Goal: Task Accomplishment & Management: Use online tool/utility

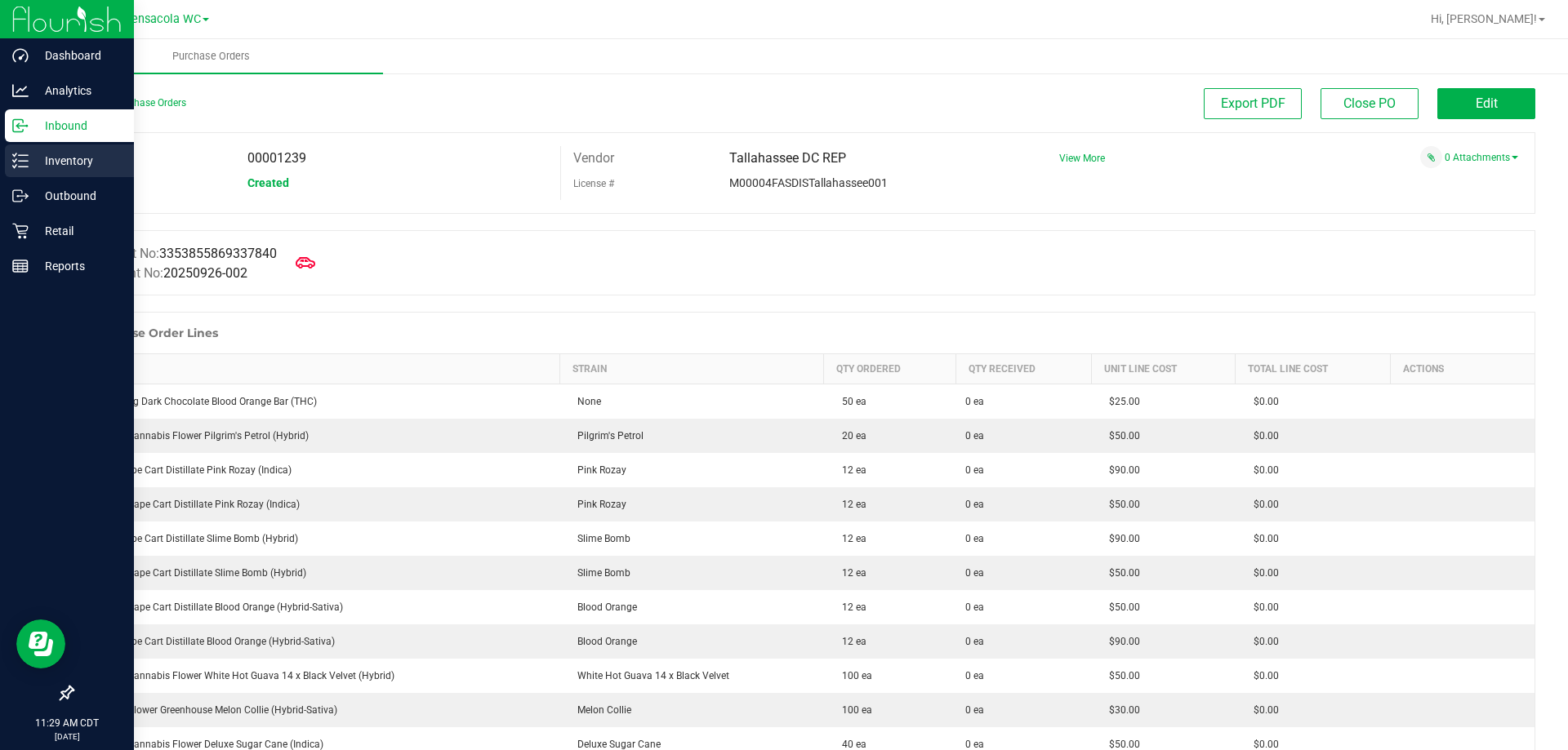
click at [55, 164] on p "Inventory" at bounding box center [77, 161] width 98 height 20
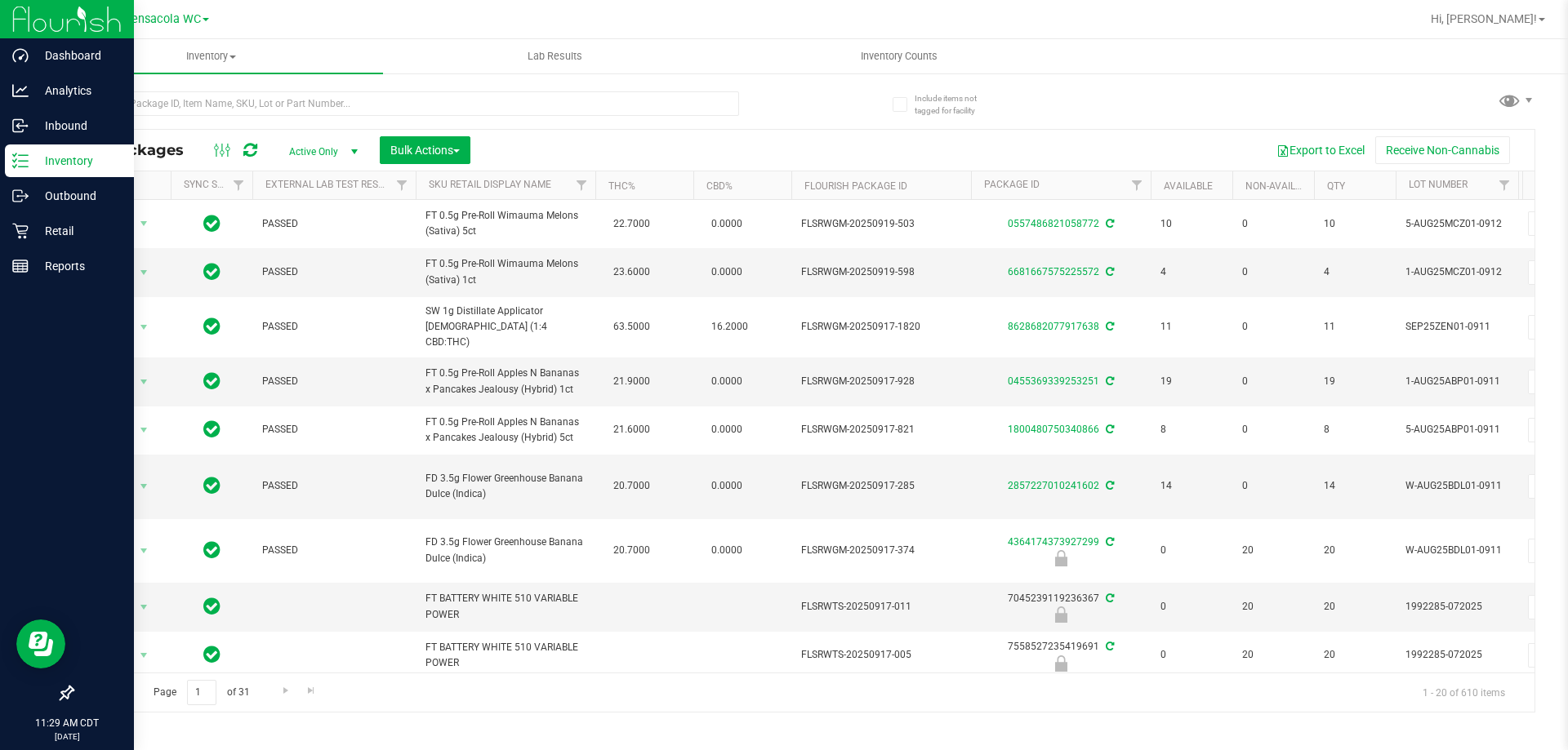
click at [342, 152] on span "Active Only" at bounding box center [321, 151] width 90 height 23
click at [310, 246] on li "All" at bounding box center [320, 251] width 88 height 24
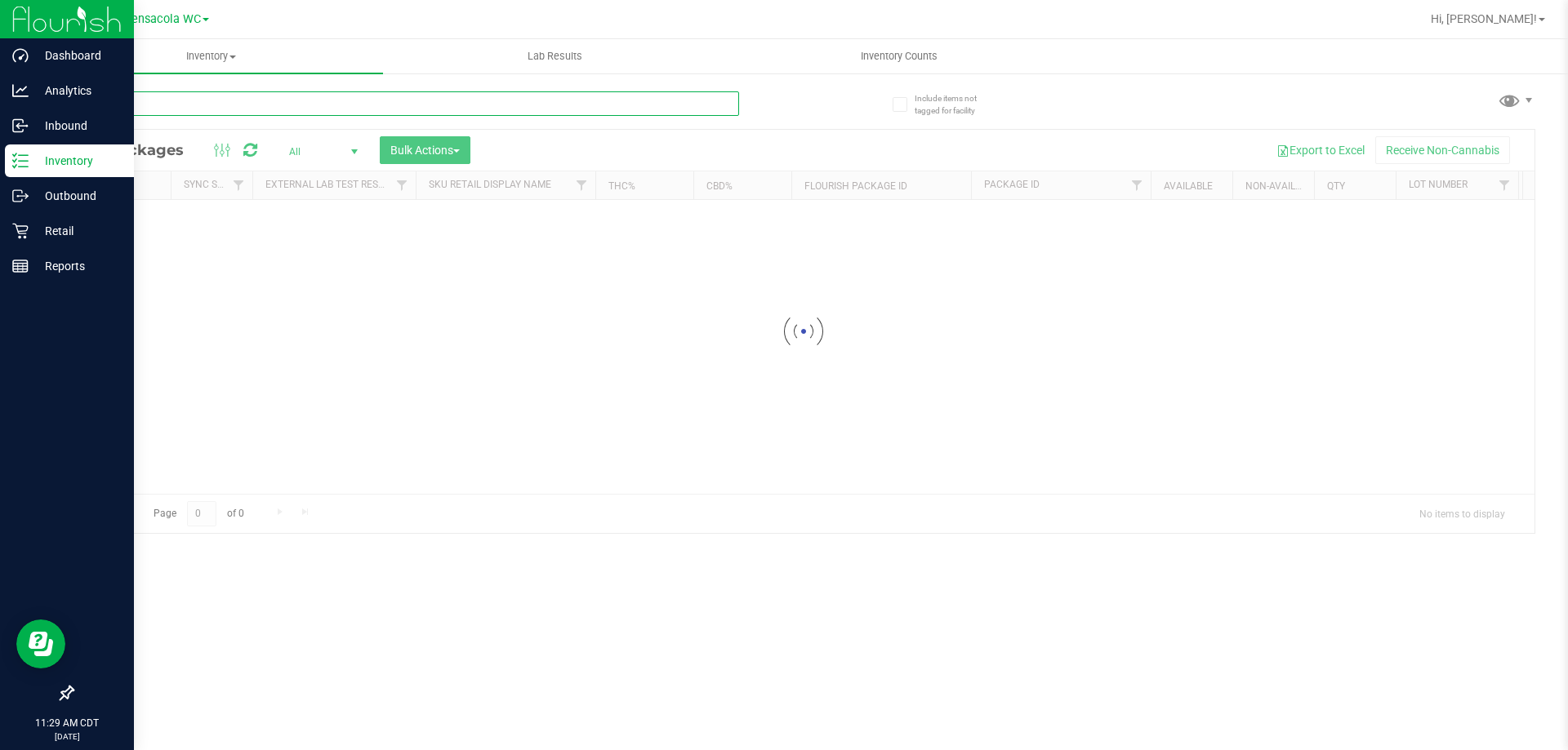
click at [334, 104] on input "text" at bounding box center [405, 103] width 667 height 24
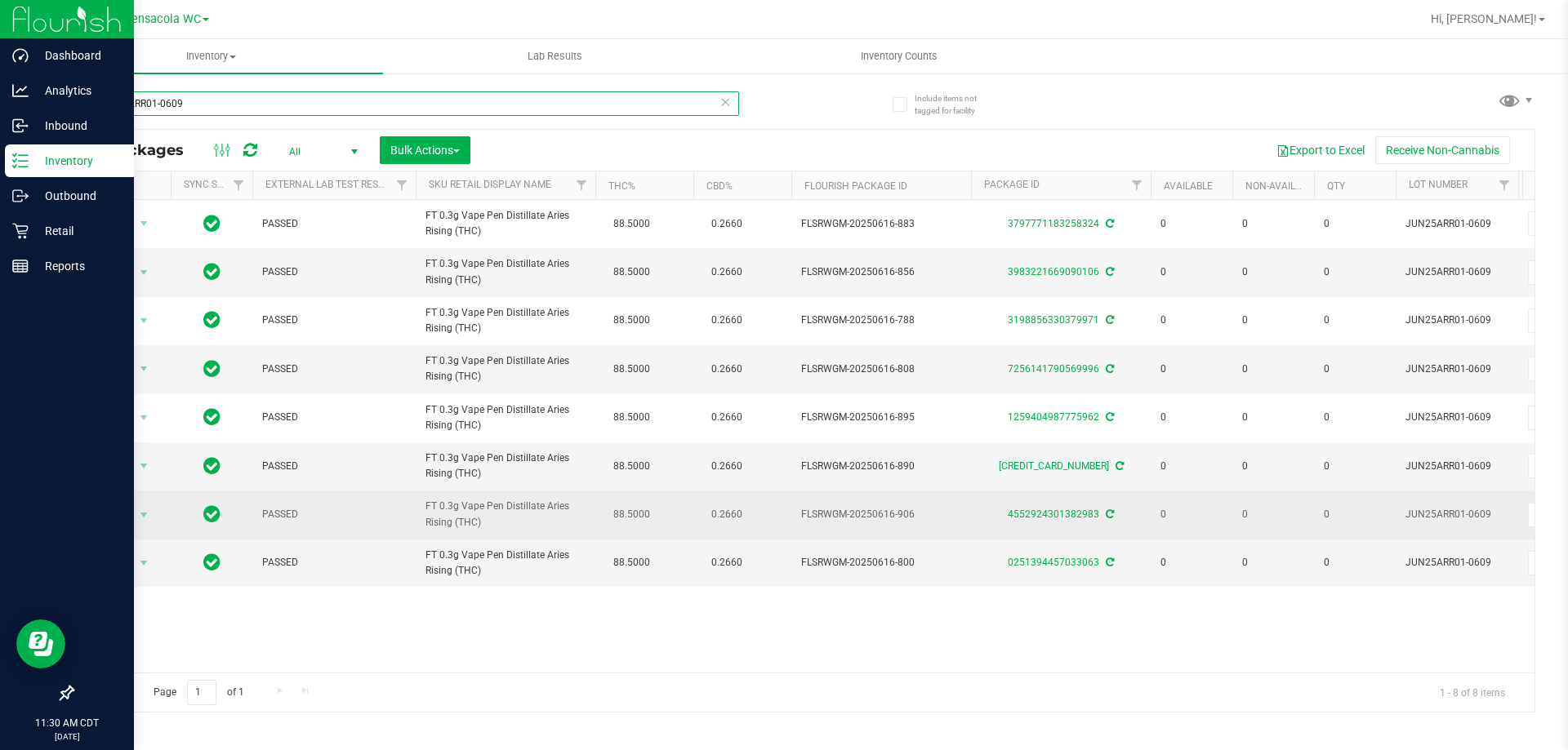
type input "JUN25ARR01-0609"
click at [114, 530] on td "Action Action Adjust qty Edit attributes Global inventory Locate package Packag…" at bounding box center [121, 514] width 98 height 48
click at [110, 521] on span "Action" at bounding box center [111, 515] width 44 height 23
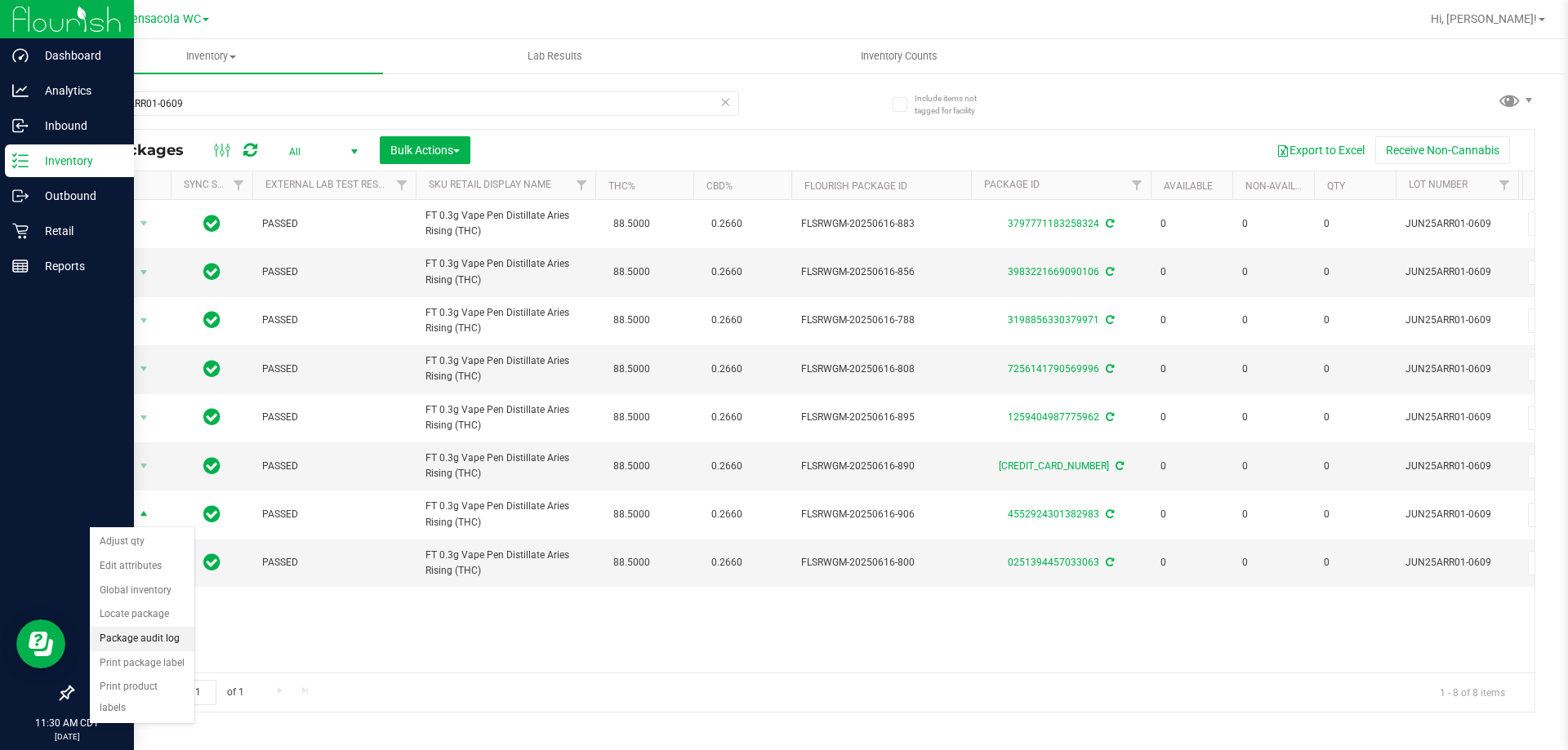
click at [173, 642] on li "Package audit log" at bounding box center [142, 639] width 104 height 24
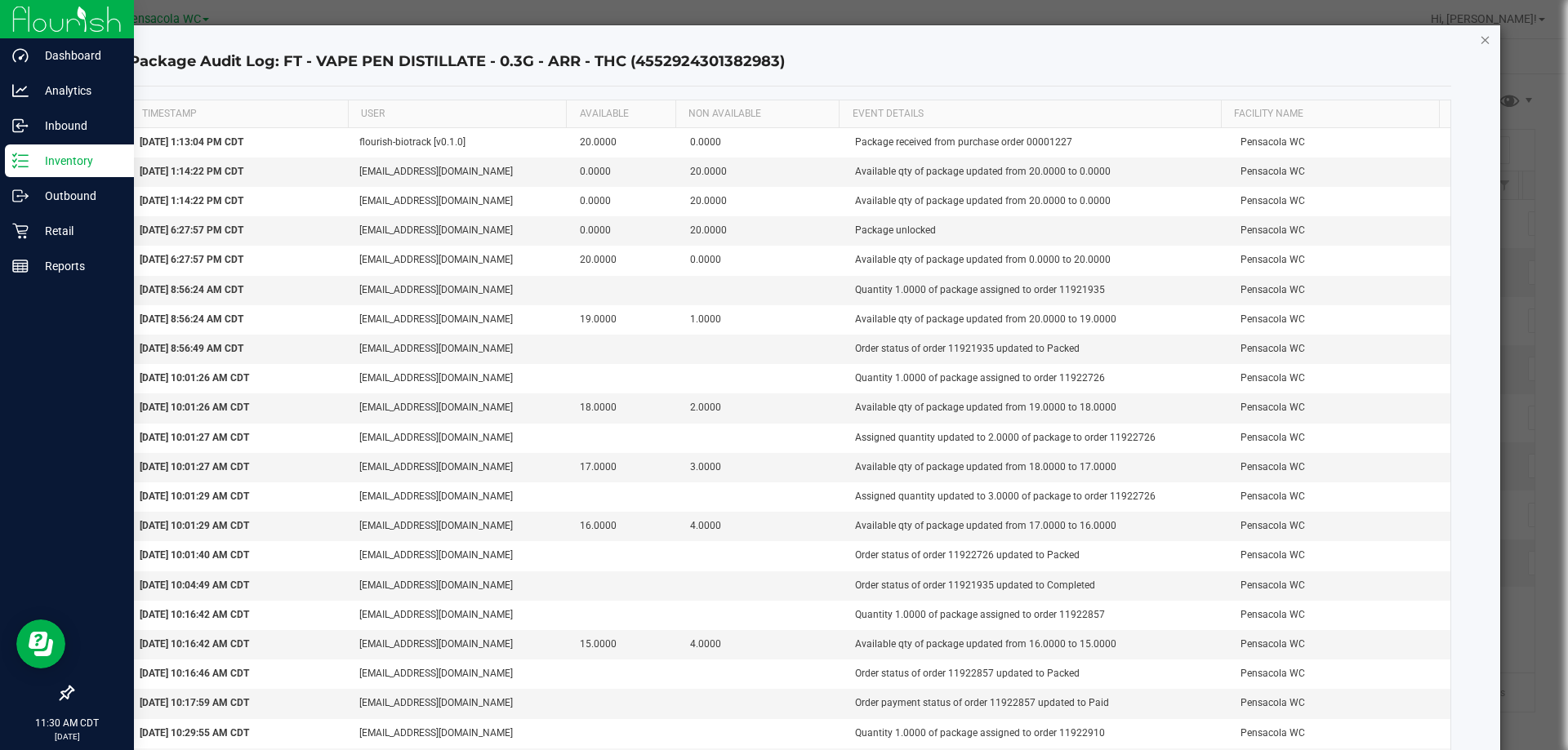
click at [1480, 47] on icon "button" at bounding box center [1485, 39] width 11 height 20
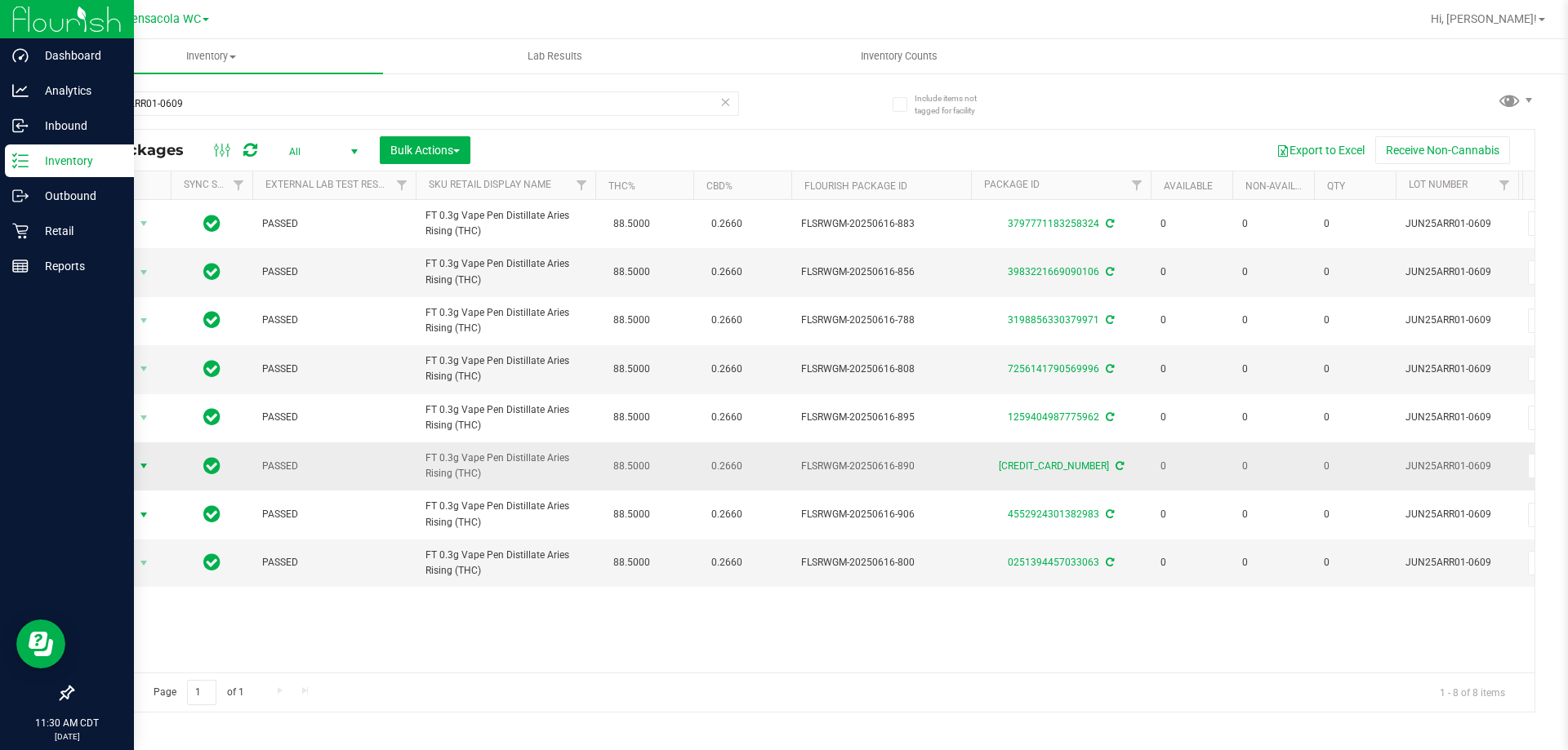
drag, startPoint x: 118, startPoint y: 468, endPoint x: 147, endPoint y: 477, distance: 30.4
click at [118, 469] on span "Action" at bounding box center [111, 466] width 44 height 23
click at [175, 586] on li "Package audit log" at bounding box center [142, 591] width 104 height 24
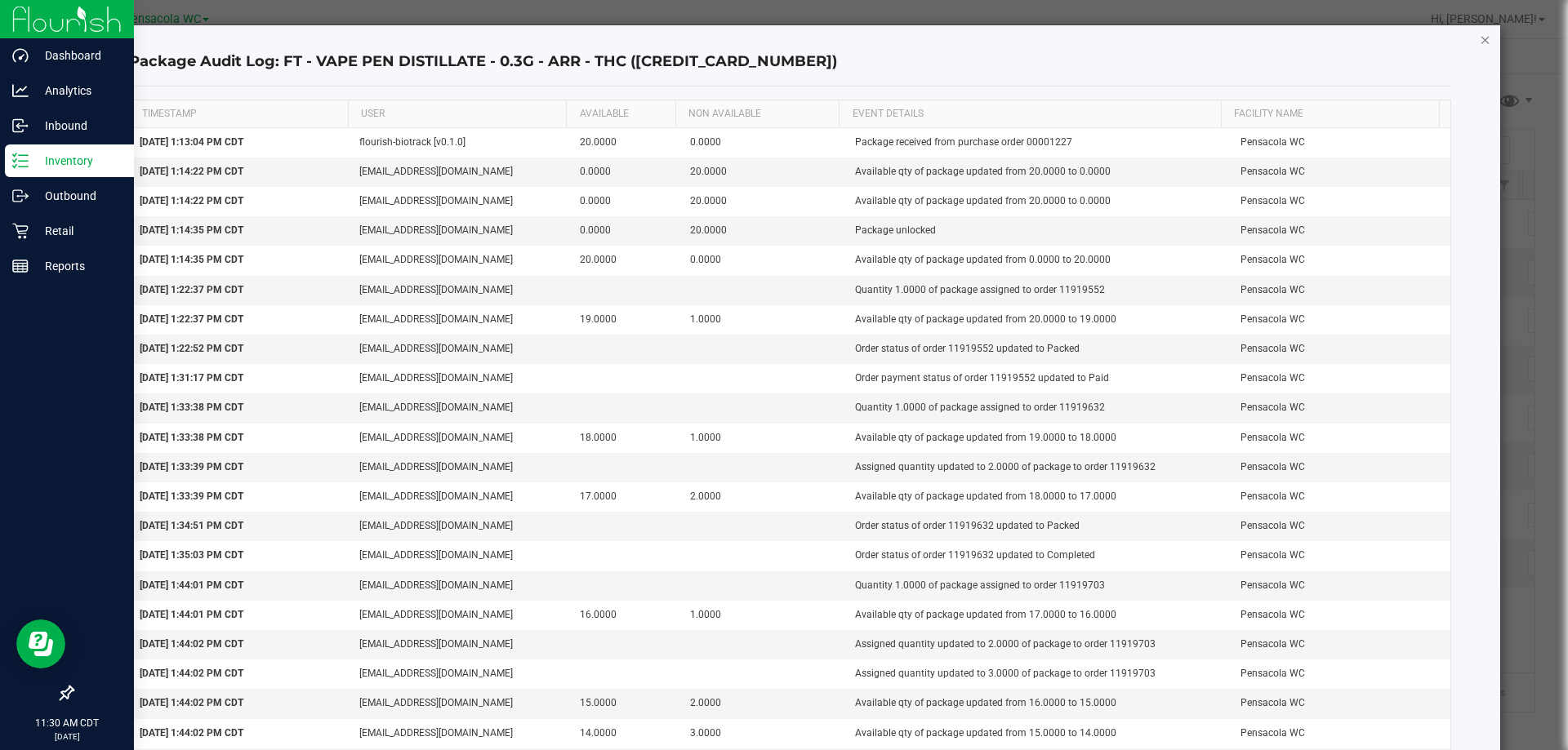
click at [1480, 40] on icon "button" at bounding box center [1485, 39] width 11 height 20
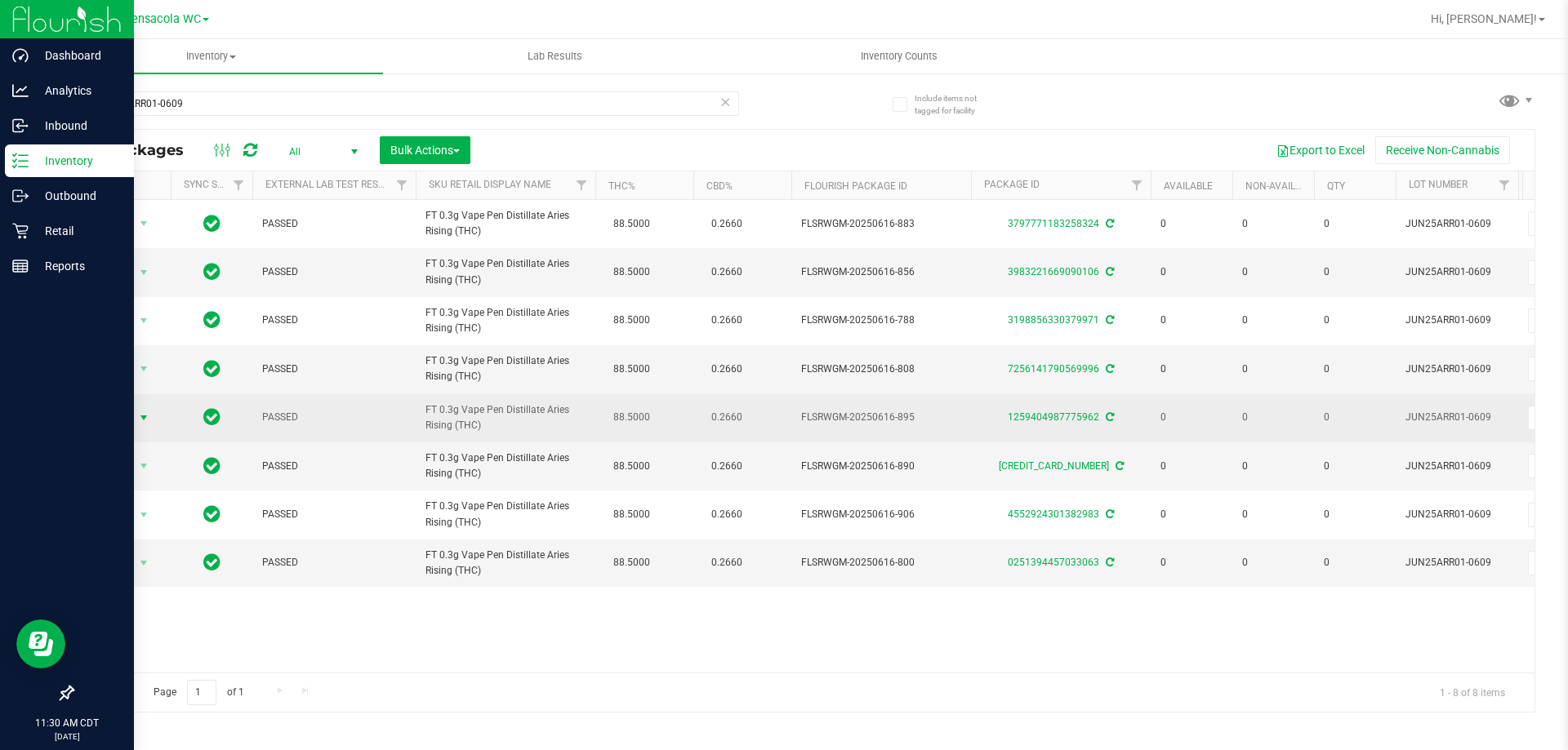
click at [141, 413] on span "select" at bounding box center [144, 418] width 13 height 13
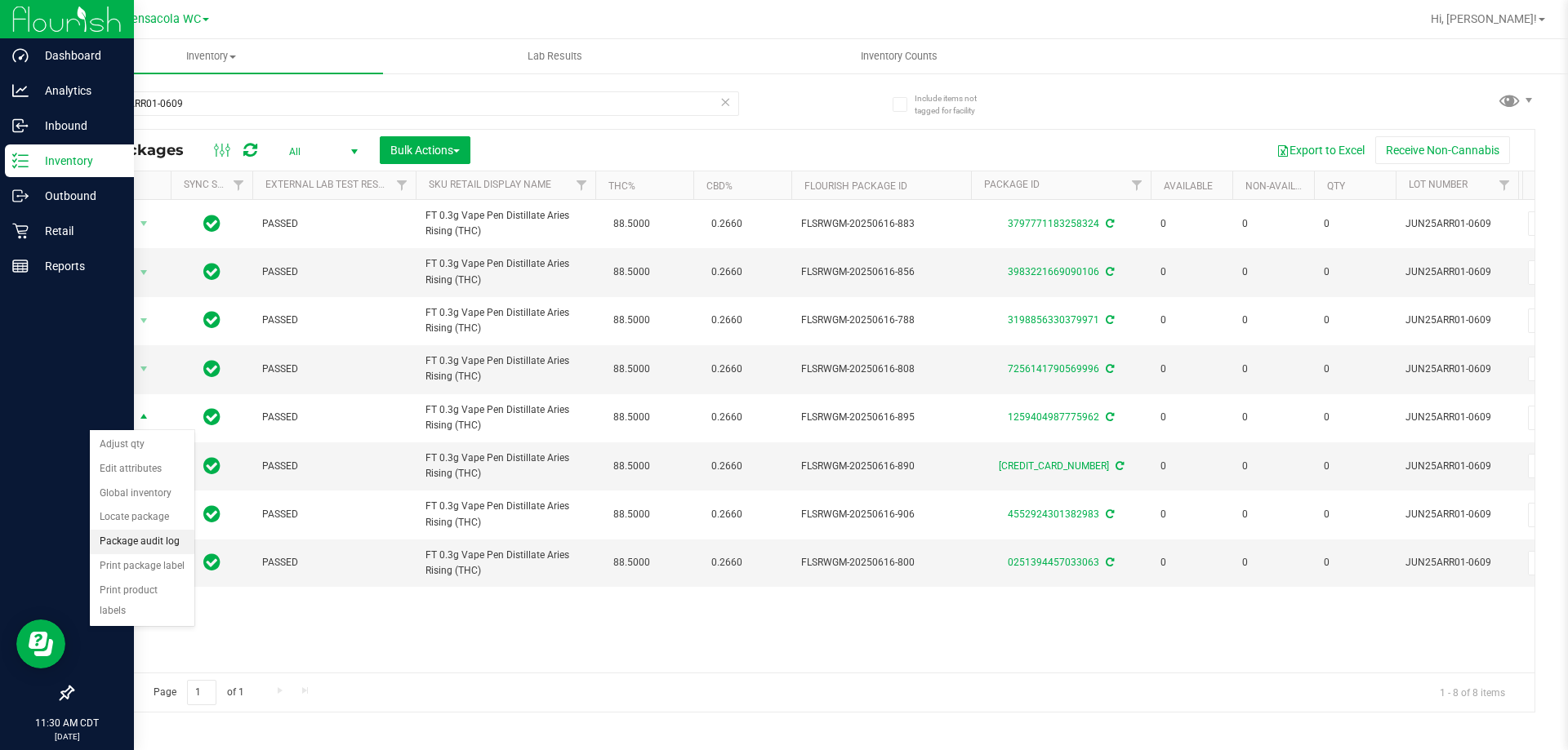
click at [159, 548] on li "Package audit log" at bounding box center [142, 542] width 104 height 24
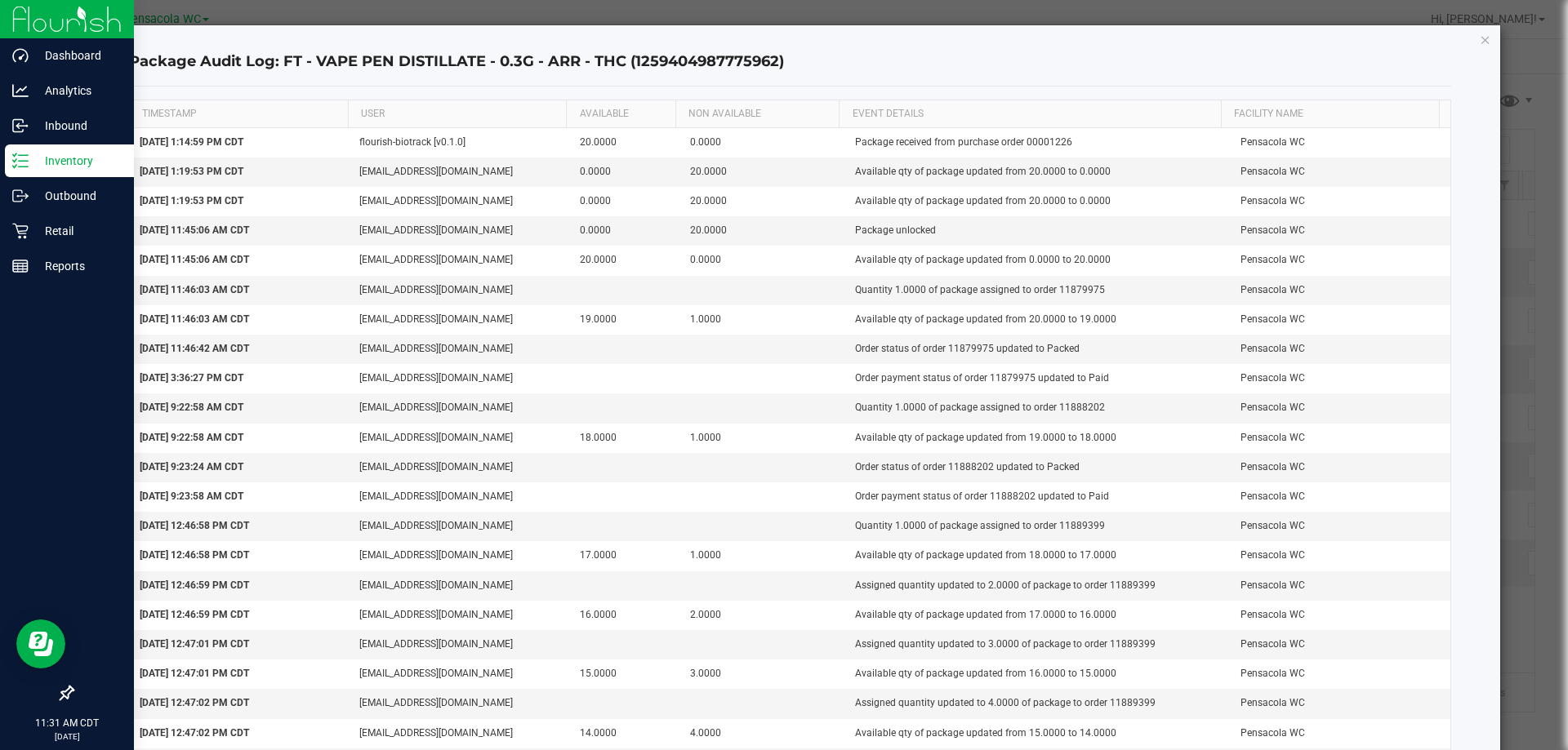
click at [1480, 43] on icon "button" at bounding box center [1485, 39] width 11 height 20
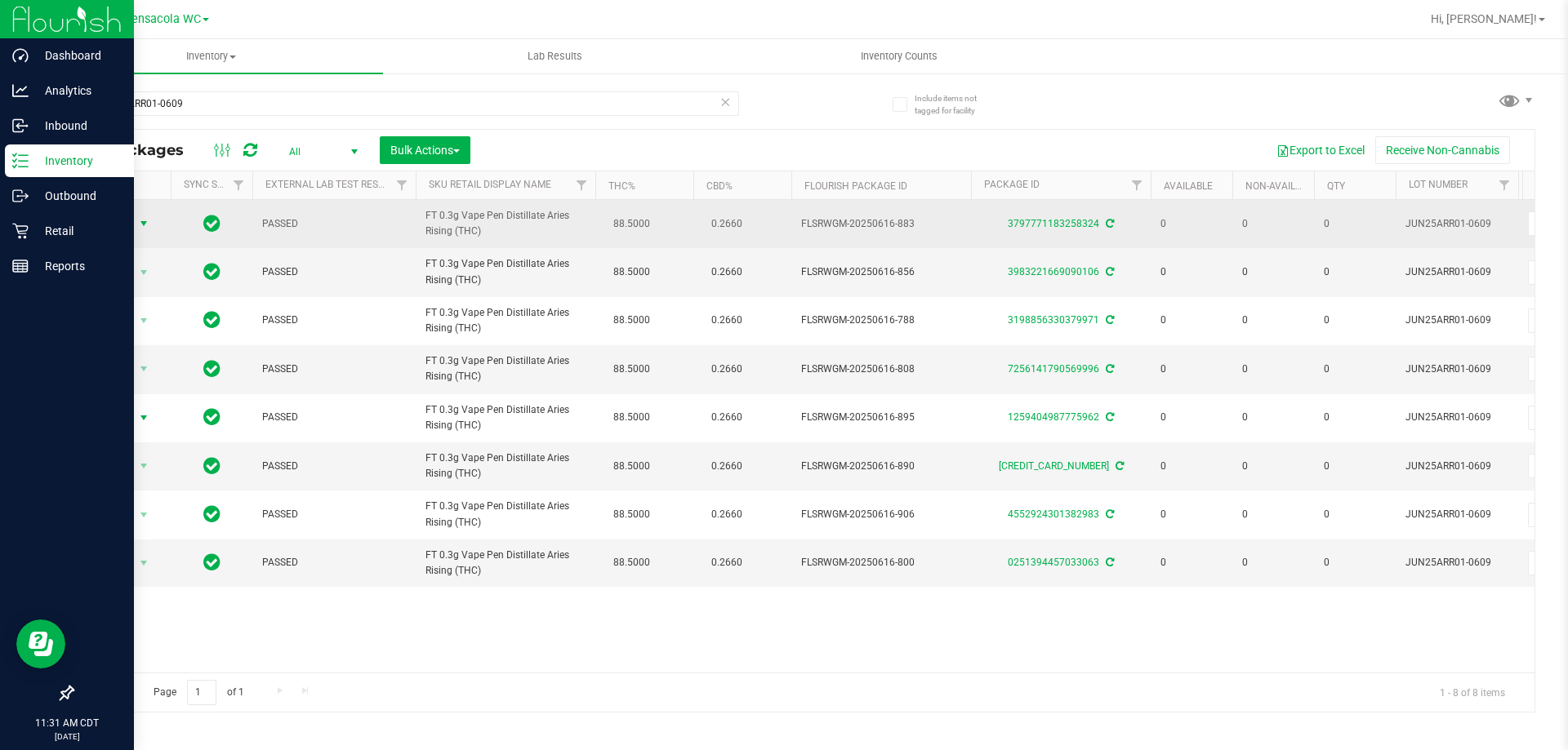
drag, startPoint x: 139, startPoint y: 229, endPoint x: 133, endPoint y: 285, distance: 56.3
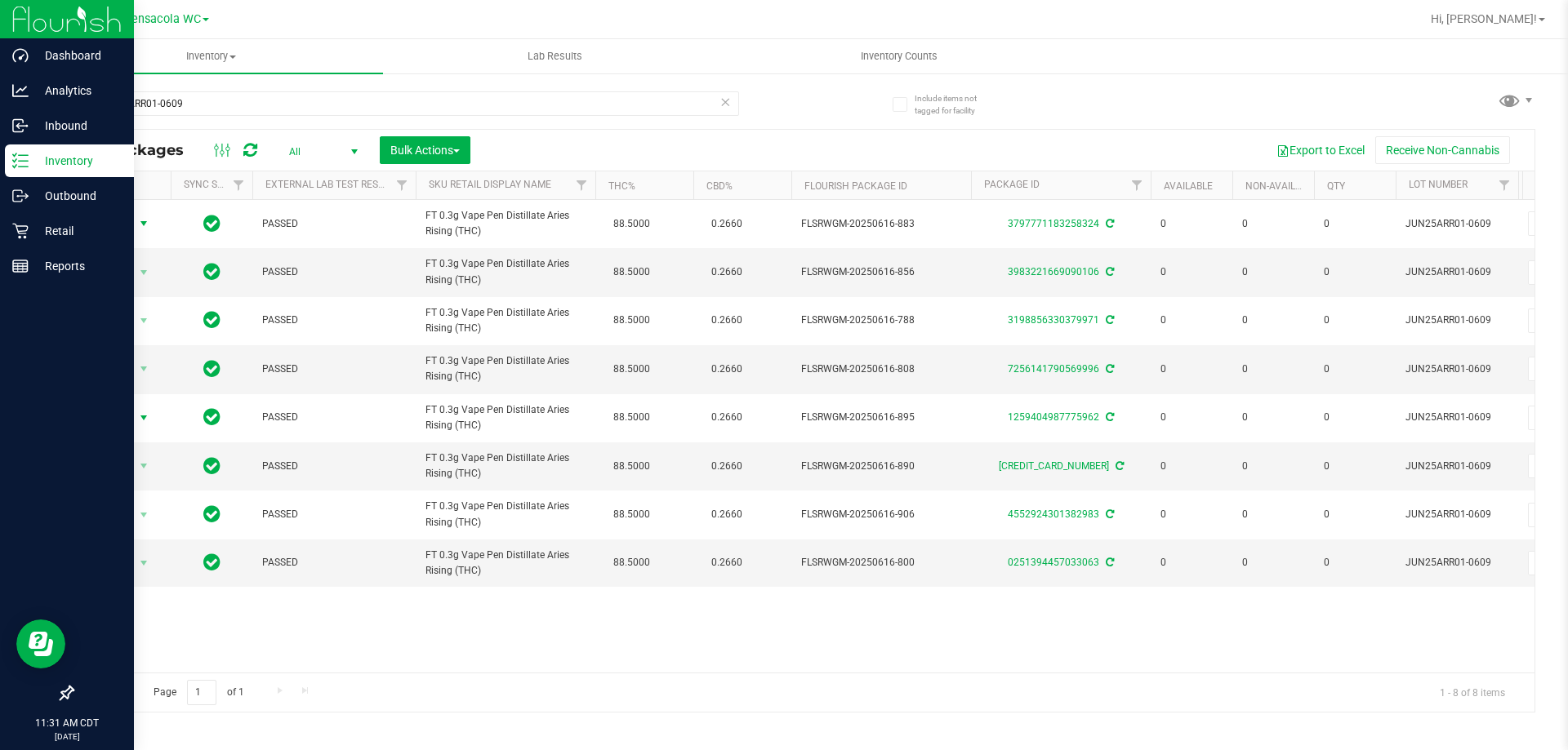
click at [139, 231] on span "select" at bounding box center [144, 224] width 21 height 23
click at [167, 350] on li "Package audit log" at bounding box center [142, 349] width 104 height 24
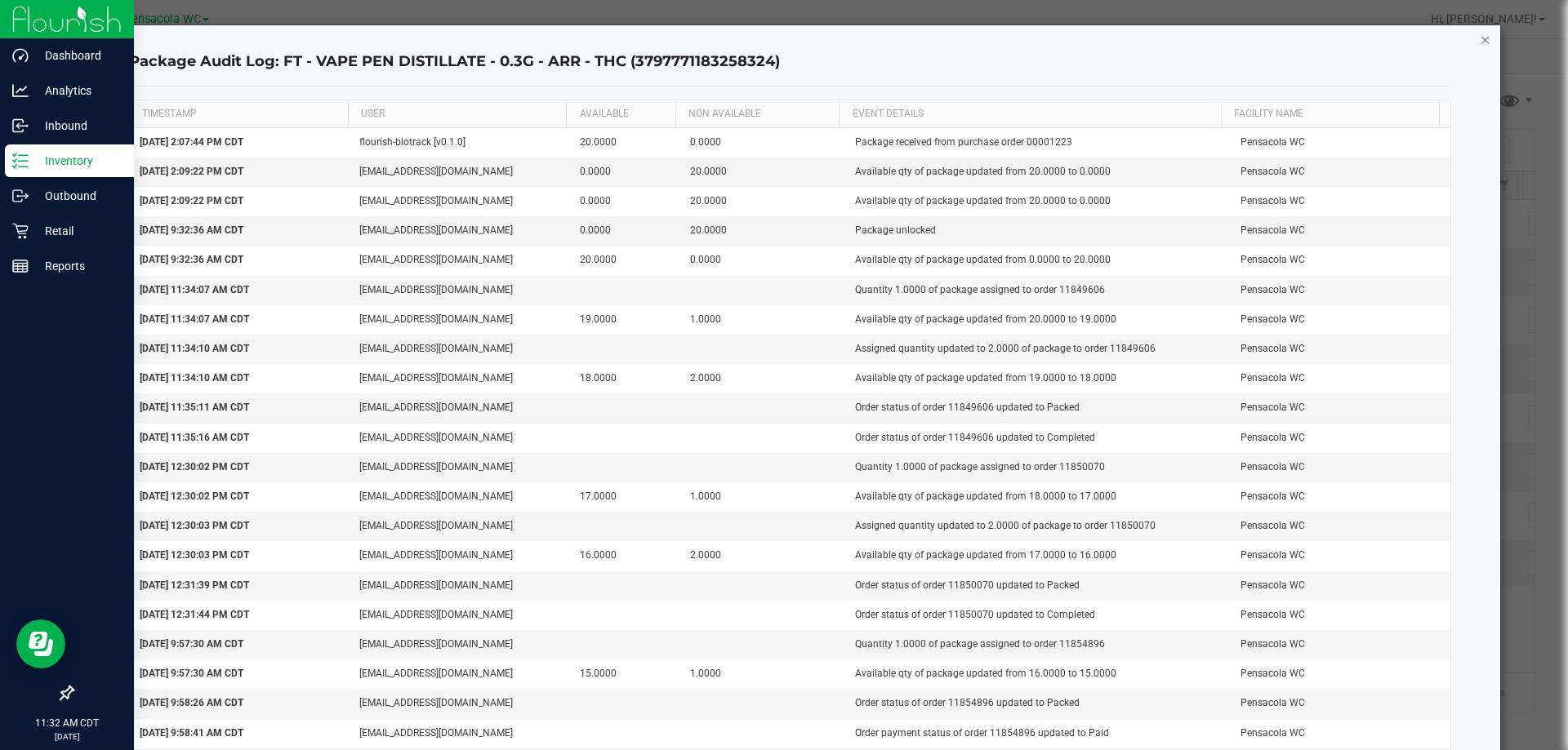
click at [1480, 40] on icon "button" at bounding box center [1485, 39] width 11 height 20
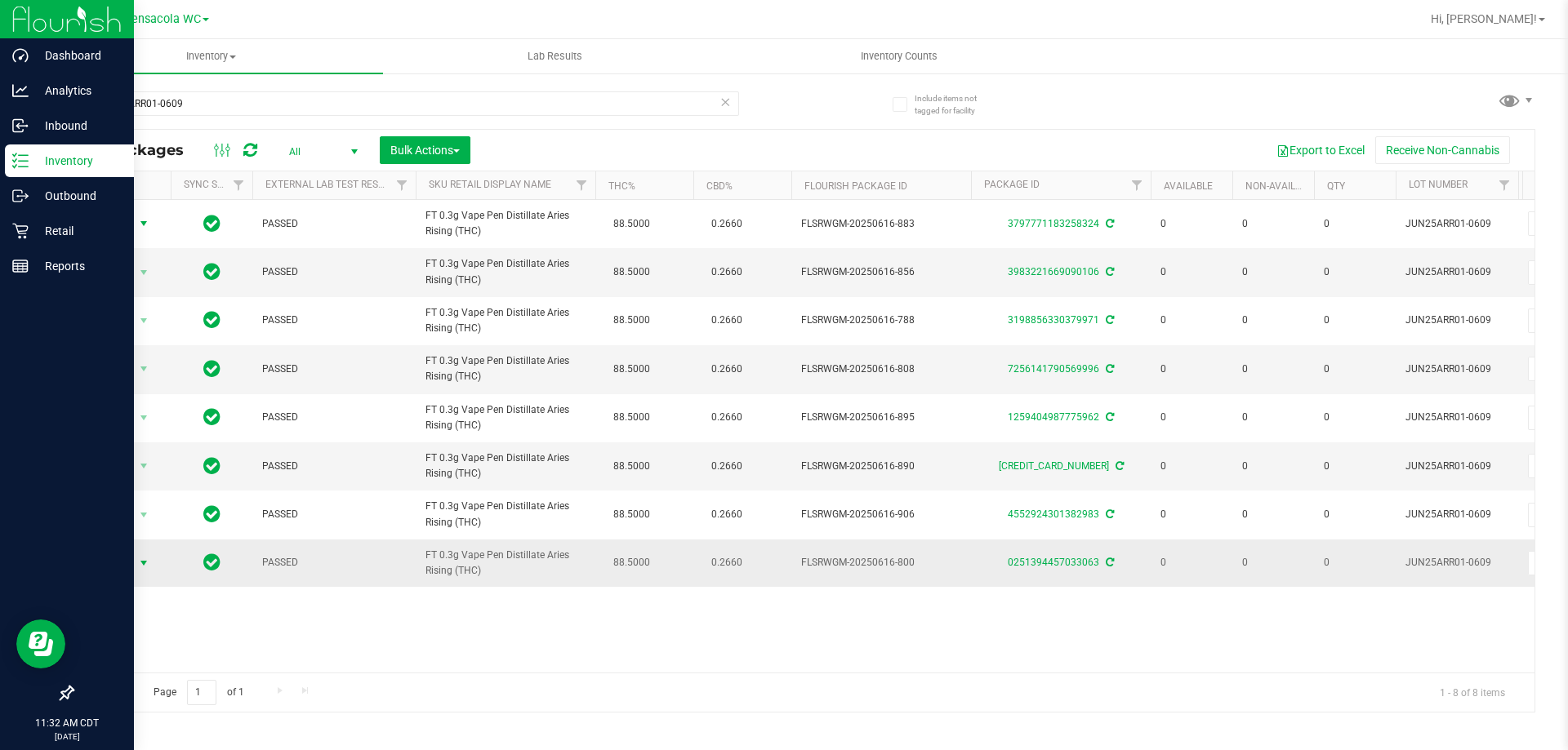
click at [127, 570] on span "Action" at bounding box center [111, 563] width 44 height 23
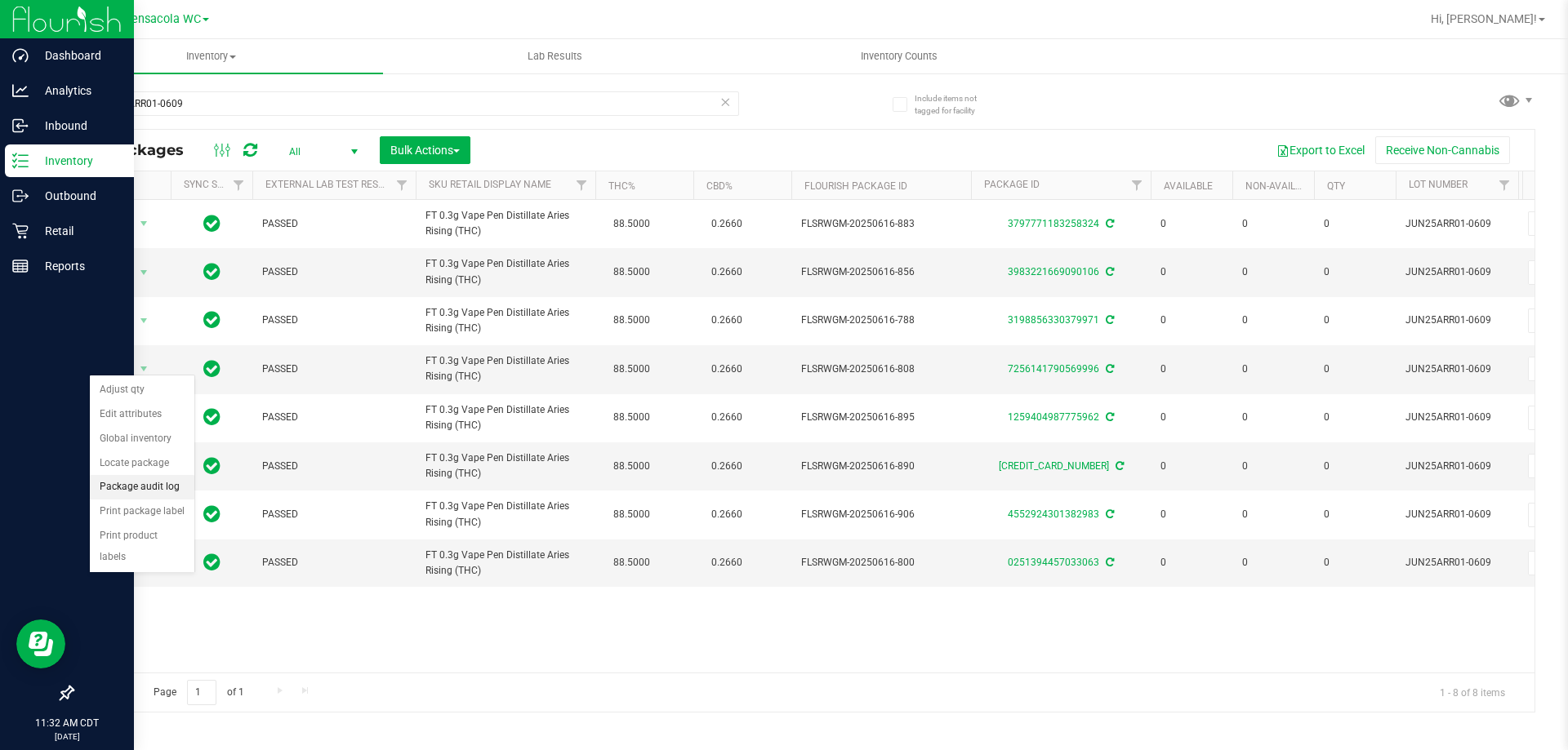
click at [177, 488] on li "Package audit log" at bounding box center [142, 488] width 104 height 24
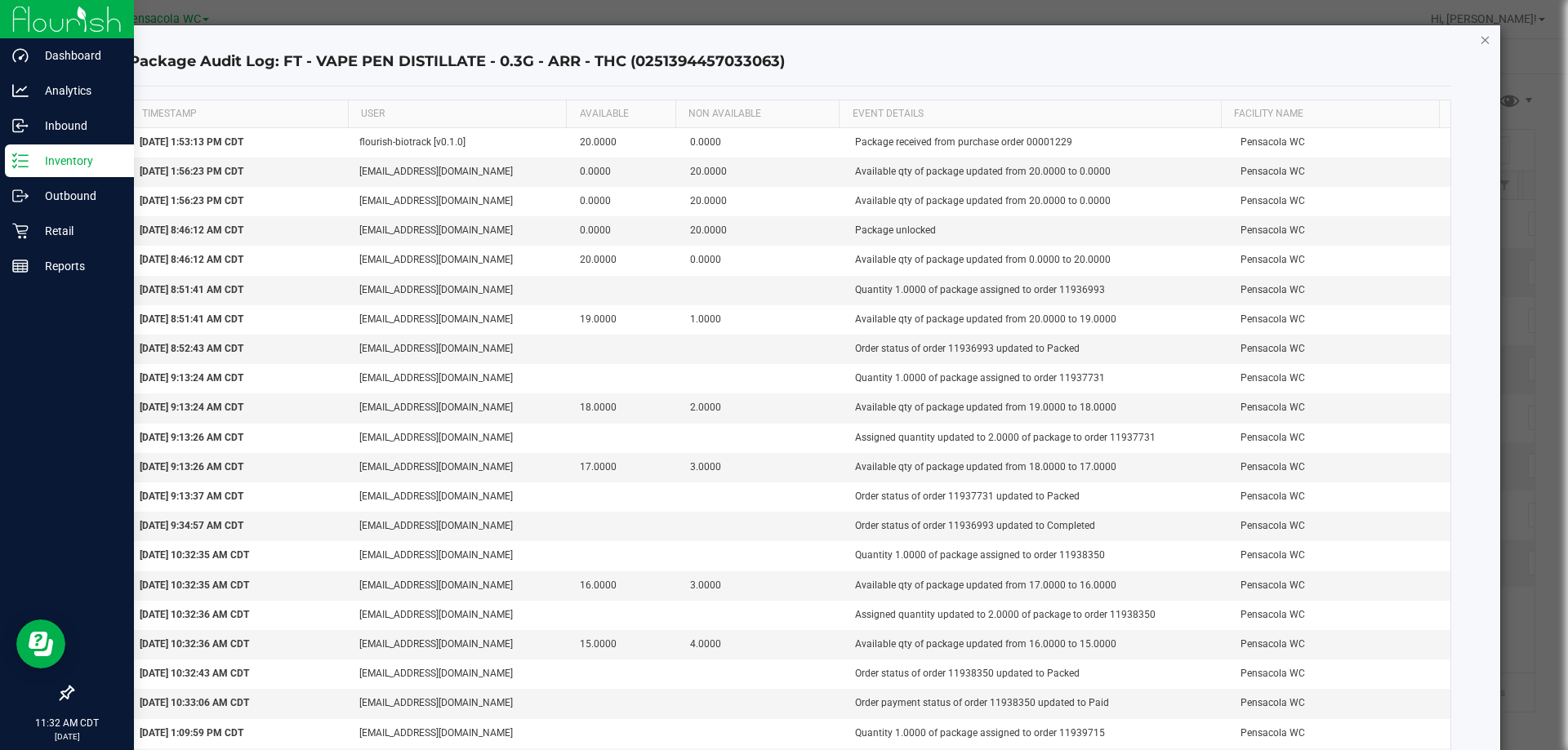
click at [1480, 38] on icon "button" at bounding box center [1485, 39] width 11 height 20
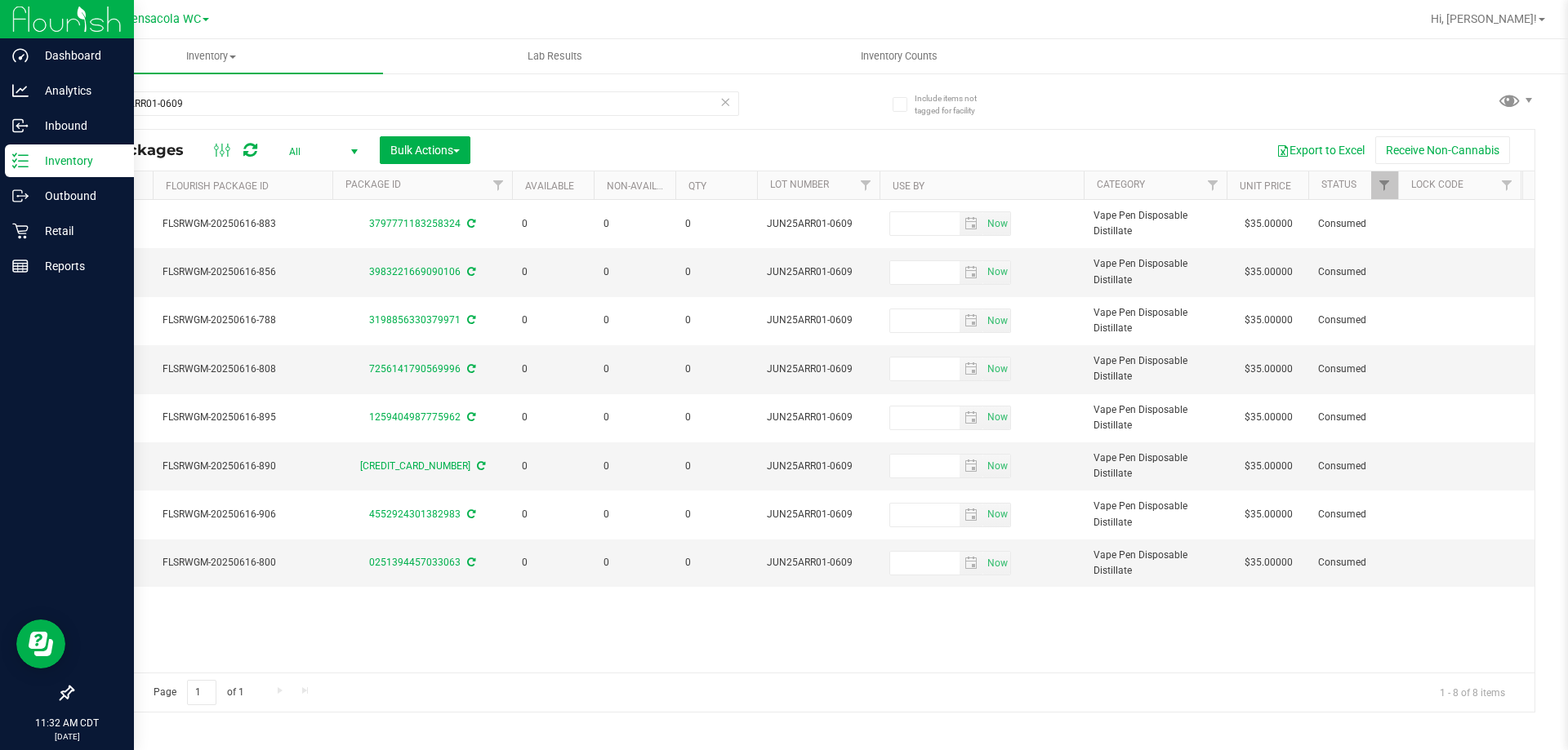
scroll to position [0, 703]
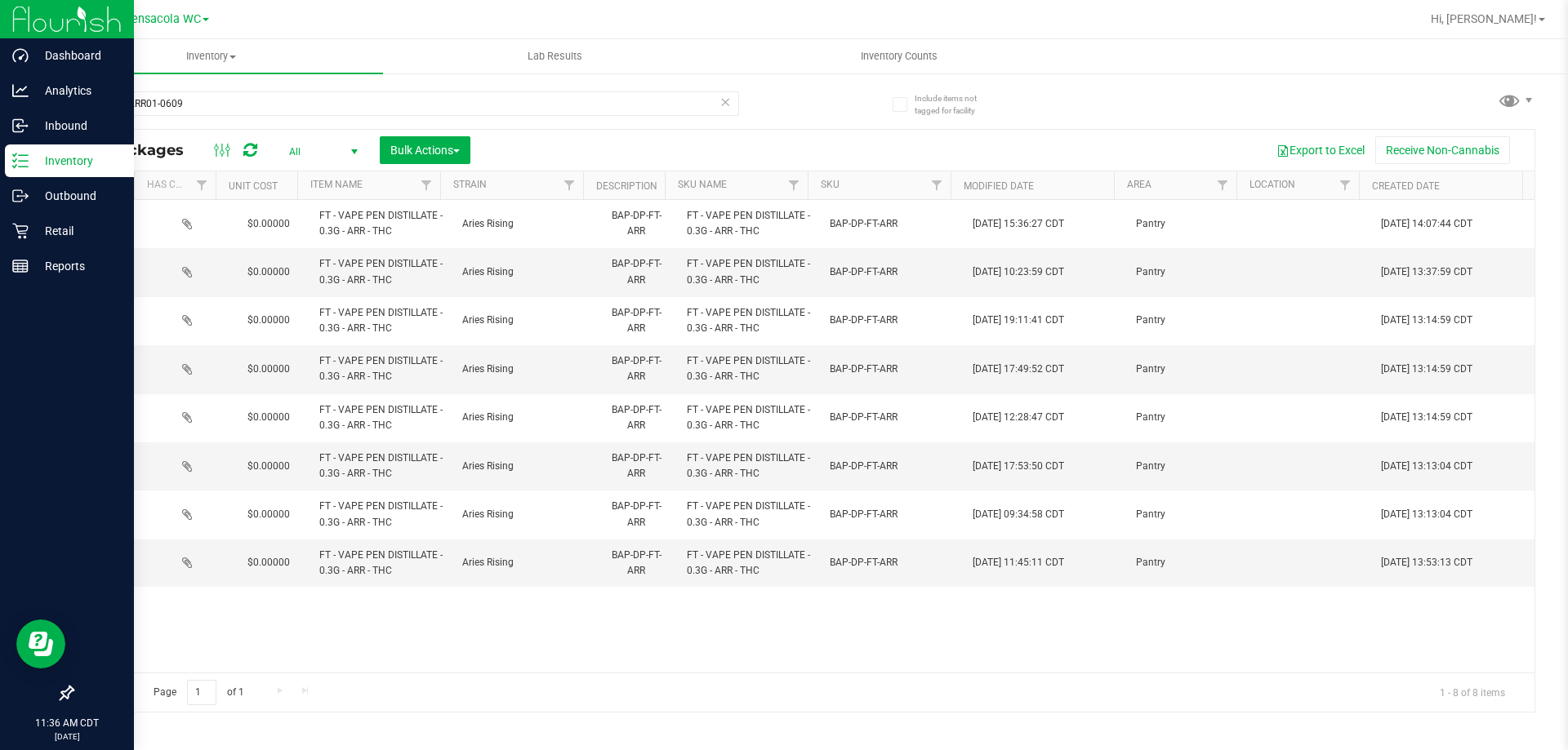
click at [864, 614] on div "Action Action Adjust qty Edit attributes Global inventory Locate package Packag…" at bounding box center [803, 436] width 1462 height 473
click at [655, 637] on div "Action Action Adjust qty Edit attributes Global inventory Locate package Packag…" at bounding box center [803, 436] width 1462 height 473
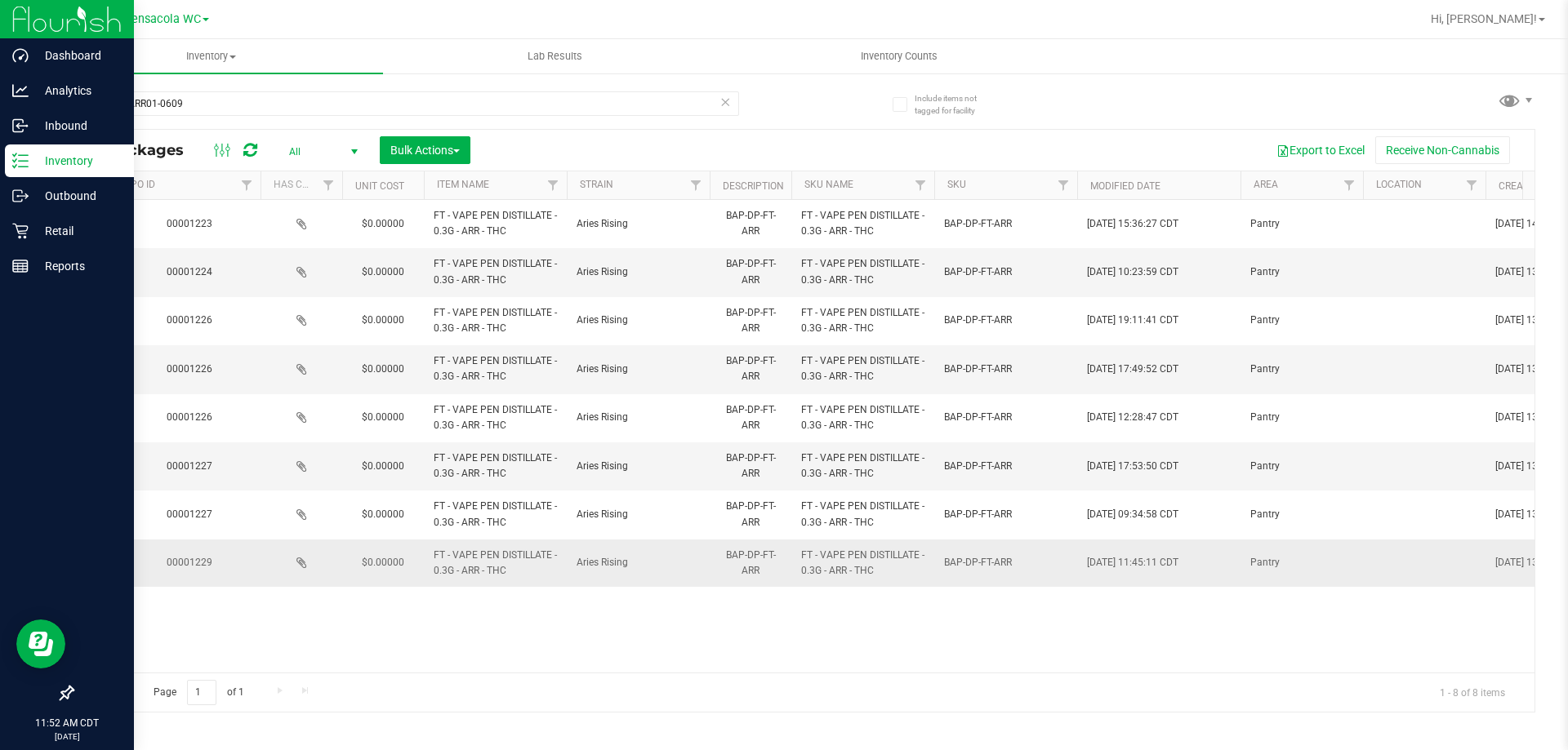
scroll to position [0, 2040]
drag, startPoint x: 1074, startPoint y: 557, endPoint x: 1216, endPoint y: 570, distance: 142.6
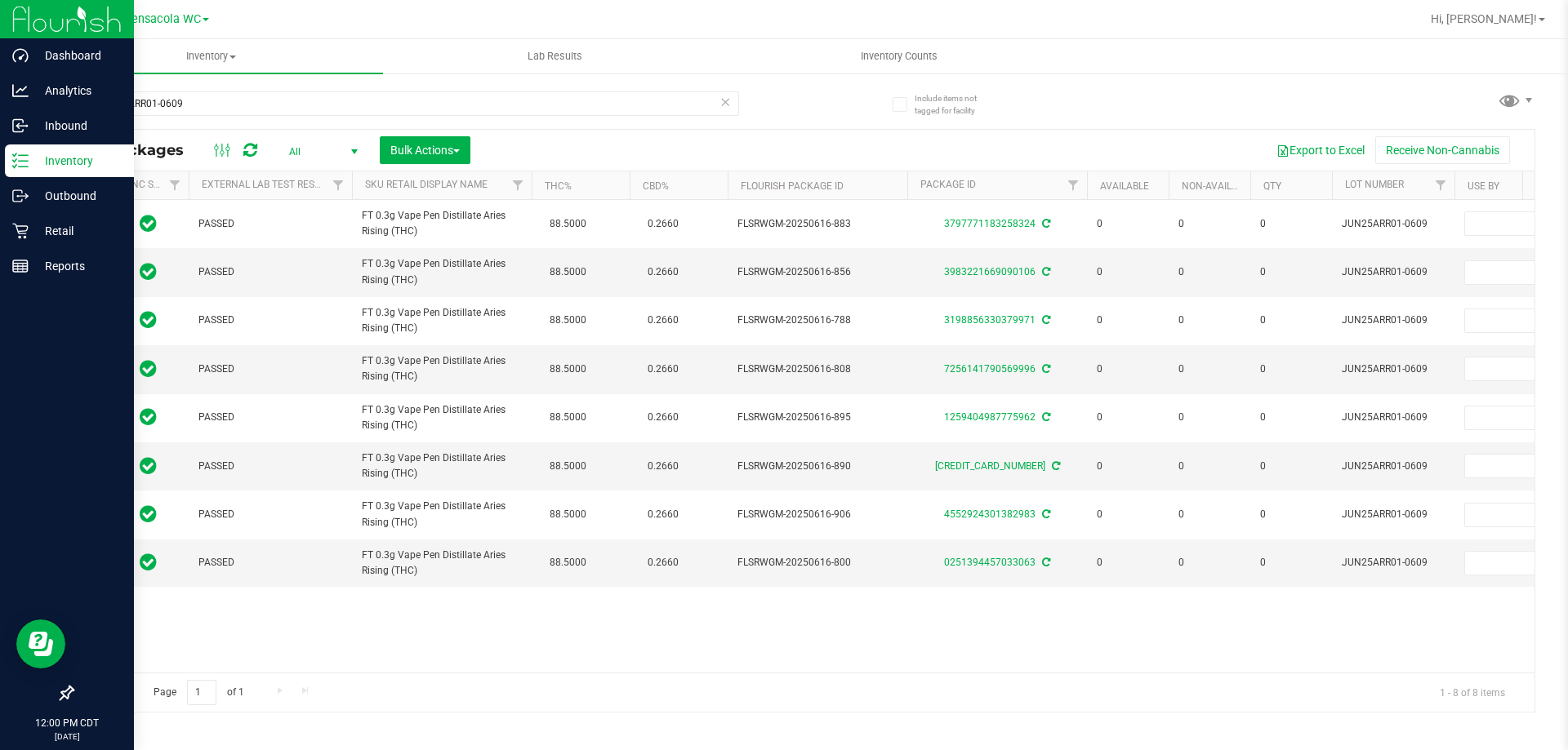
scroll to position [0, 0]
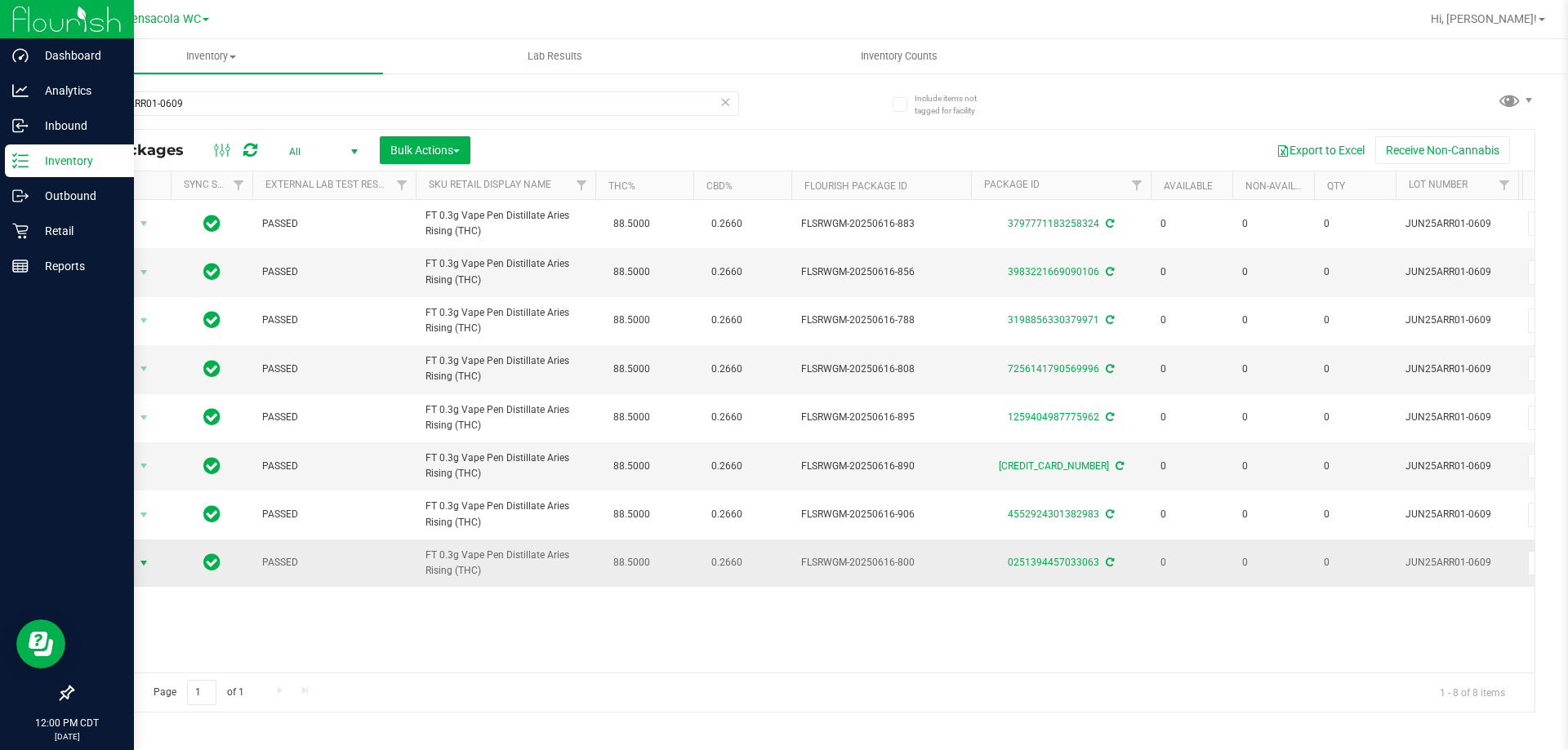
click at [148, 558] on span "select" at bounding box center [144, 564] width 13 height 13
click at [150, 383] on li "Adjust qty" at bounding box center [142, 390] width 104 height 24
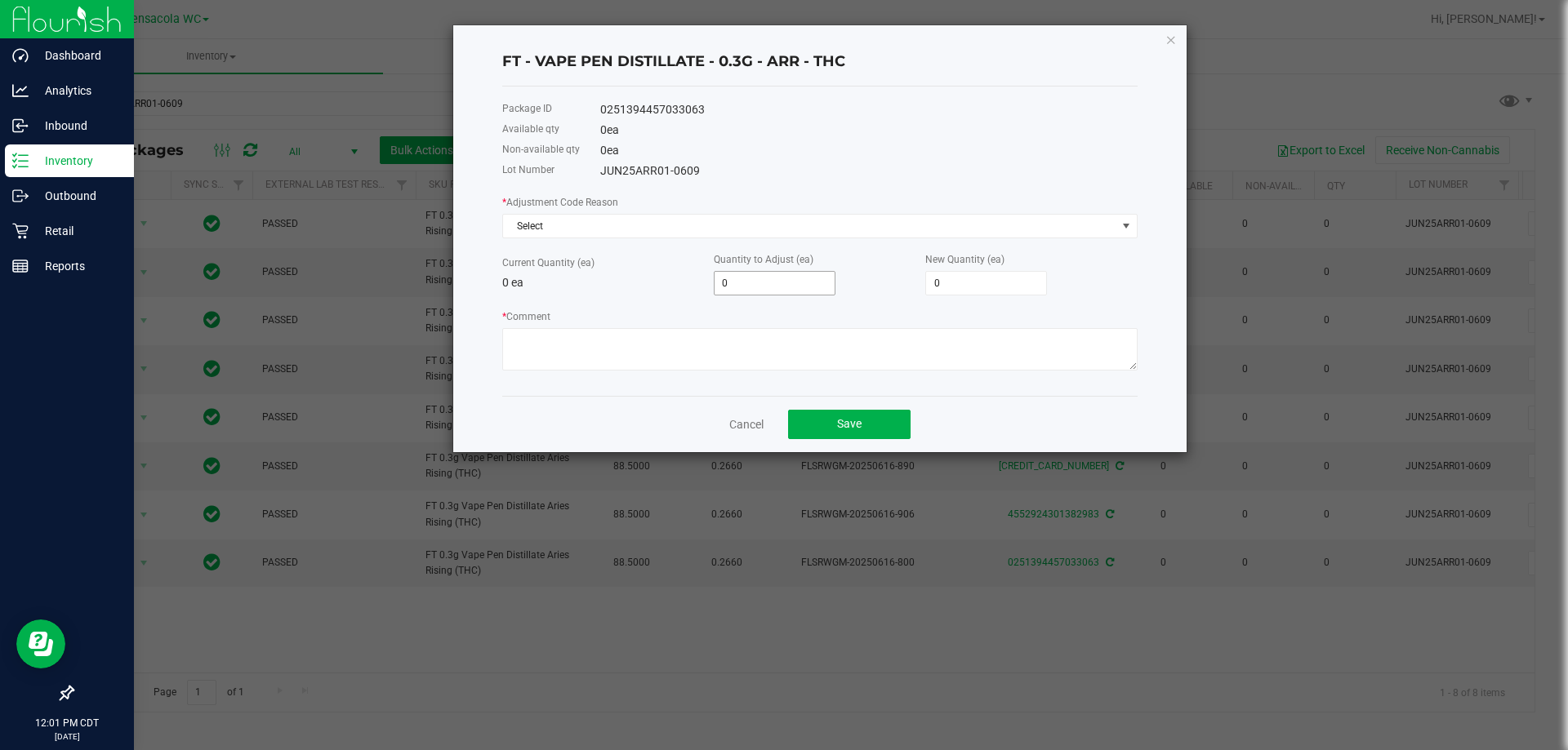
click at [722, 289] on input "0" at bounding box center [775, 283] width 120 height 23
type input "1"
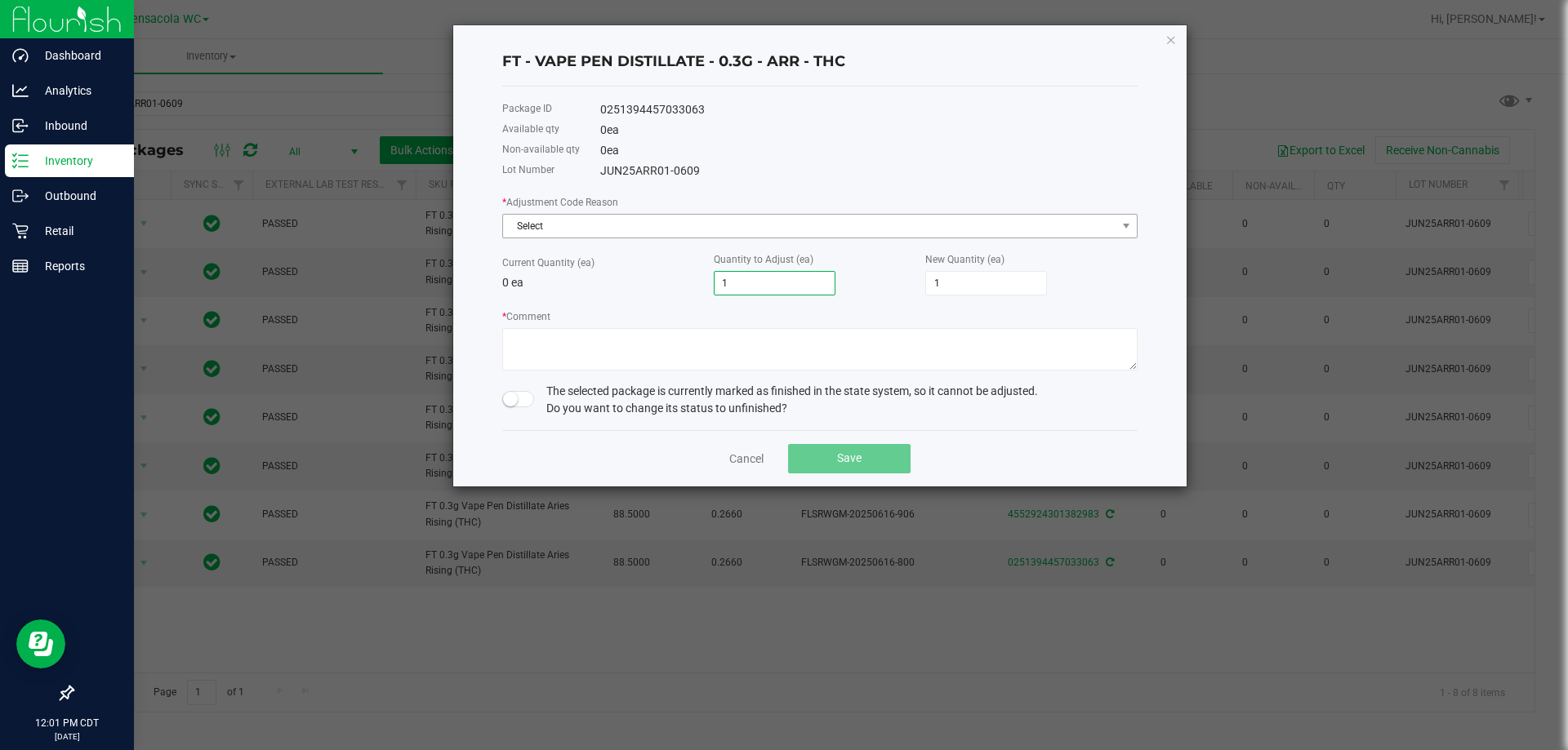
type input "1"
click at [788, 227] on span "Select" at bounding box center [809, 226] width 613 height 23
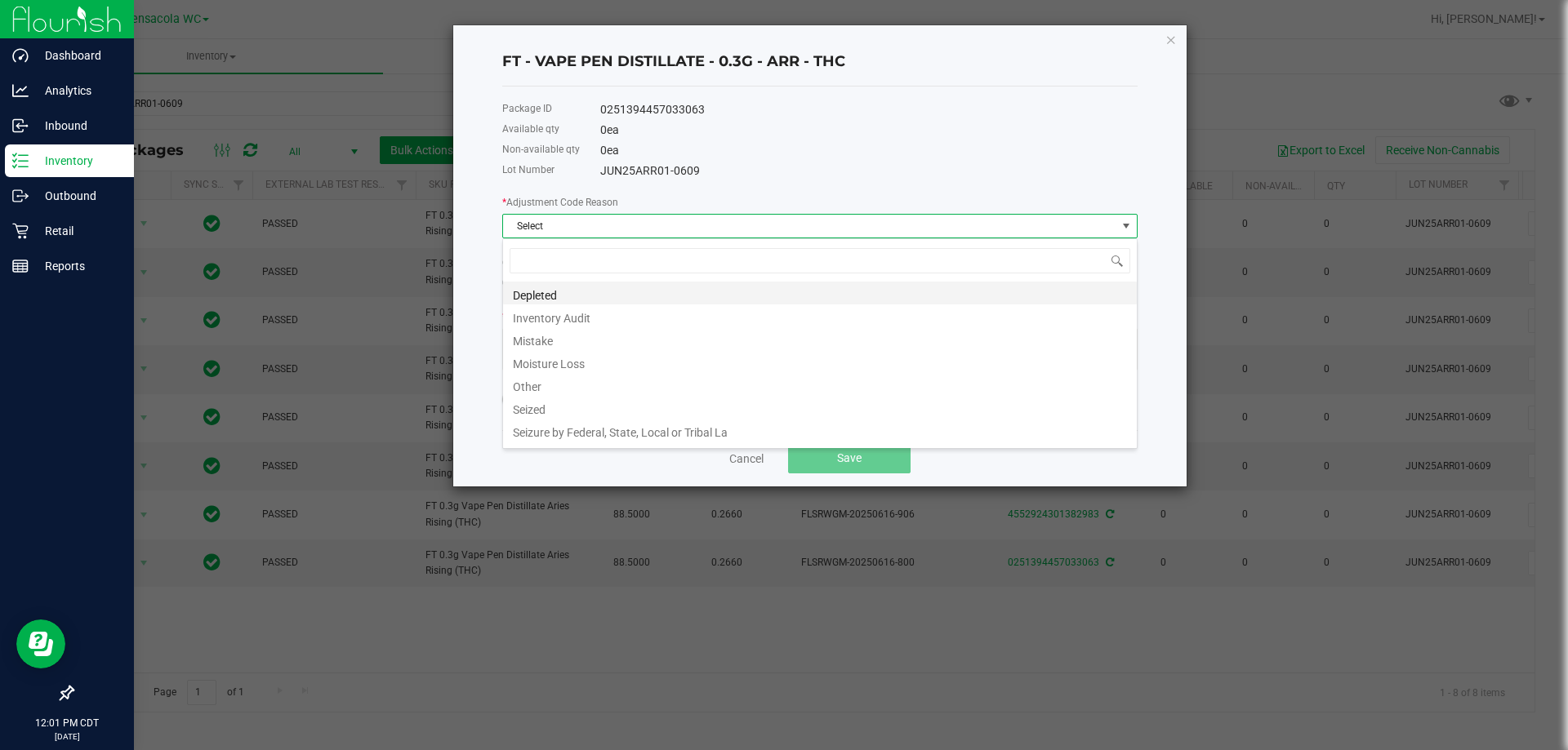
scroll to position [24, 635]
drag, startPoint x: 728, startPoint y: 227, endPoint x: 729, endPoint y: 240, distance: 13.0
click at [729, 228] on span "Select" at bounding box center [809, 226] width 613 height 23
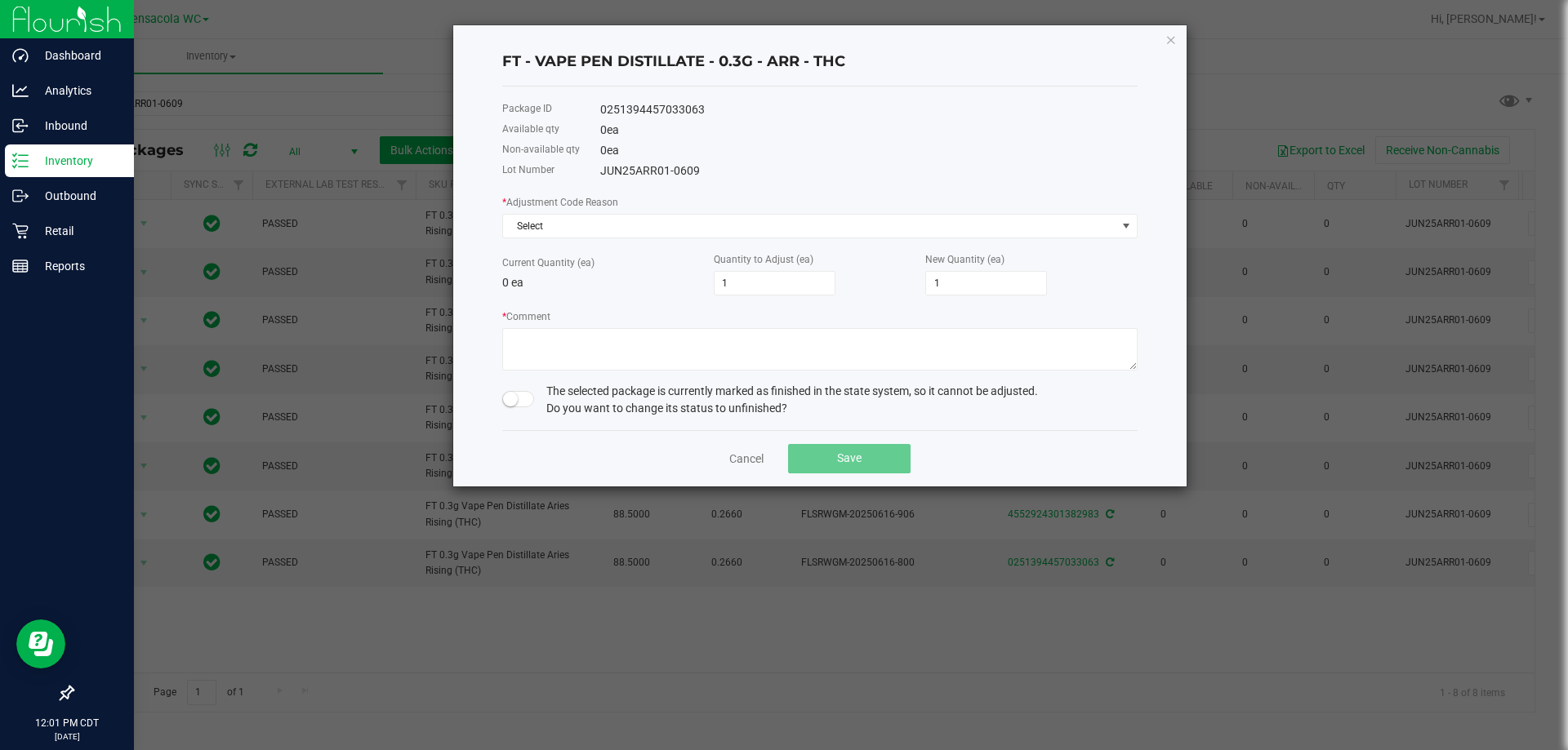
click at [517, 405] on span at bounding box center [518, 398] width 33 height 16
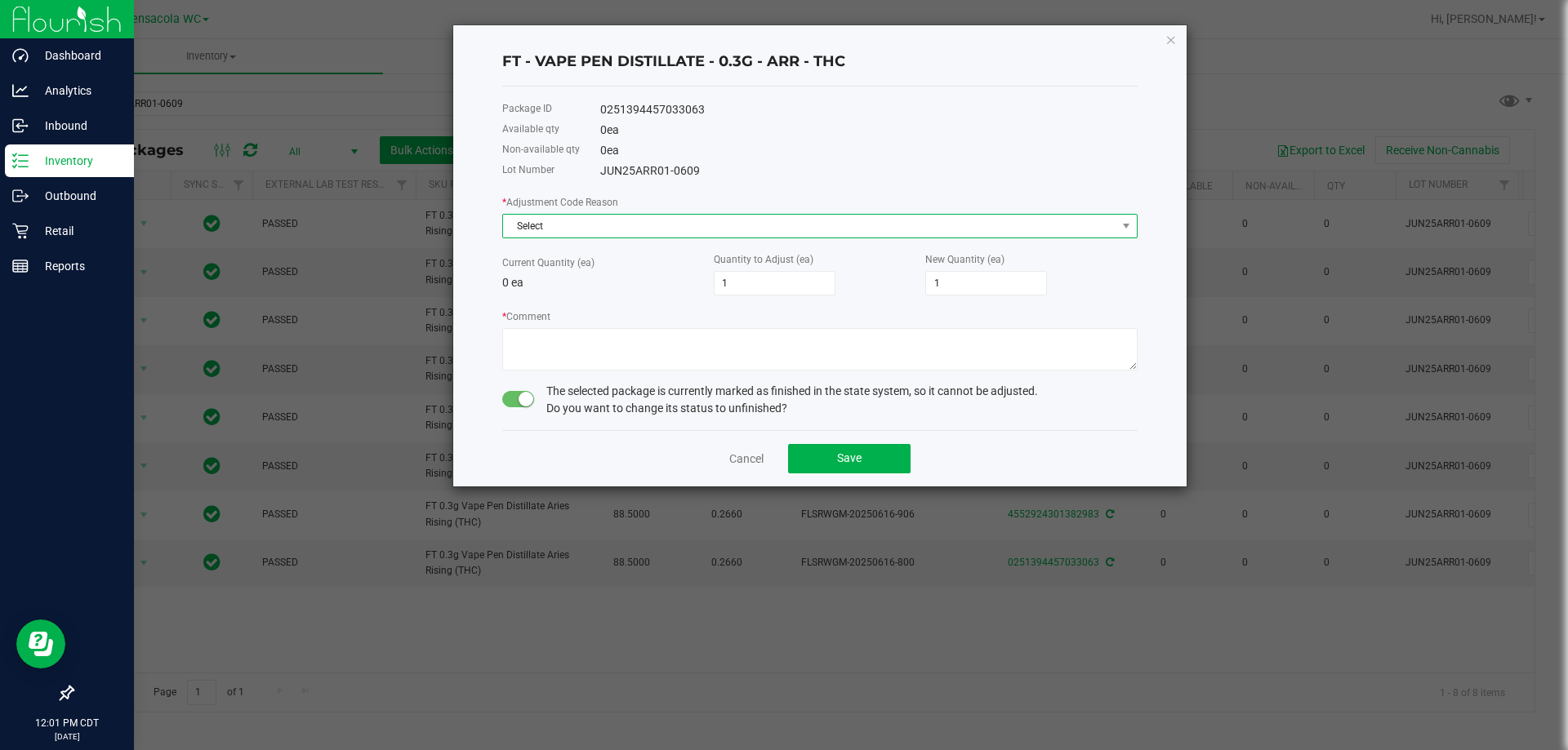
click at [581, 227] on span "Select" at bounding box center [809, 226] width 613 height 23
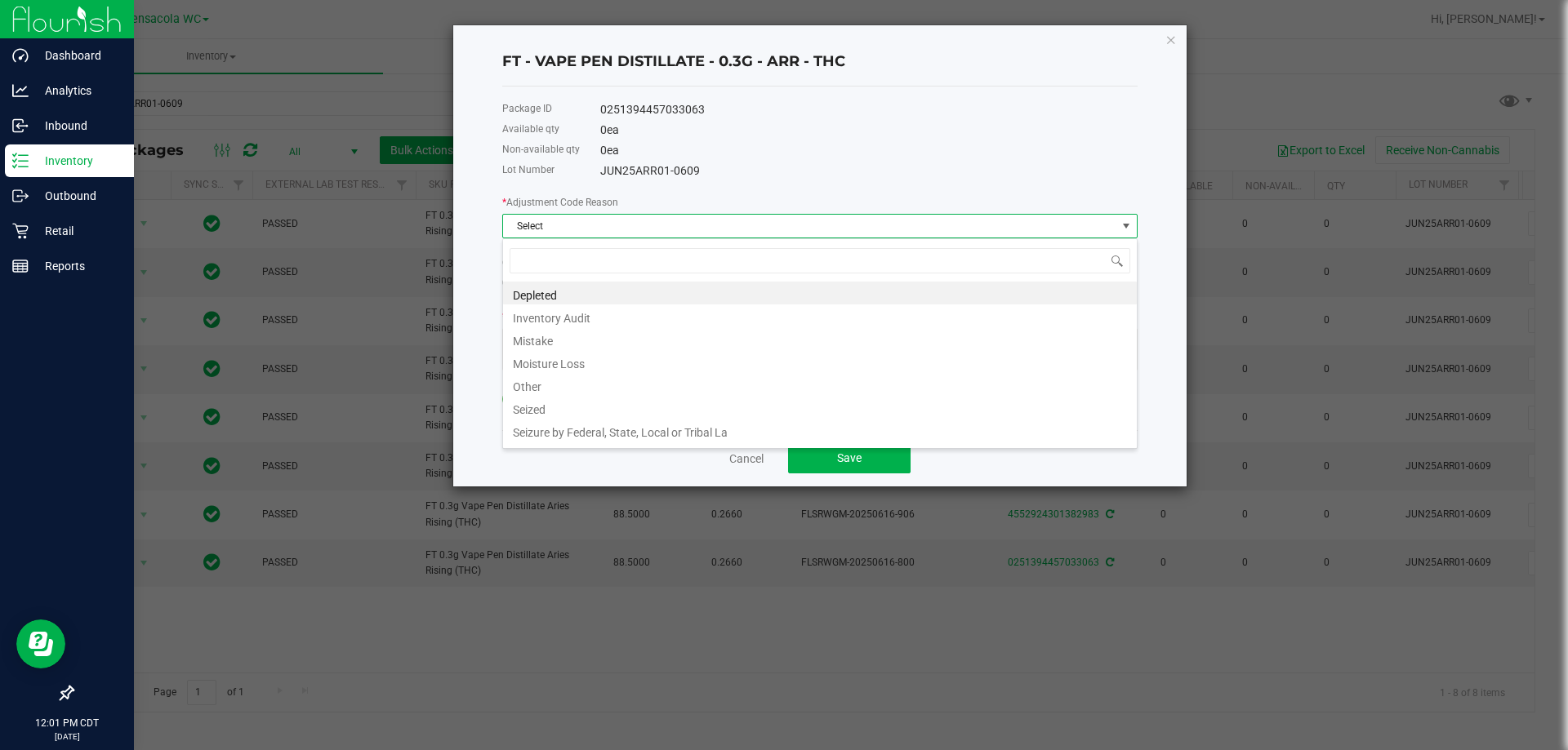
click at [687, 308] on li "Inventory Audit" at bounding box center [820, 316] width 634 height 23
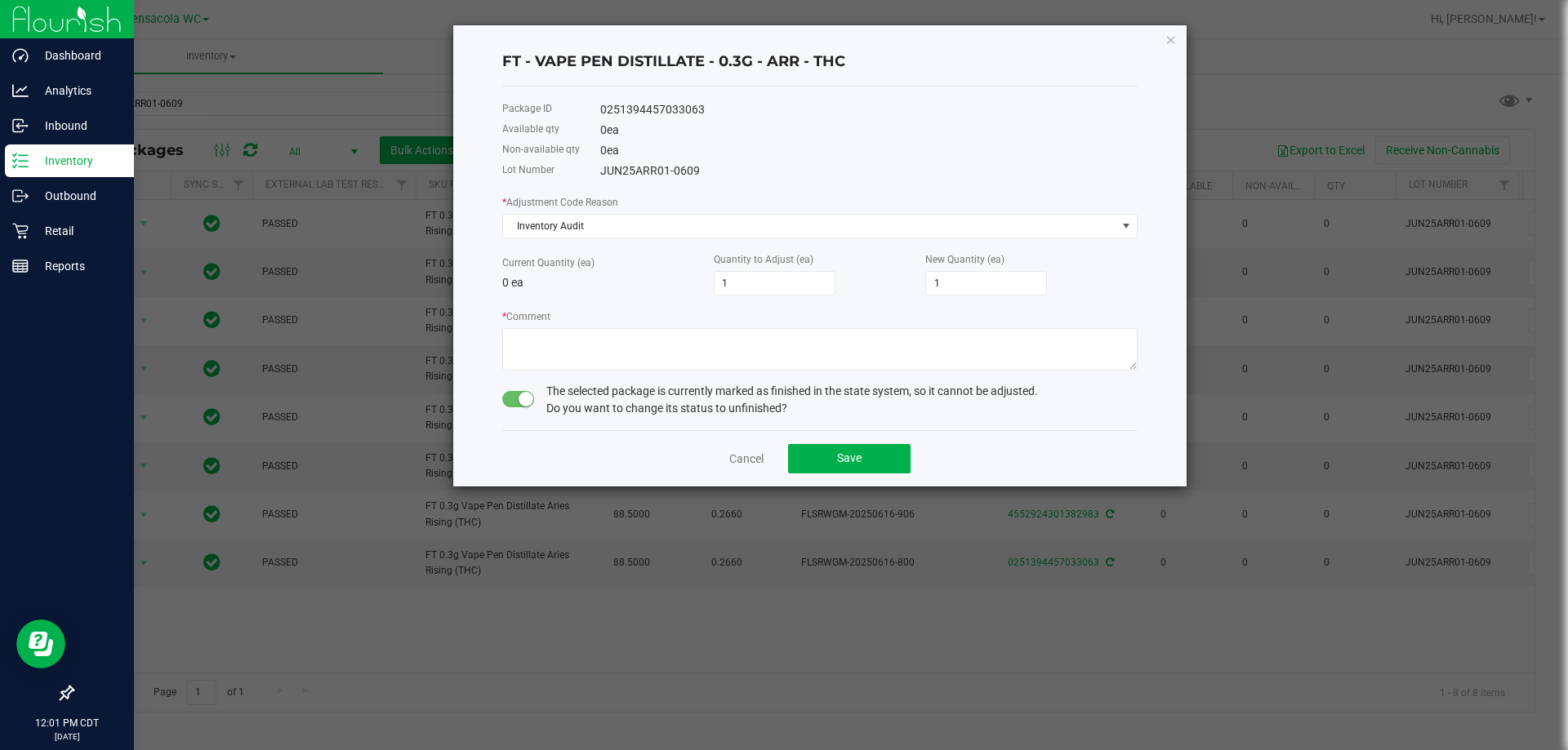
click at [685, 296] on div "* Adjustment Code Reason Inventory Audit Current Quantity (ea) 0 ea Quantity to…" at bounding box center [820, 282] width 635 height 178
click at [694, 351] on textarea "* Comment" at bounding box center [820, 349] width 635 height 42
type textarea "I"
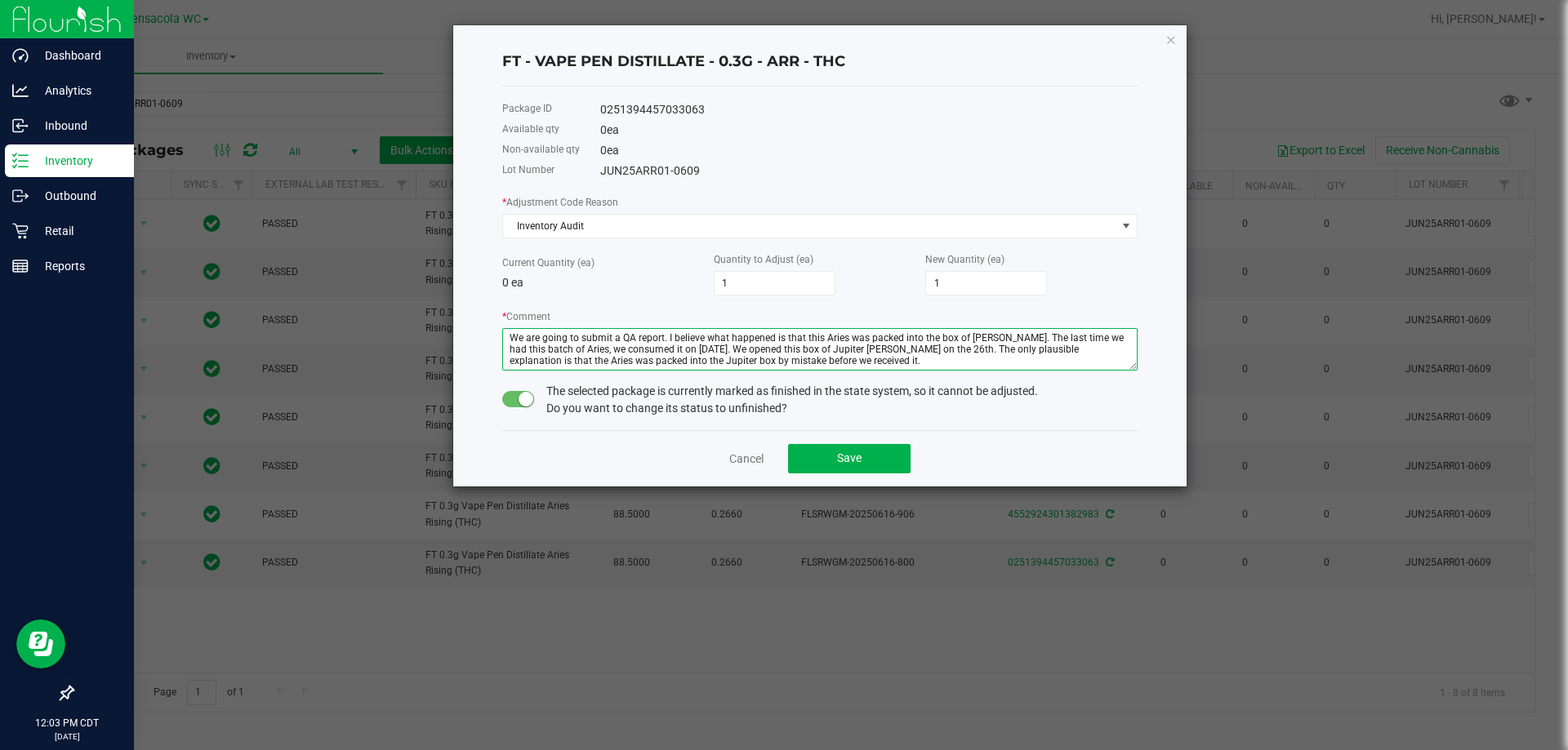
drag, startPoint x: 1014, startPoint y: 337, endPoint x: 666, endPoint y: 333, distance: 348.0
click at [666, 332] on textarea "* Comment" at bounding box center [820, 349] width 635 height 42
drag, startPoint x: 1106, startPoint y: 350, endPoint x: 668, endPoint y: 336, distance: 438.2
click at [668, 336] on textarea "* Comment" at bounding box center [820, 349] width 635 height 42
type textarea "We are going to submit a QA report. The last time we had this batch of Aries, w…"
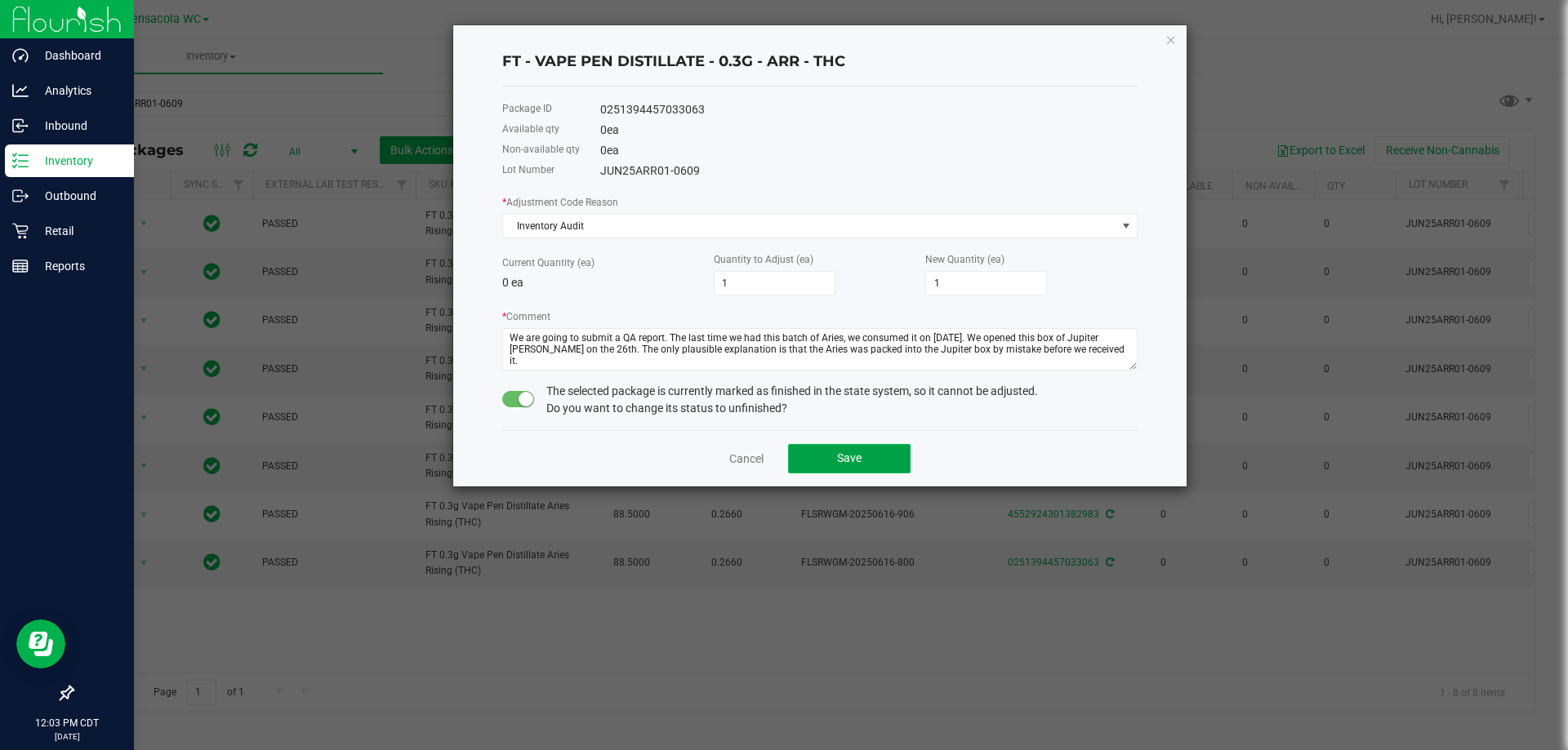
drag, startPoint x: 866, startPoint y: 458, endPoint x: 880, endPoint y: 458, distance: 14.0
click at [867, 457] on button "Save" at bounding box center [849, 459] width 122 height 29
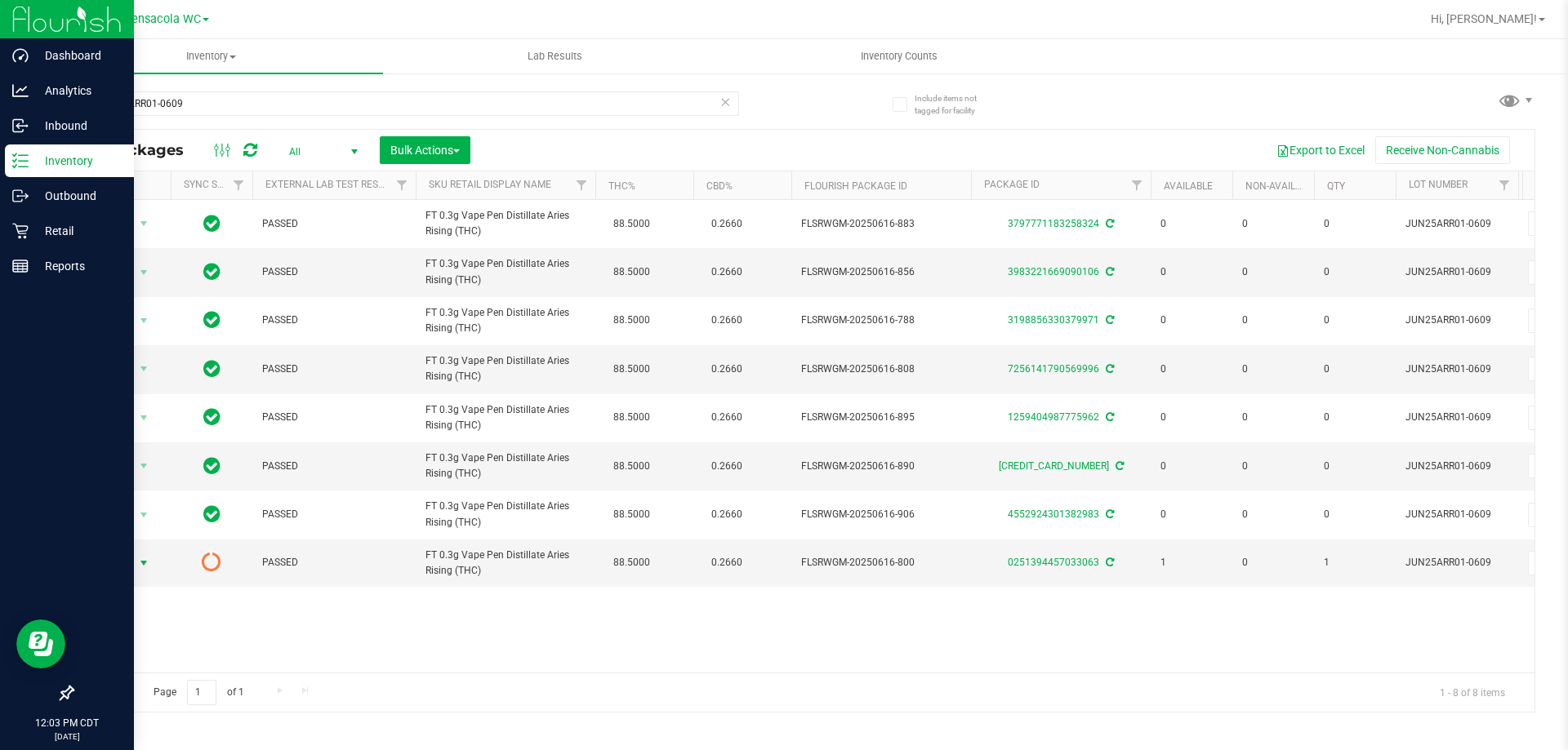
drag, startPoint x: 135, startPoint y: 566, endPoint x: 157, endPoint y: 592, distance: 34.1
click at [138, 566] on span "select" at bounding box center [144, 563] width 21 height 23
click at [165, 693] on li "Print package label" at bounding box center [142, 688] width 104 height 24
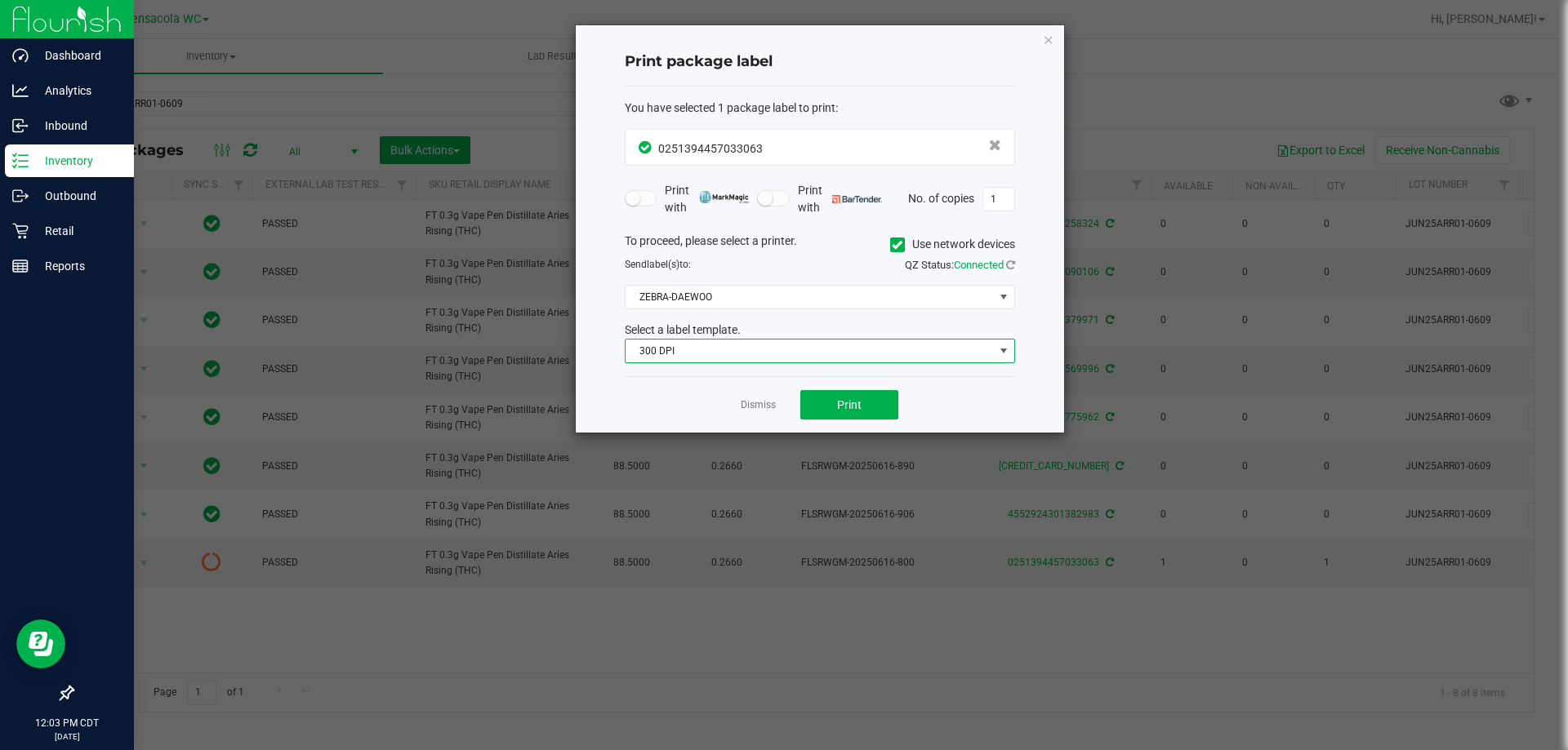
click at [808, 342] on span "300 DPI" at bounding box center [810, 351] width 368 height 23
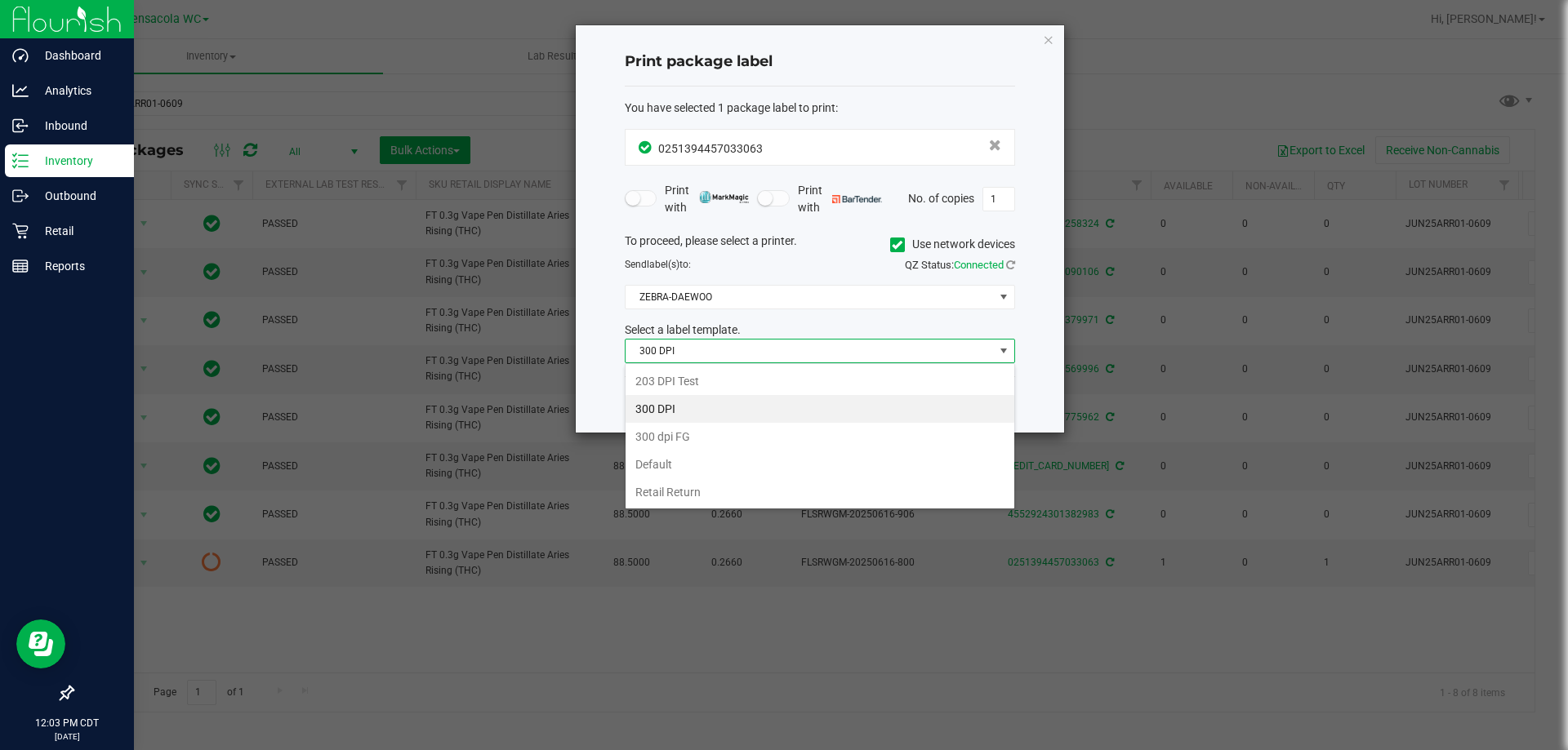
scroll to position [24, 390]
click at [810, 370] on li "203 DPI Test" at bounding box center [821, 382] width 389 height 28
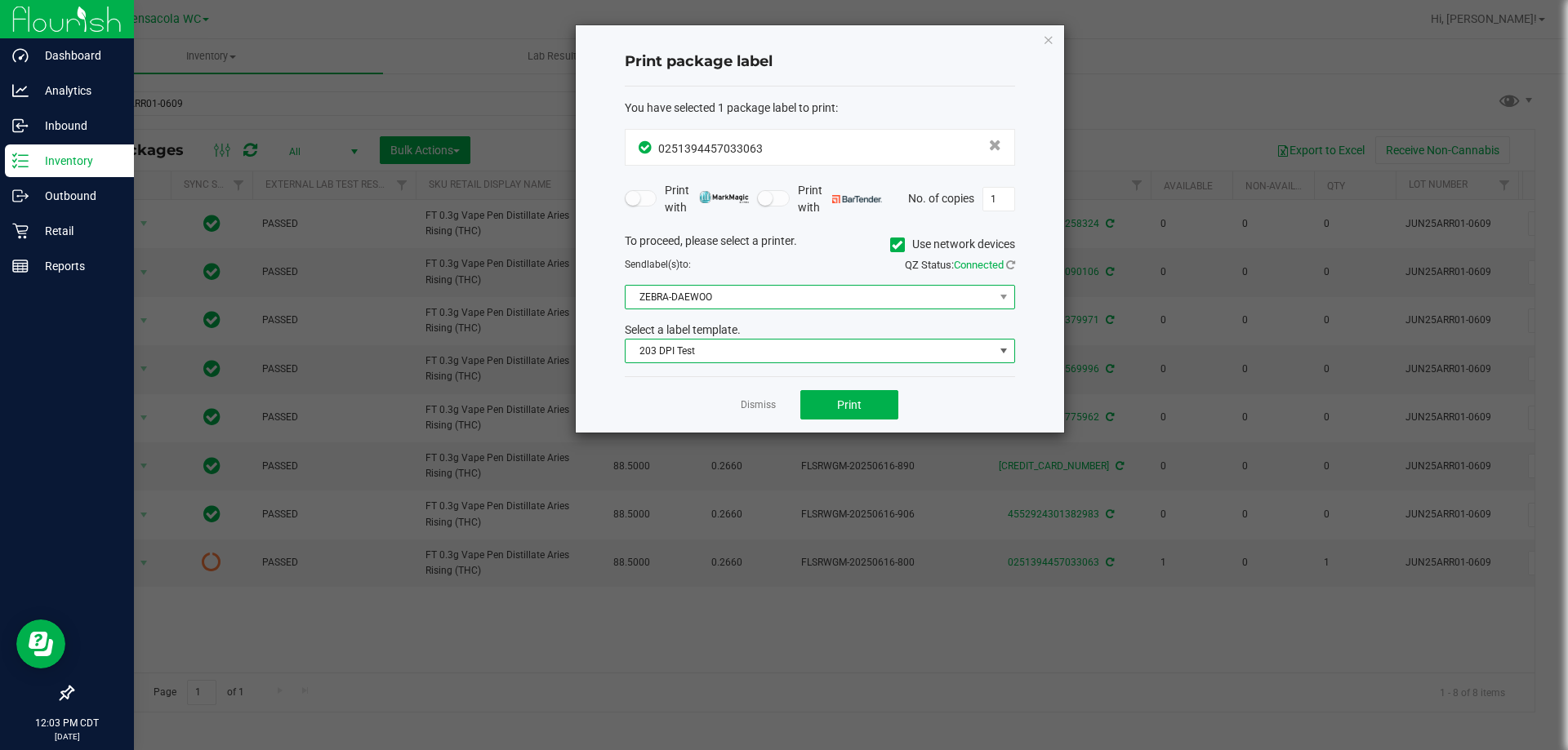
click at [808, 292] on span "ZEBRA-DAEWOO" at bounding box center [810, 297] width 368 height 23
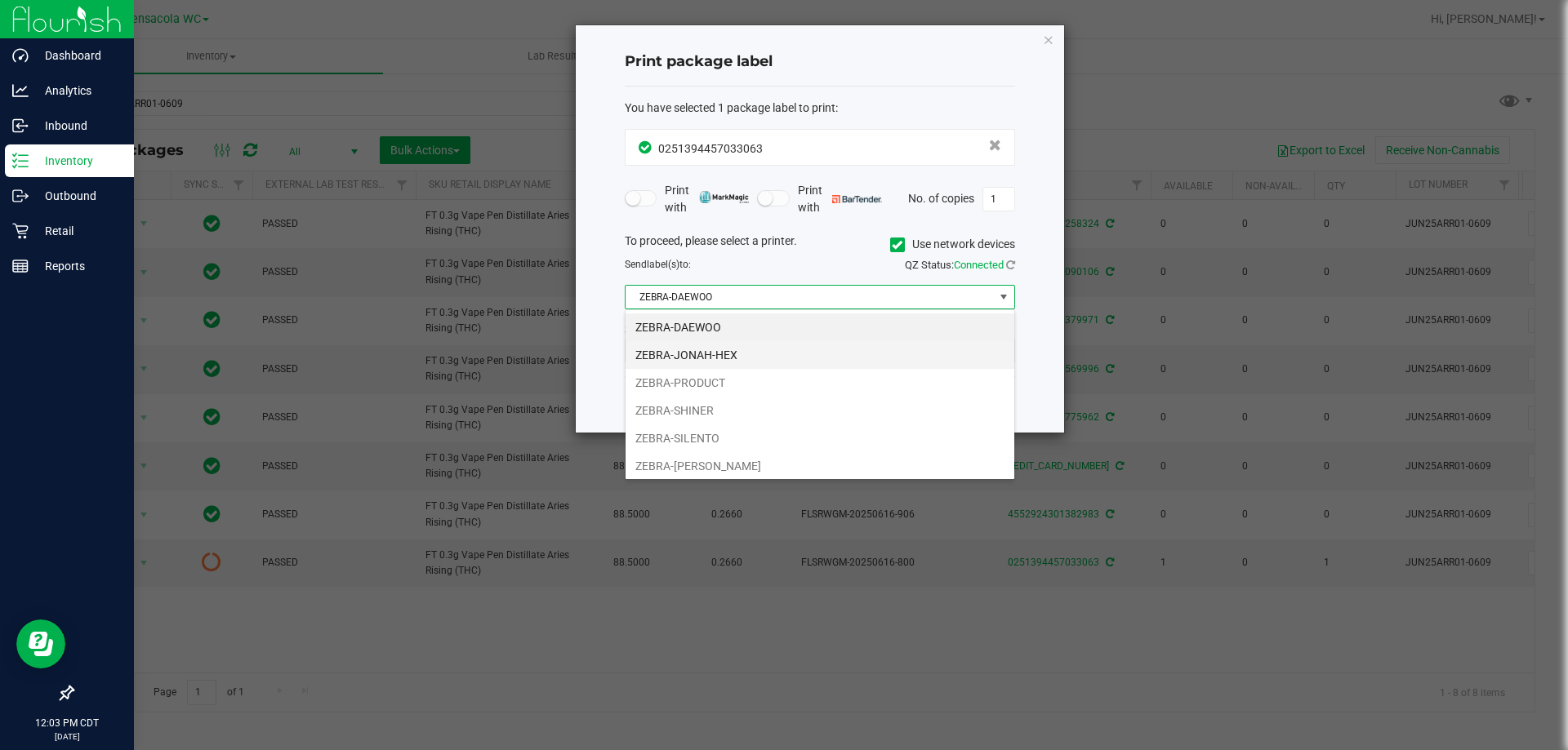
click at [794, 354] on li "ZEBRA-JONAH-HEX" at bounding box center [821, 355] width 389 height 28
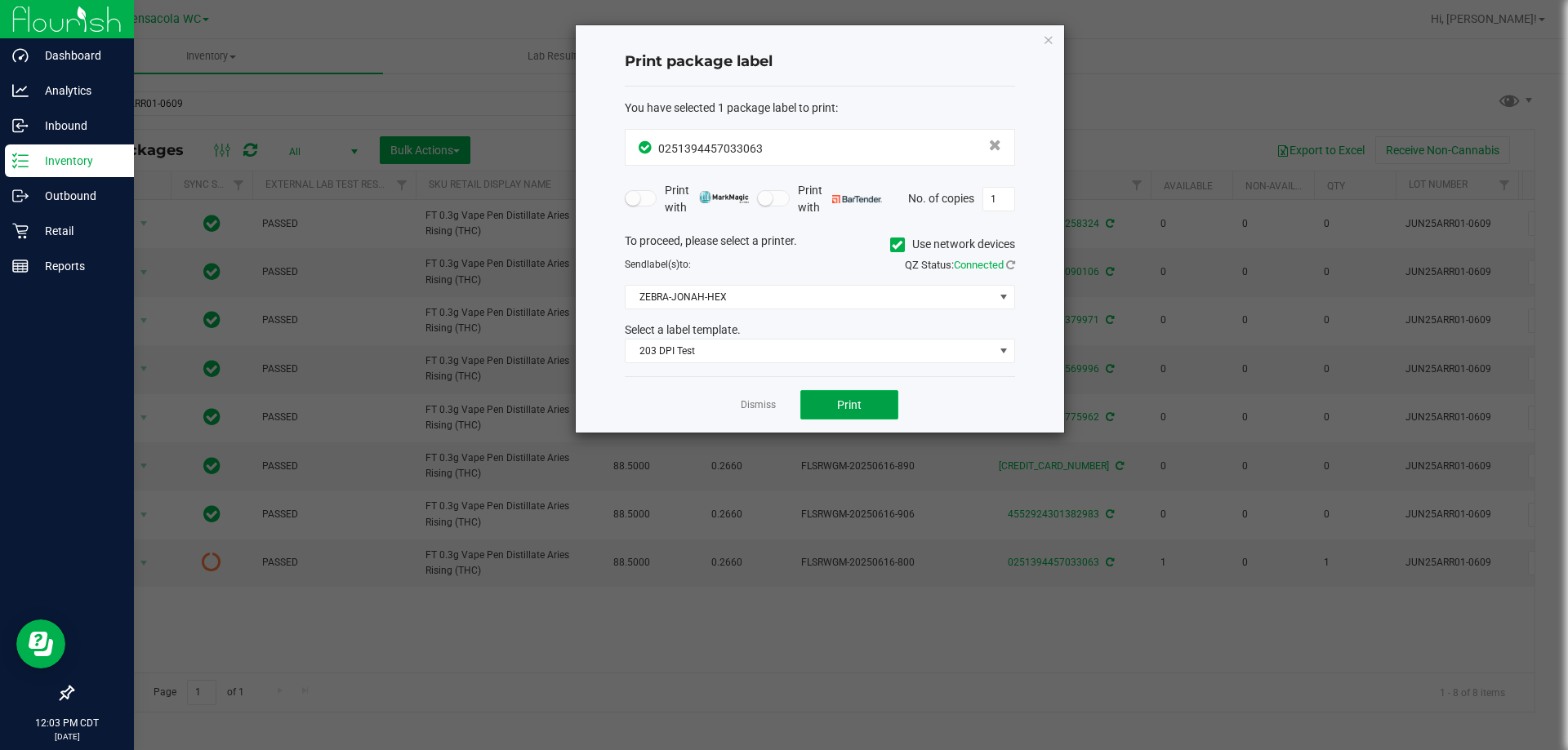
click at [874, 396] on button "Print" at bounding box center [849, 404] width 98 height 29
click at [760, 413] on link "Dismiss" at bounding box center [758, 405] width 35 height 14
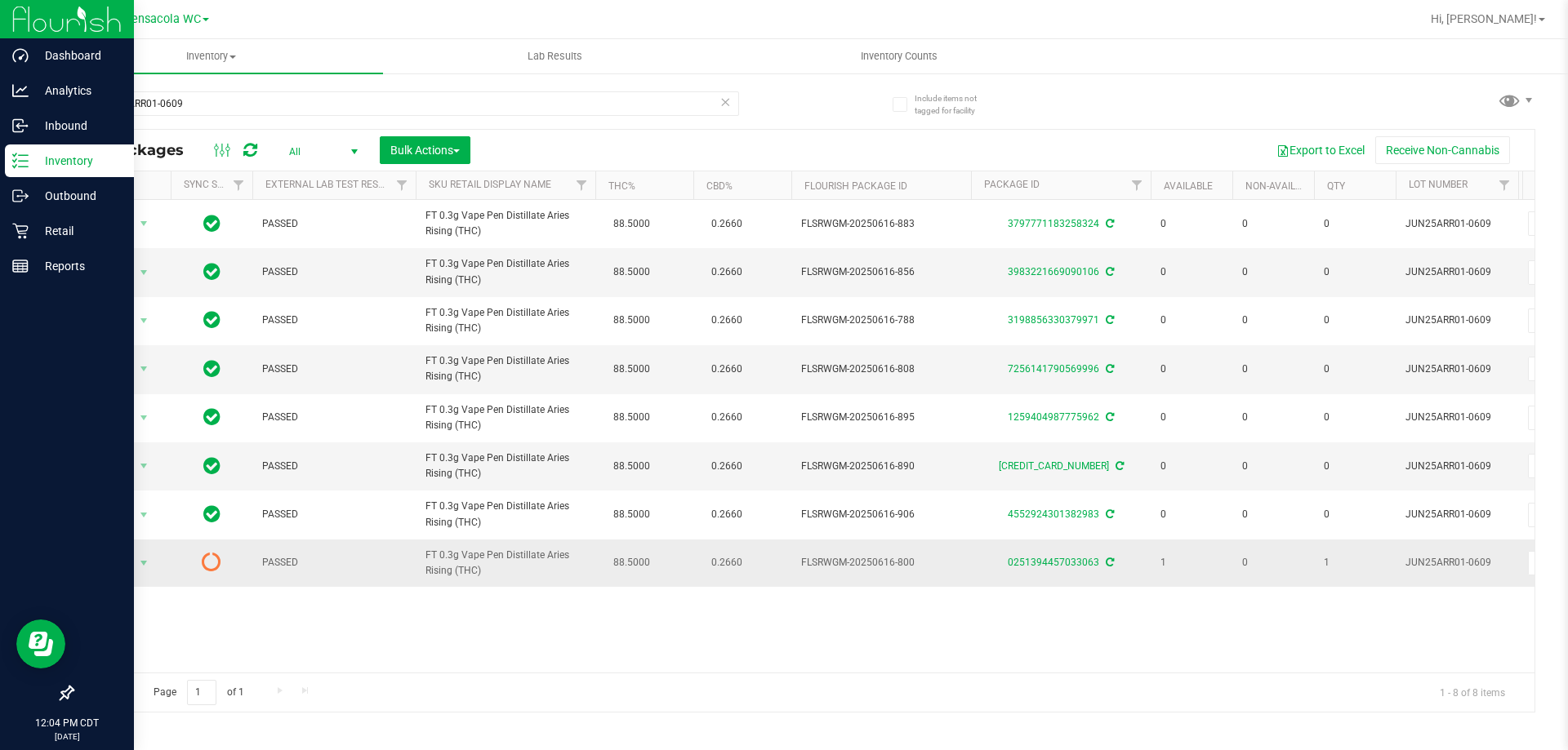
drag, startPoint x: 1404, startPoint y: 558, endPoint x: 1498, endPoint y: 563, distance: 94.1
click at [1498, 563] on td "JUN25ARR01-0609" at bounding box center [1457, 563] width 122 height 47
copy span "JUN25ARR01-0609"
drag, startPoint x: 1006, startPoint y: 557, endPoint x: 1100, endPoint y: 571, distance: 95.0
click at [1100, 571] on td "0251394457033063" at bounding box center [1060, 563] width 180 height 47
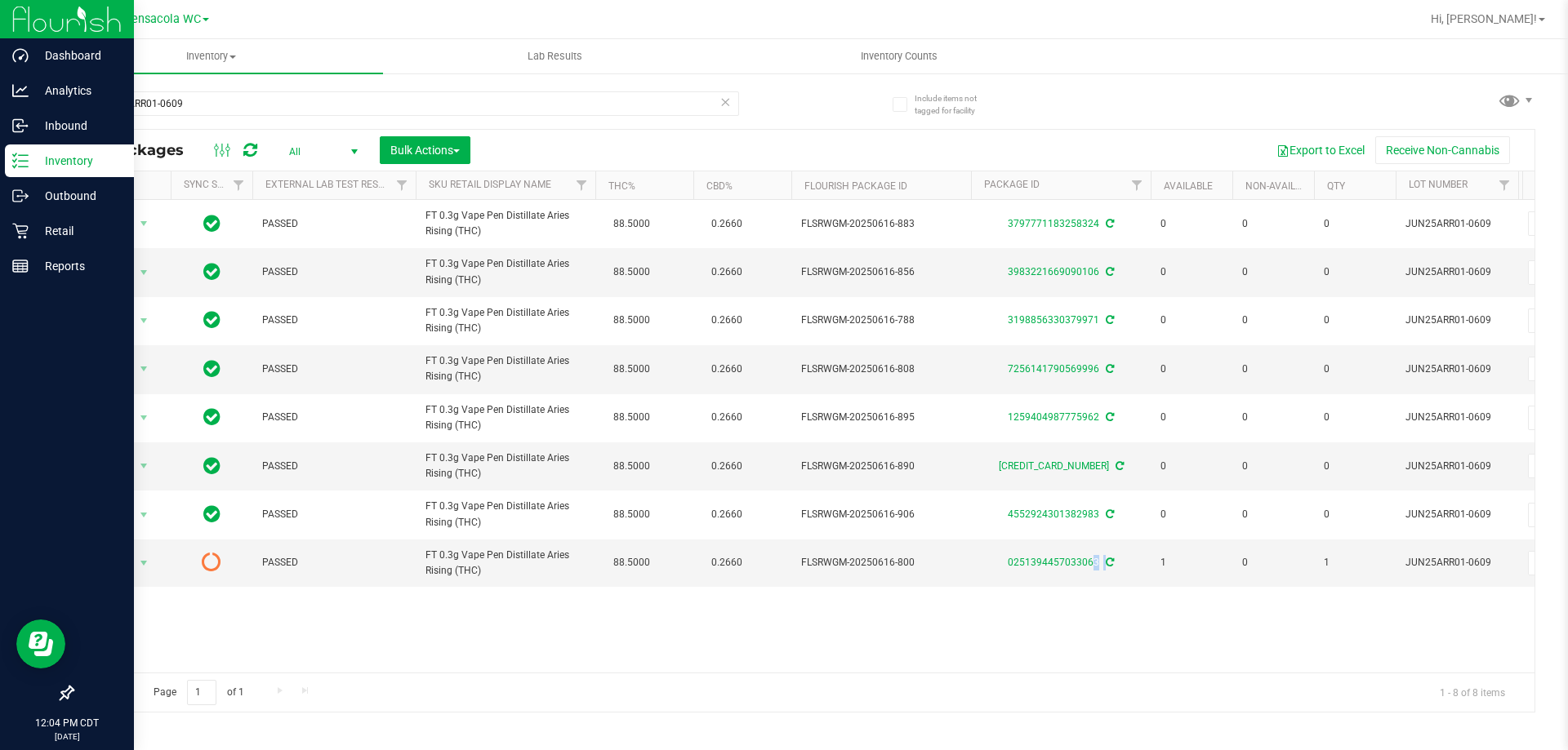
copy div "0251394457033063"
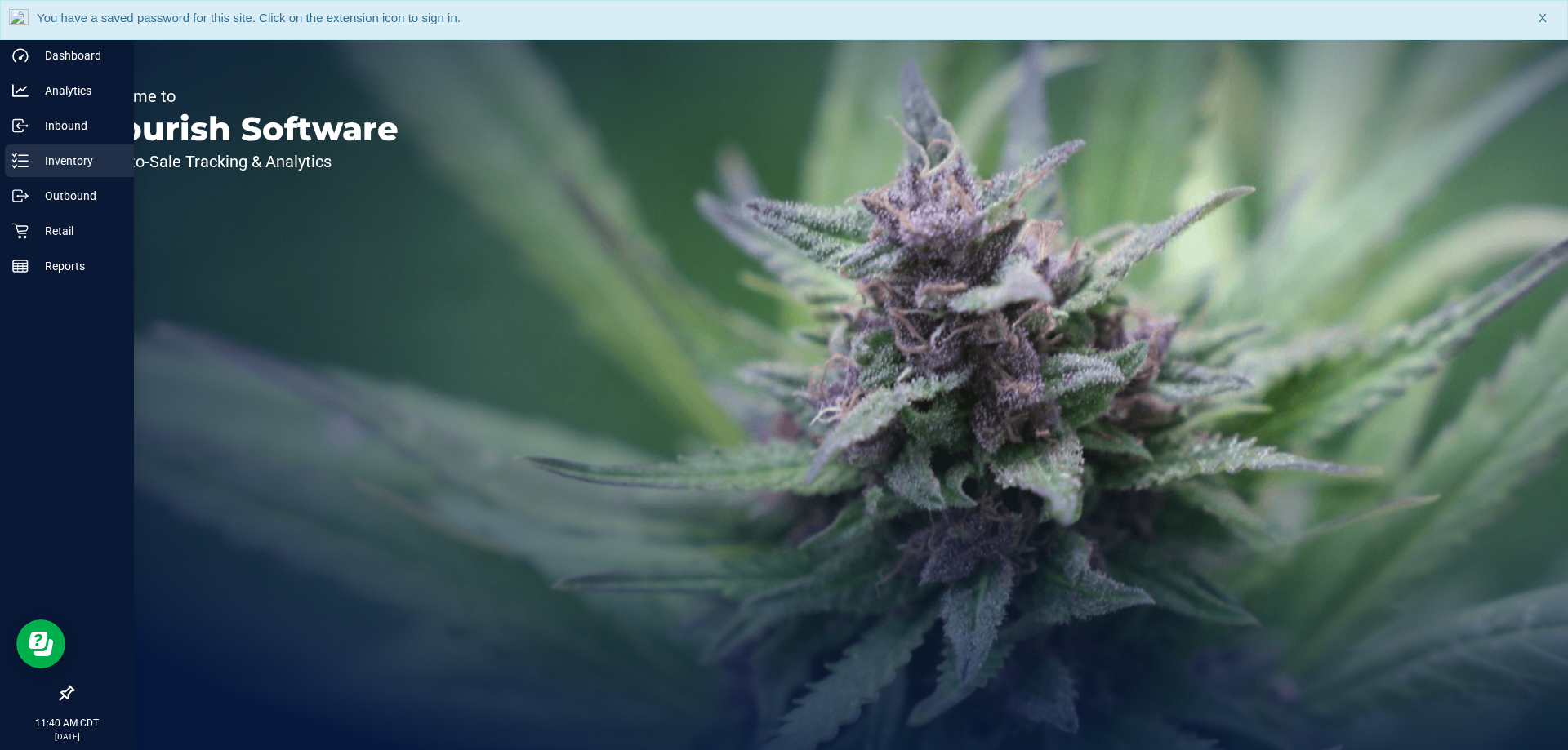
drag, startPoint x: 35, startPoint y: 159, endPoint x: 47, endPoint y: 159, distance: 12.0
click at [34, 164] on p "Inventory" at bounding box center [77, 161] width 98 height 20
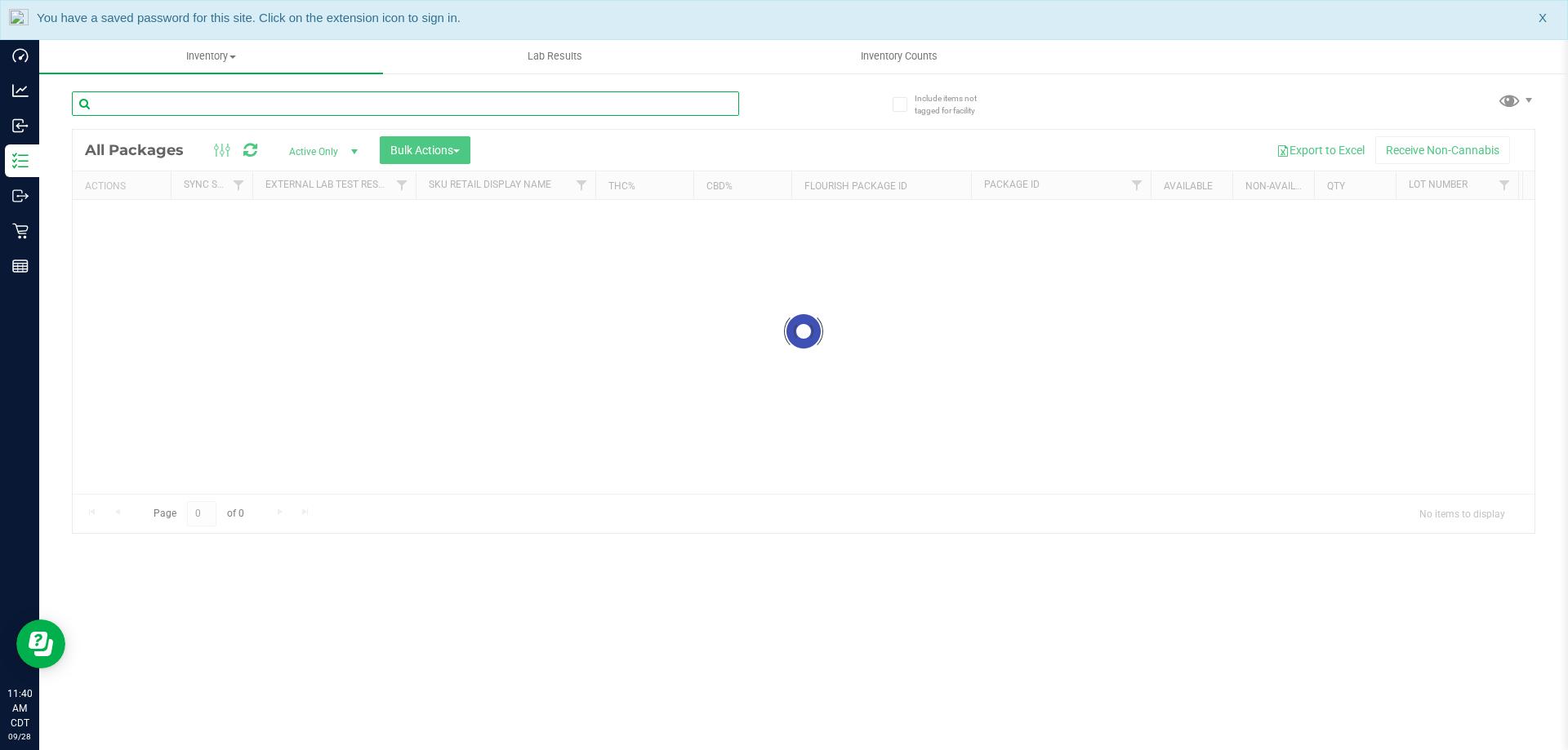
click at [240, 108] on div "Inventory All packages All inventory Waste log Create inventory Lab Results Inv…" at bounding box center [804, 395] width 1529 height 711
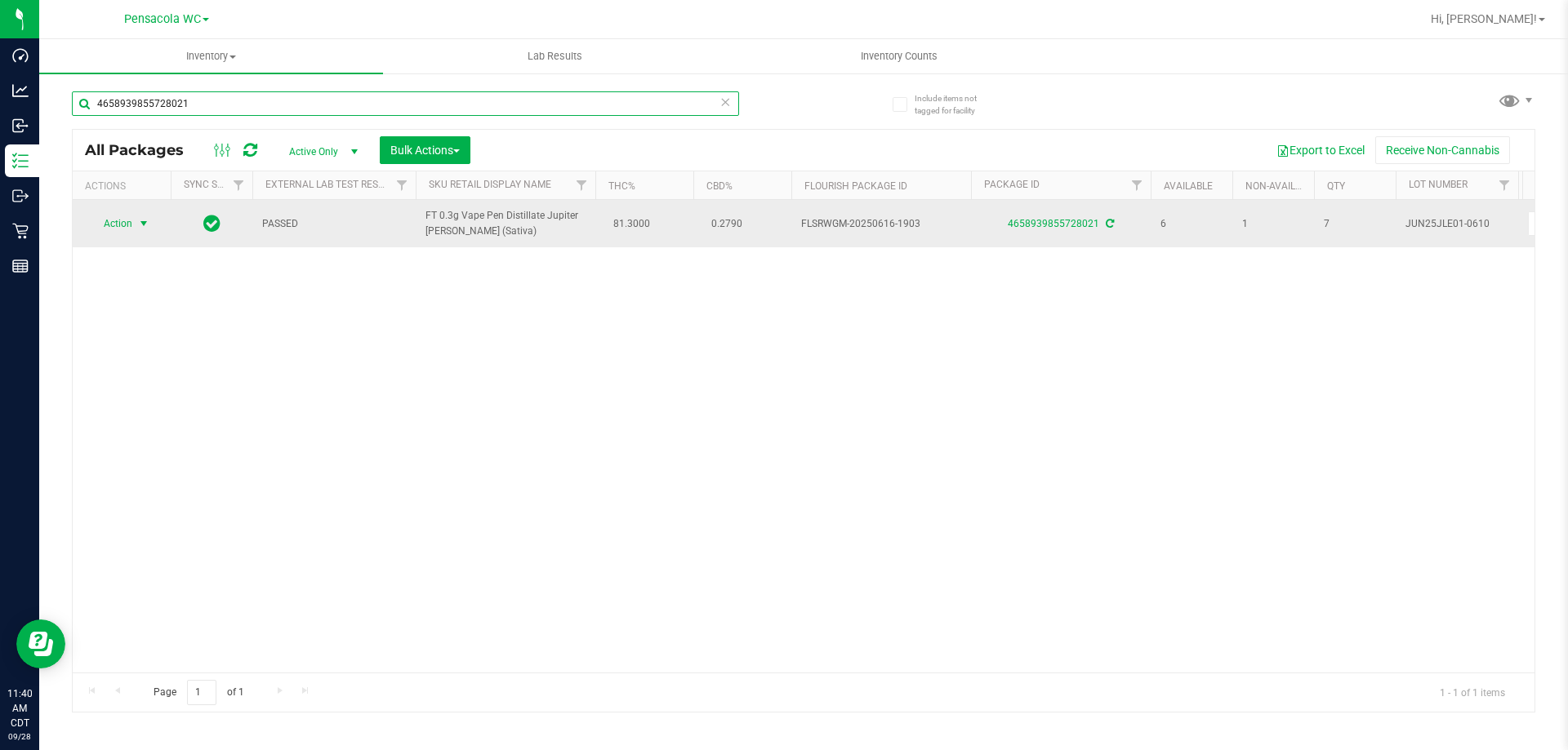
type input "4658939855728021"
drag, startPoint x: 141, startPoint y: 214, endPoint x: 139, endPoint y: 223, distance: 9.2
click at [141, 217] on span "select" at bounding box center [144, 224] width 21 height 23
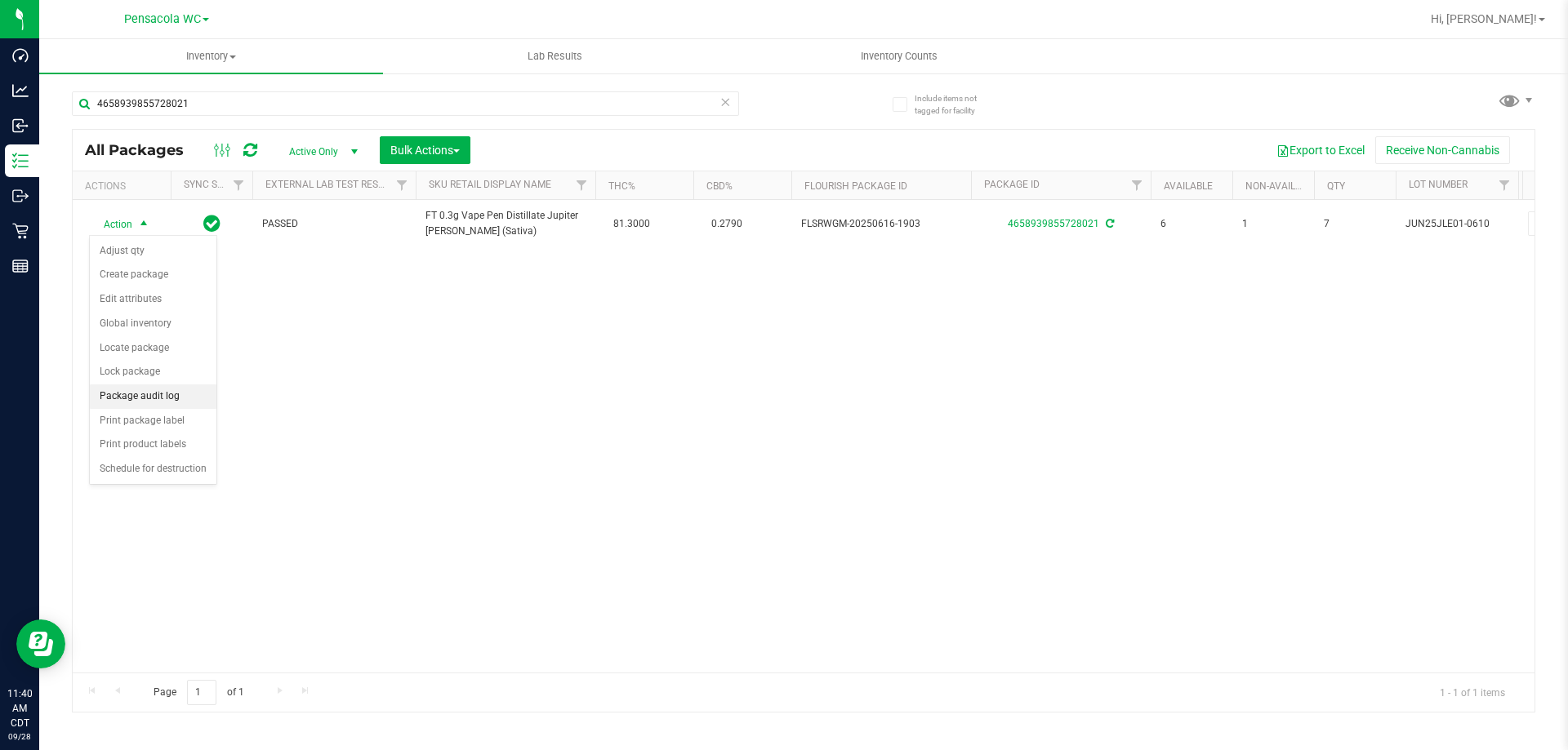
click at [190, 395] on li "Package audit log" at bounding box center [153, 397] width 127 height 24
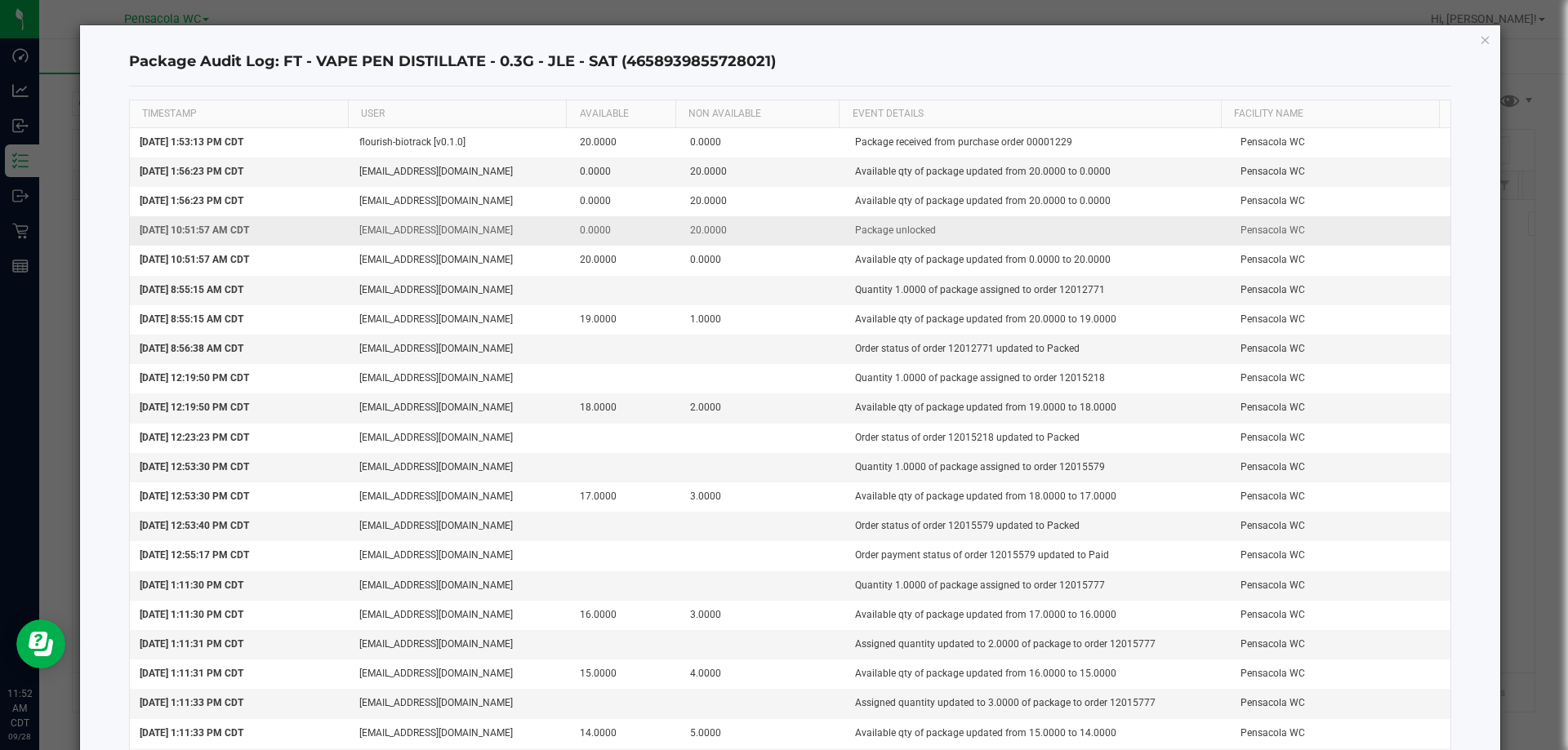
drag, startPoint x: 138, startPoint y: 238, endPoint x: 305, endPoint y: 224, distance: 167.6
click at [303, 223] on td "Sep 26, 2025 10:51:57 AM CDT" at bounding box center [240, 230] width 221 height 29
drag, startPoint x: 1479, startPoint y: 21, endPoint x: 1487, endPoint y: 23, distance: 8.2
click at [1483, 22] on ngb-modal-window "Package Audit Log: FT - VAPE PEN DISTILLATE - 0.3G - JLE - SAT (465893985572802…" at bounding box center [790, 375] width 1580 height 750
click at [1490, 31] on ngb-modal-window "Package Audit Log: FT - VAPE PEN DISTILLATE - 0.3G - JLE - SAT (465893985572802…" at bounding box center [790, 375] width 1580 height 750
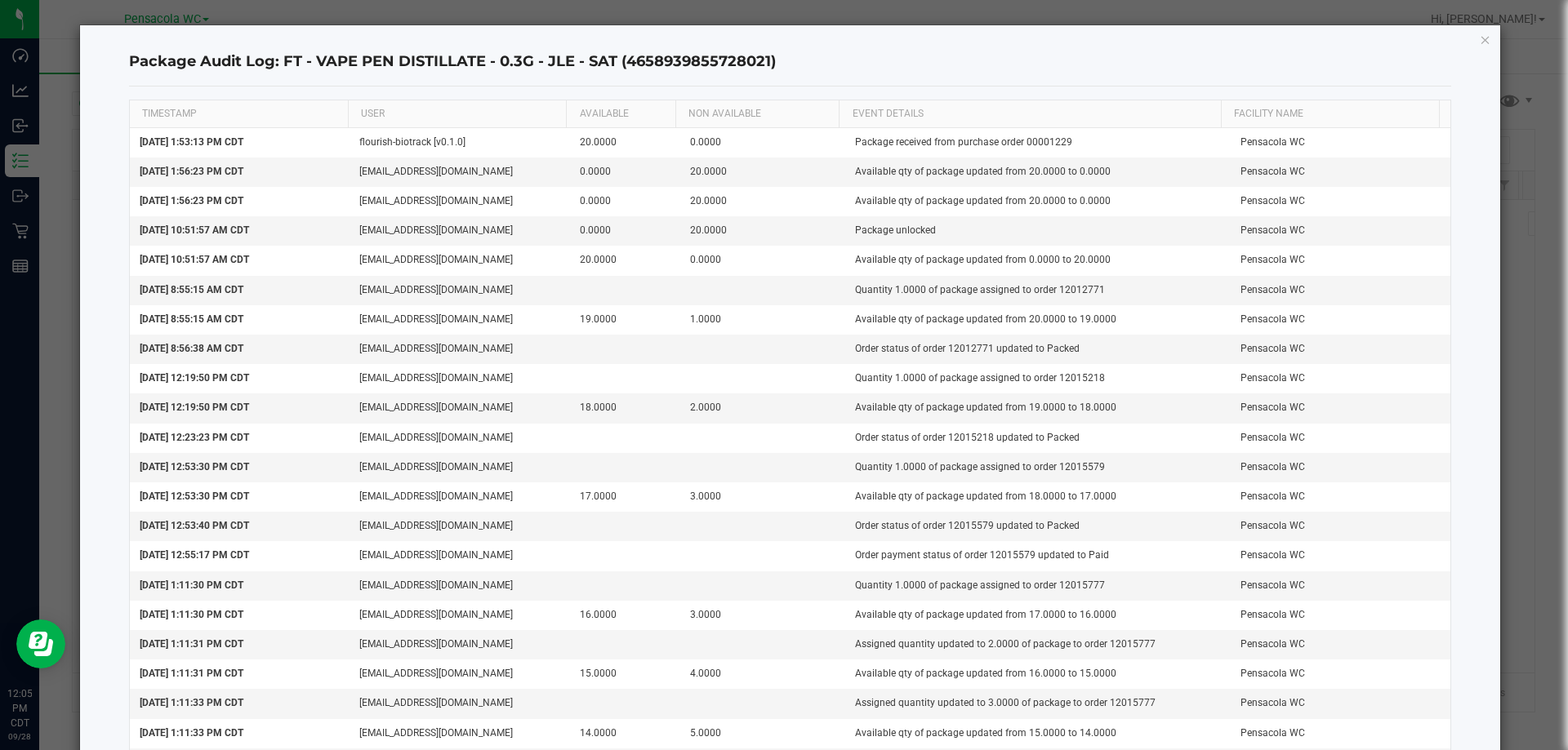
click at [1480, 42] on icon "button" at bounding box center [1485, 39] width 11 height 20
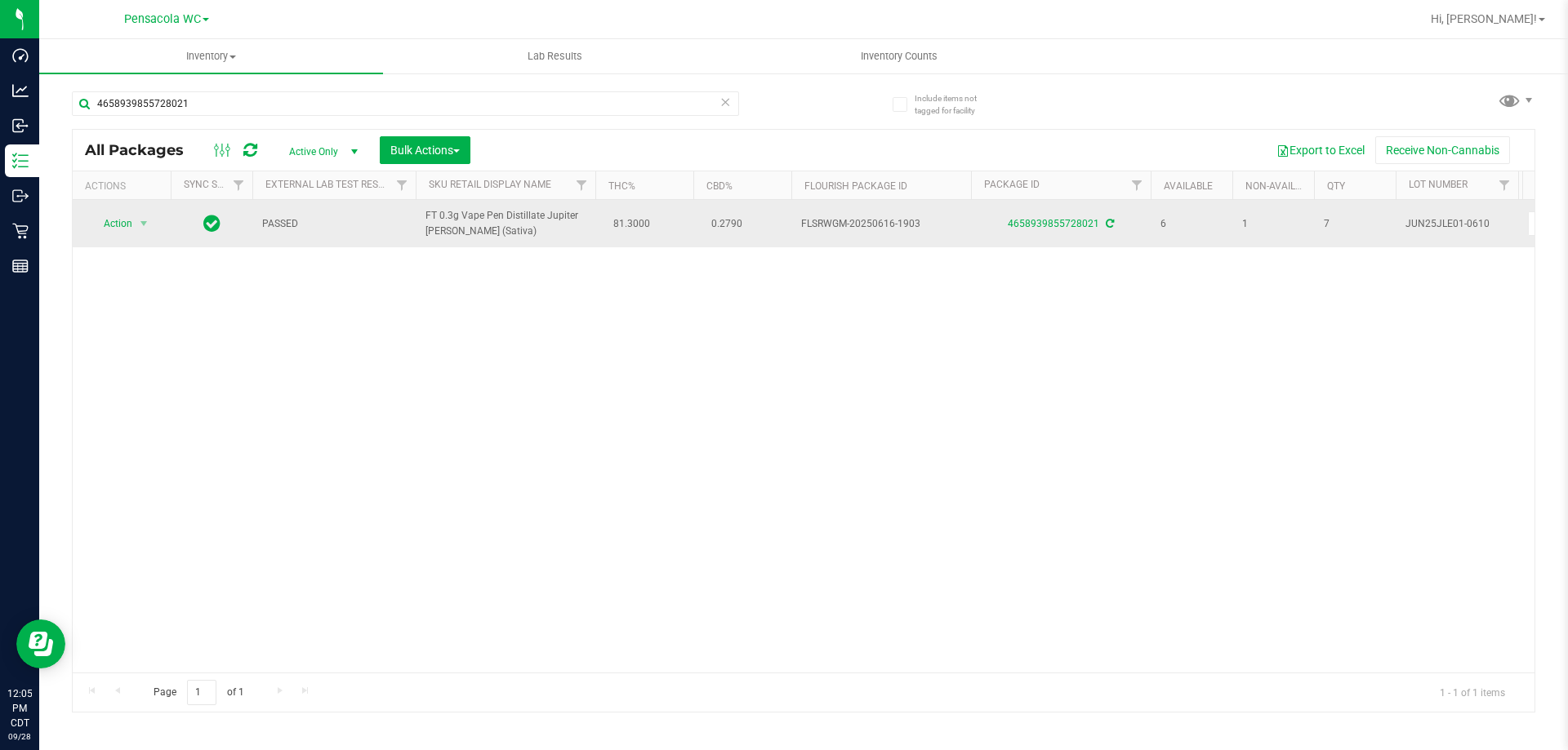
drag, startPoint x: 996, startPoint y: 222, endPoint x: 1096, endPoint y: 240, distance: 101.6
click at [1096, 240] on td "4658939855728021" at bounding box center [1060, 224] width 180 height 47
copy link "4658939855728021"
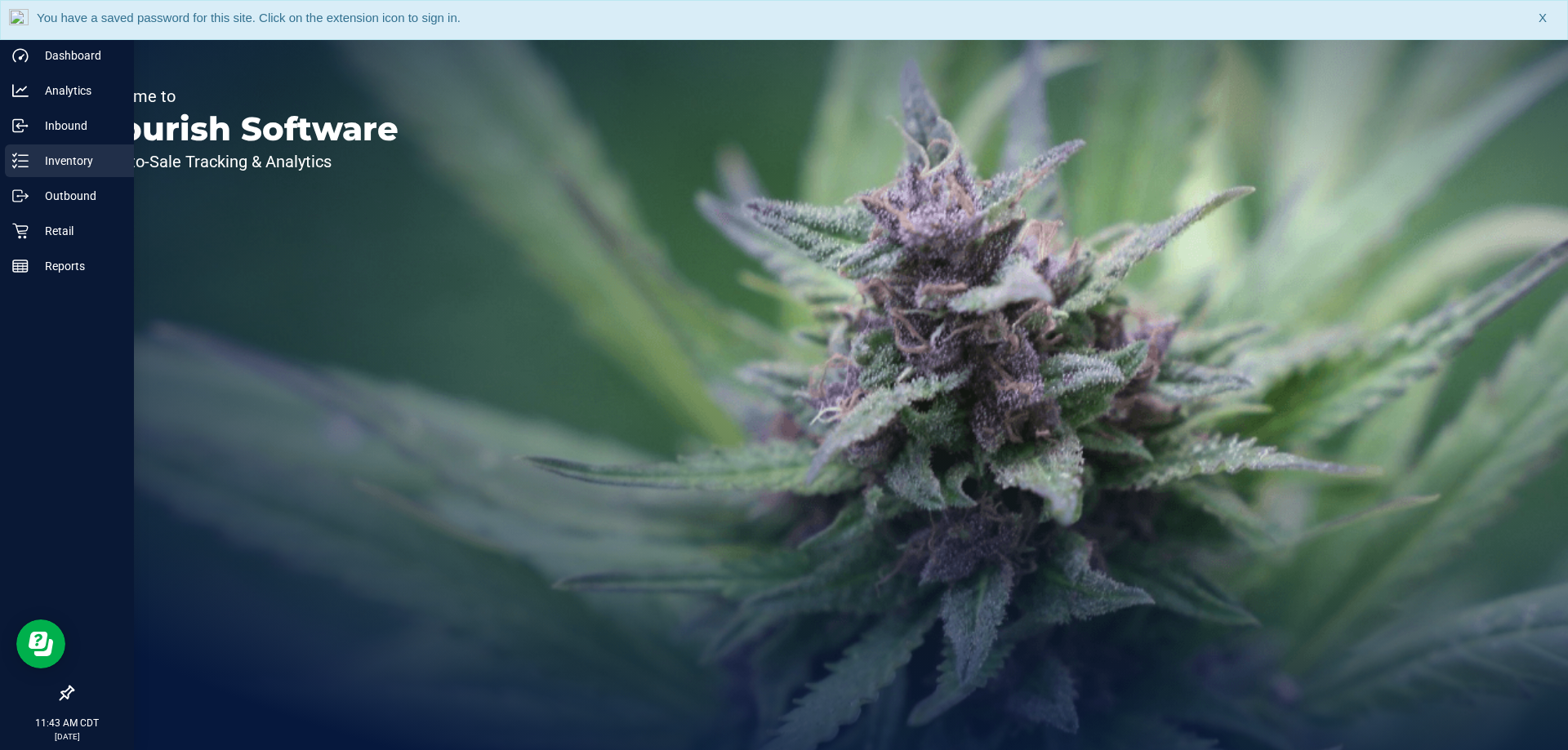
drag, startPoint x: 26, startPoint y: 159, endPoint x: 39, endPoint y: 163, distance: 13.6
click at [26, 160] on icon at bounding box center [20, 160] width 16 height 16
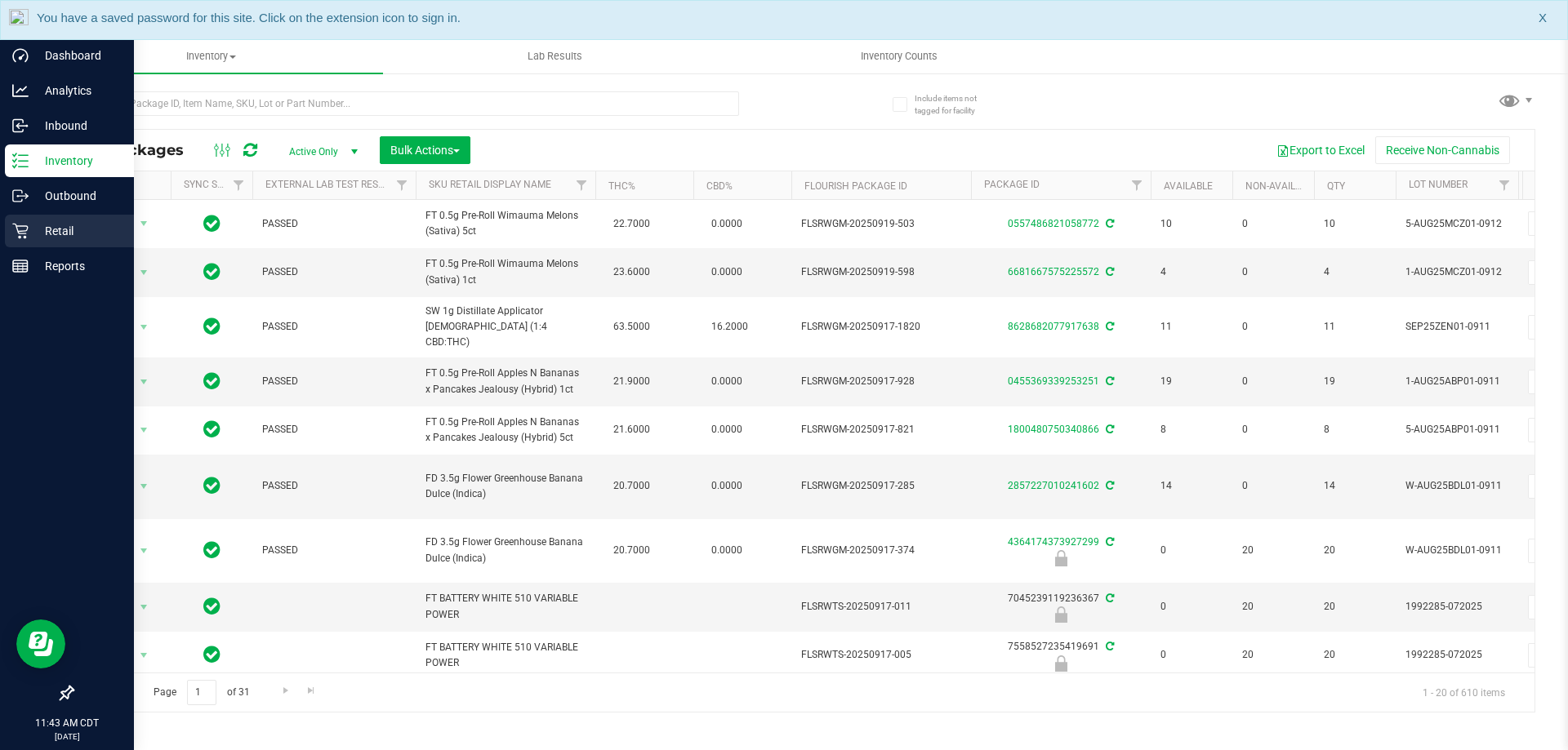
click at [19, 233] on icon at bounding box center [20, 230] width 16 height 16
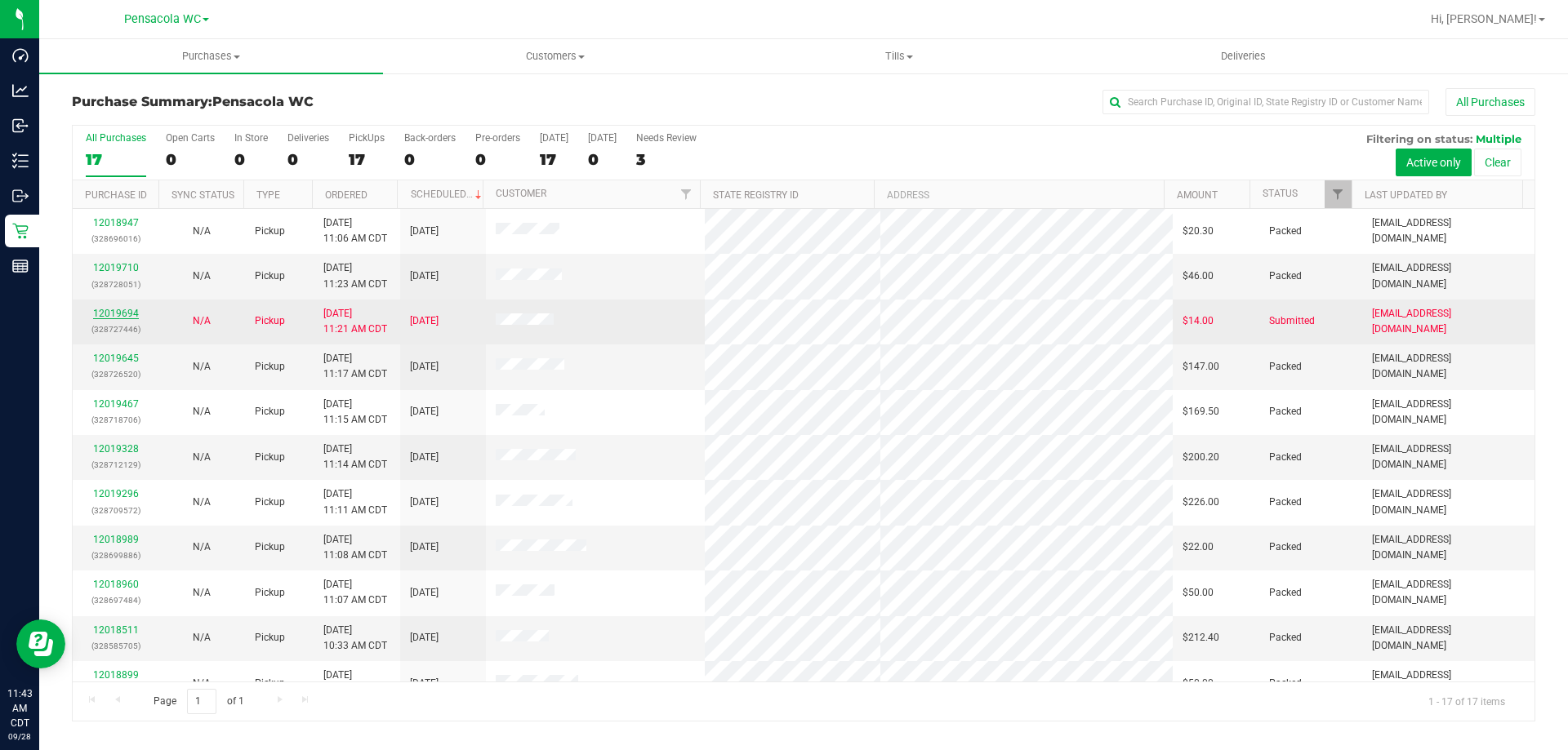
click at [118, 315] on link "12019694" at bounding box center [116, 314] width 46 height 11
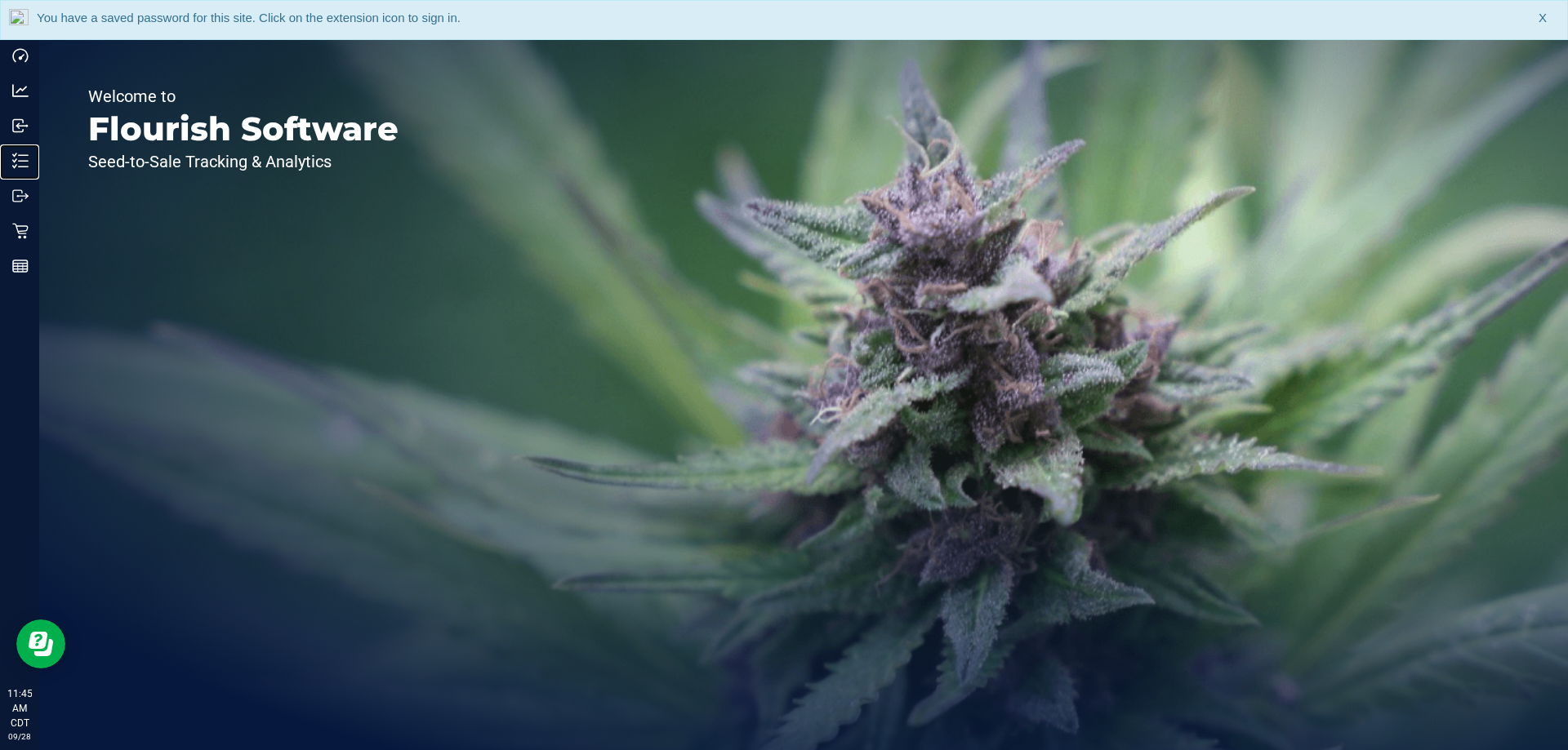
drag, startPoint x: 24, startPoint y: 166, endPoint x: 144, endPoint y: 201, distance: 125.0
click at [24, 166] on line at bounding box center [24, 166] width 9 height 0
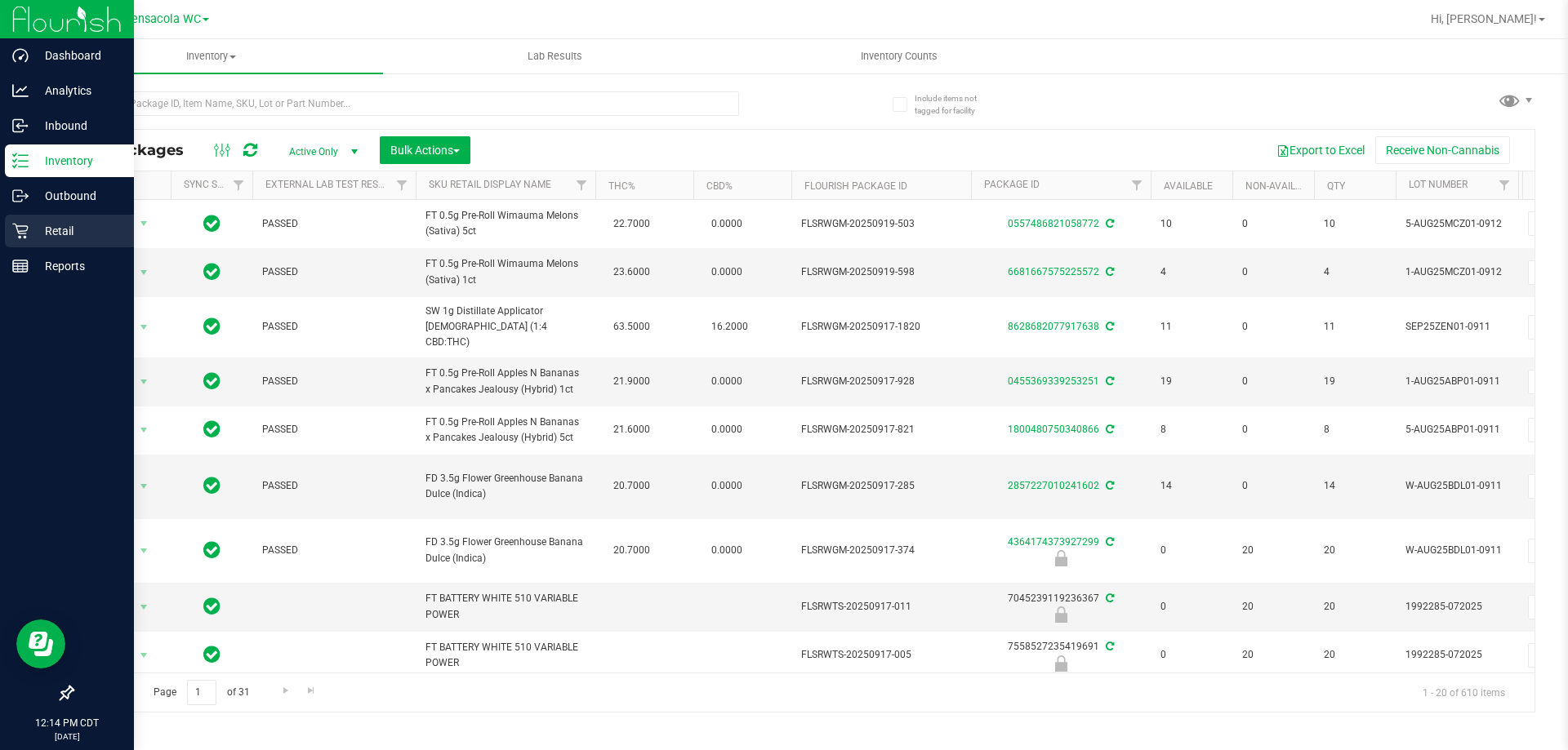
click at [52, 241] on div "Retail" at bounding box center [69, 230] width 129 height 33
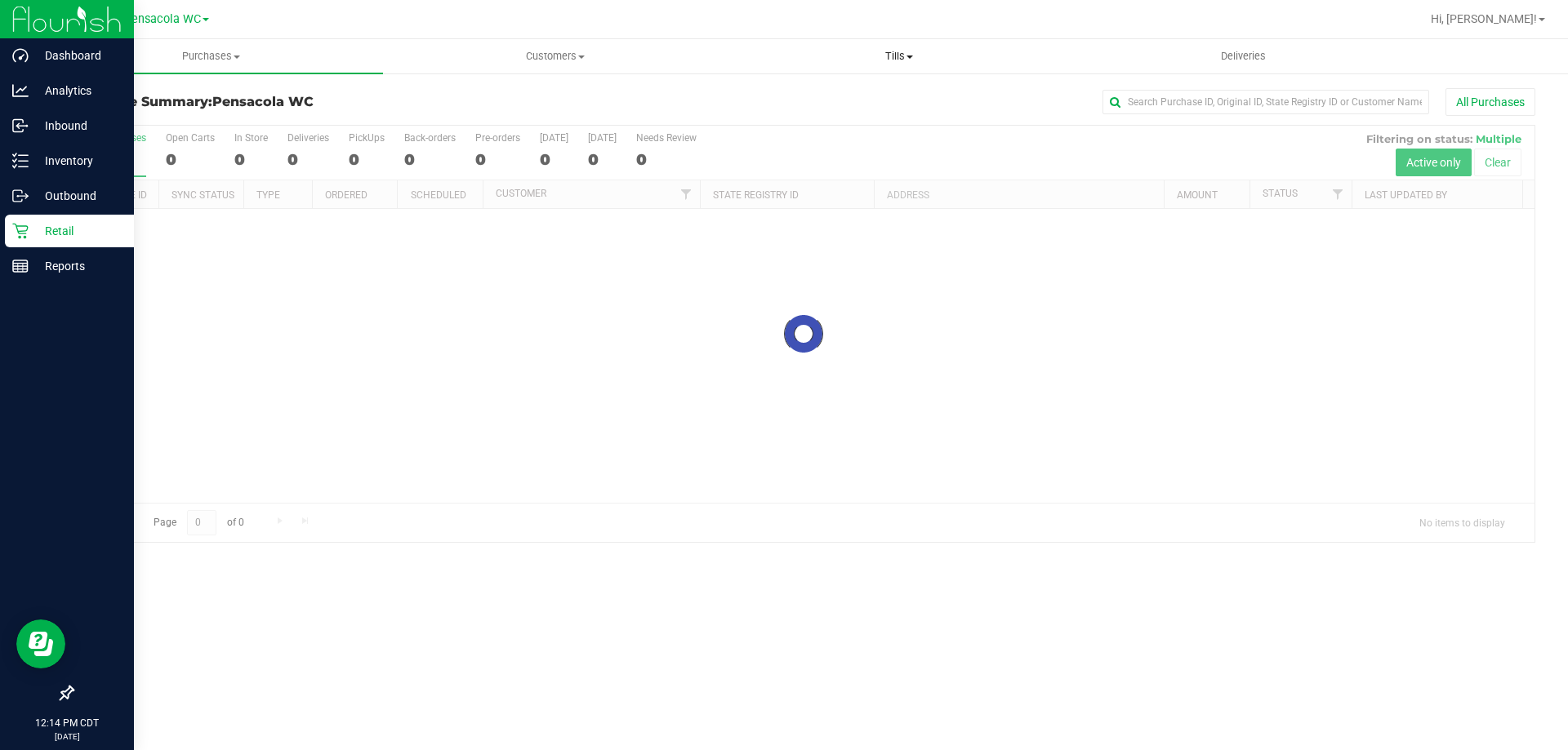
click at [930, 53] on span "Tills" at bounding box center [899, 56] width 342 height 15
click at [842, 96] on li "Manage tills" at bounding box center [899, 99] width 344 height 20
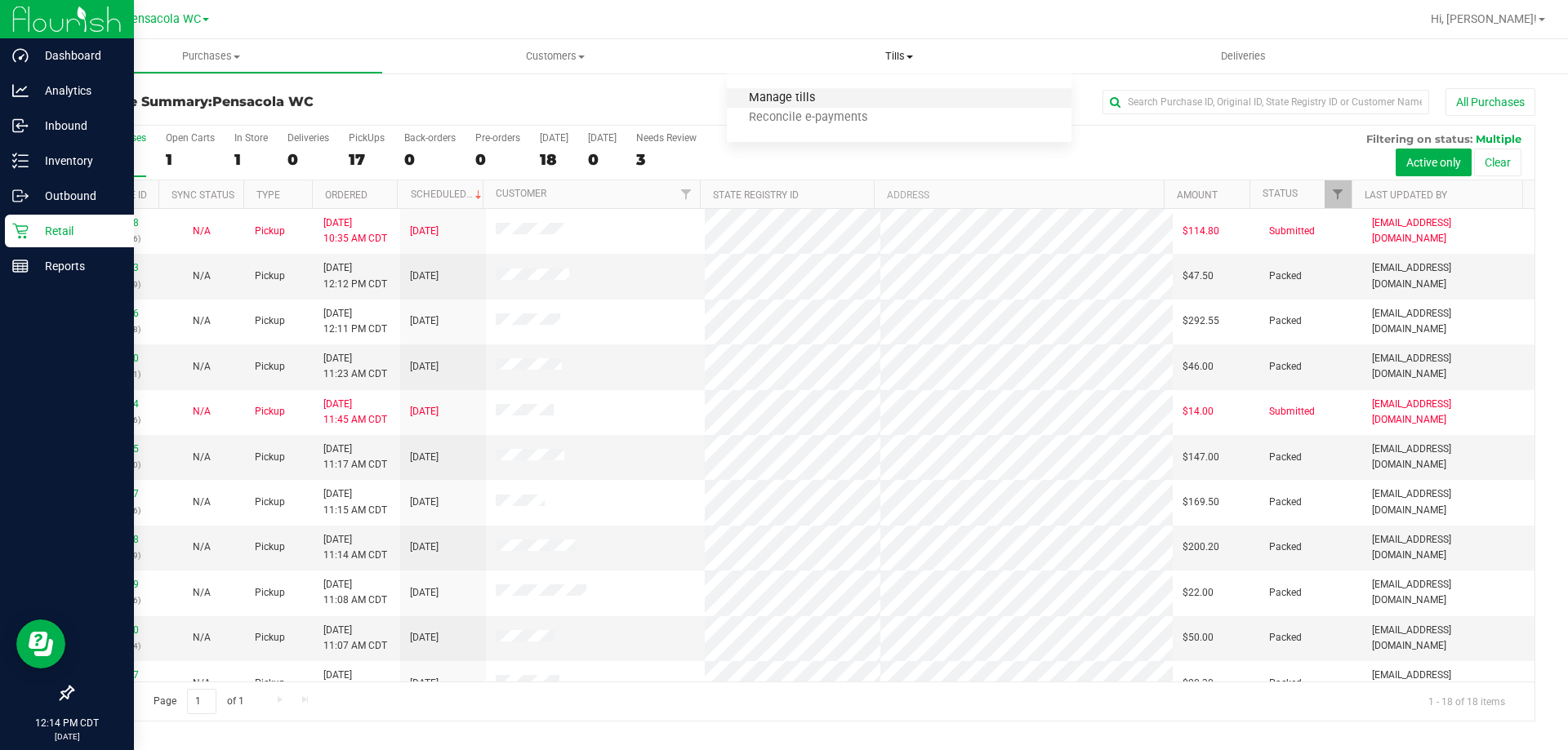
click at [816, 99] on span "Manage tills" at bounding box center [781, 98] width 110 height 14
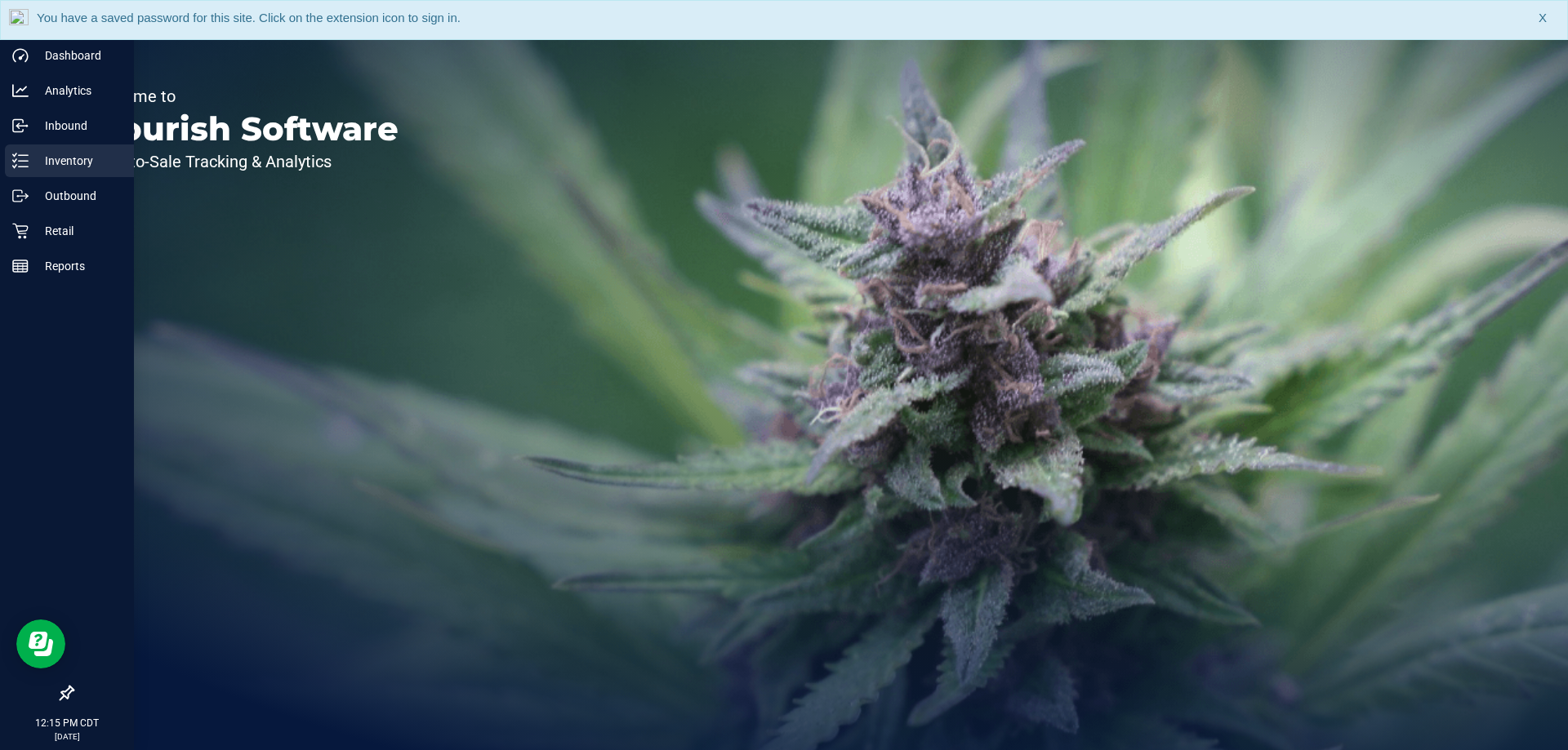
click at [44, 171] on div "Inventory" at bounding box center [69, 161] width 129 height 33
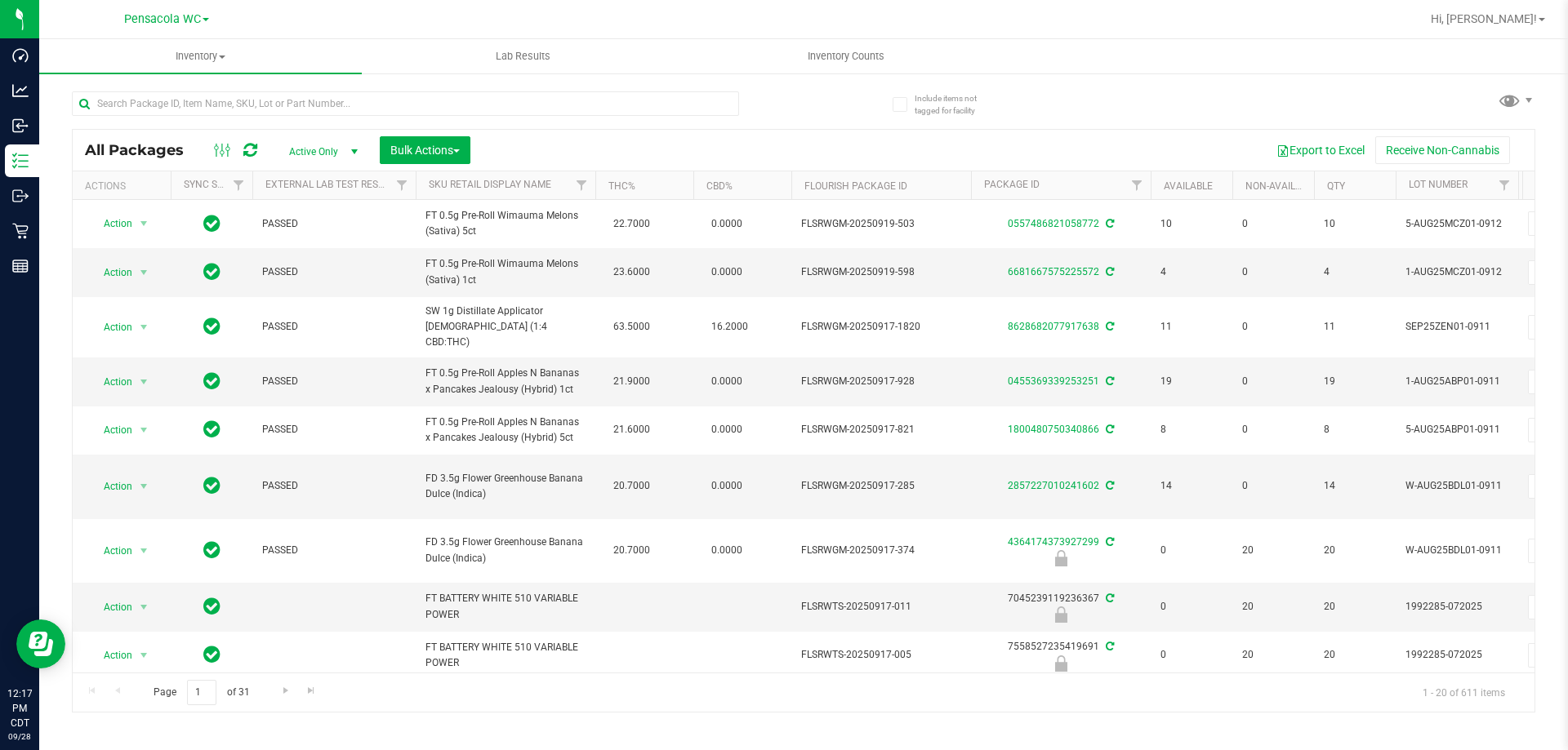
click at [150, 86] on div at bounding box center [437, 103] width 731 height 53
click at [145, 108] on input "text" at bounding box center [405, 103] width 667 height 24
type input "wbv"
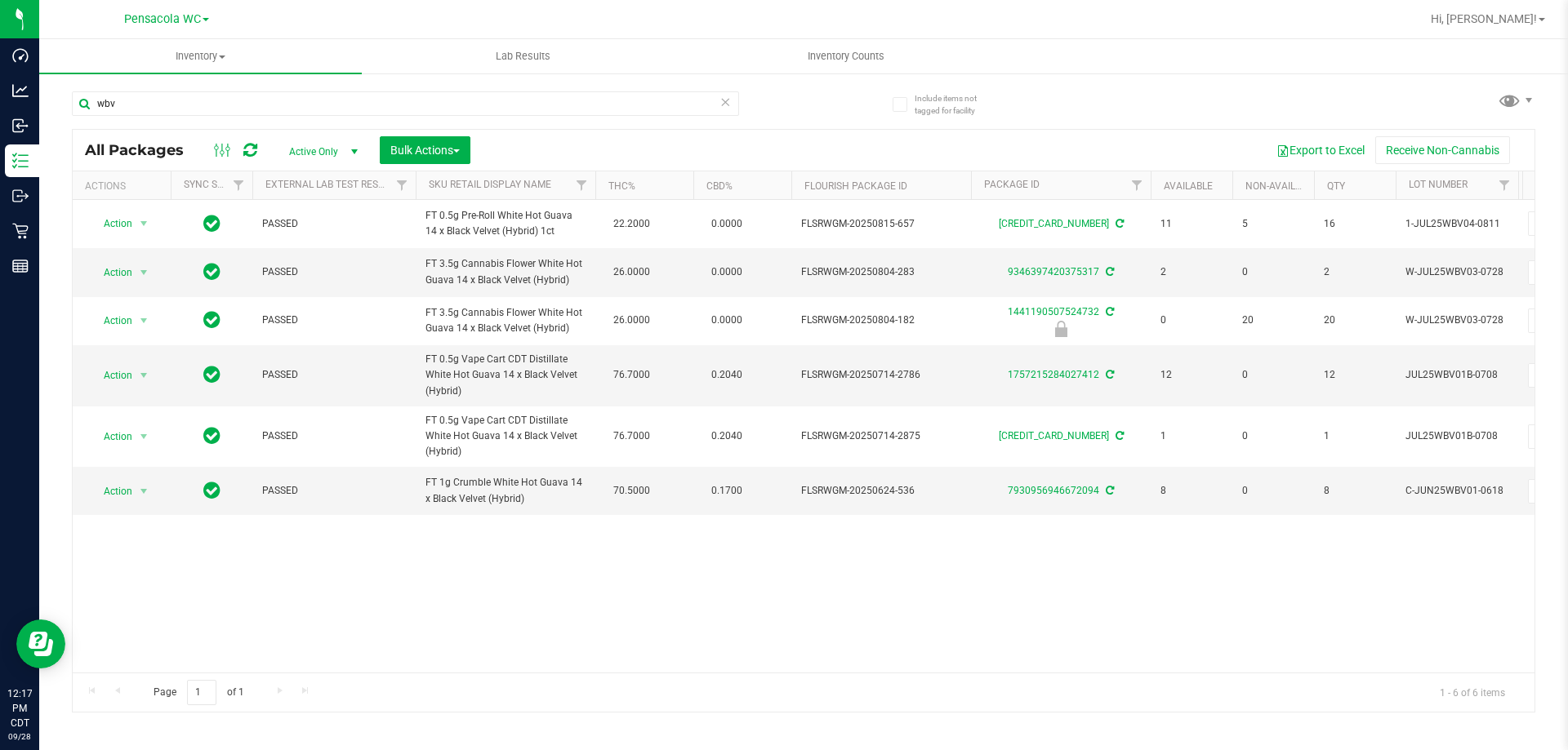
click at [727, 96] on icon at bounding box center [725, 101] width 11 height 20
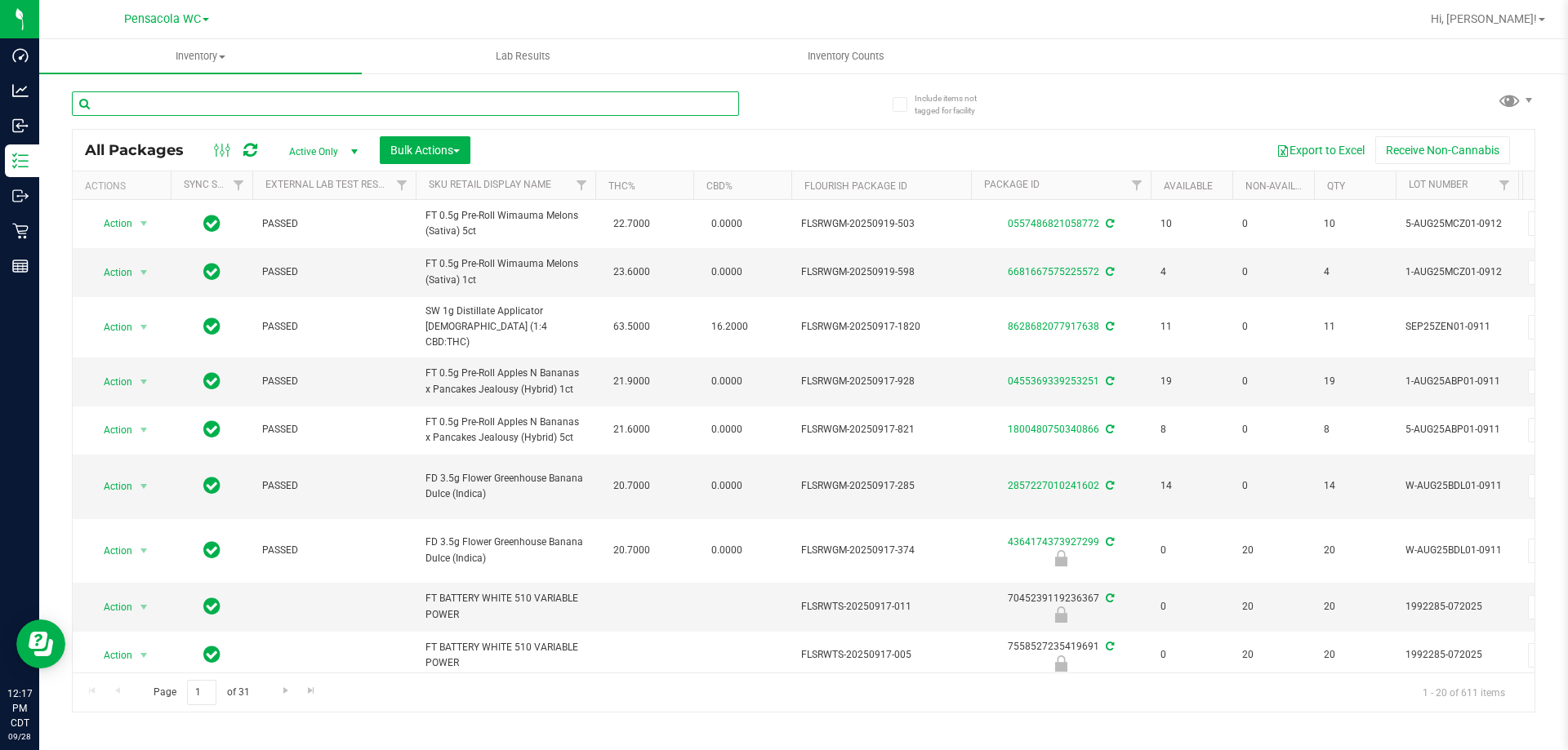
click at [451, 94] on input "text" at bounding box center [405, 103] width 667 height 24
type input "mec"
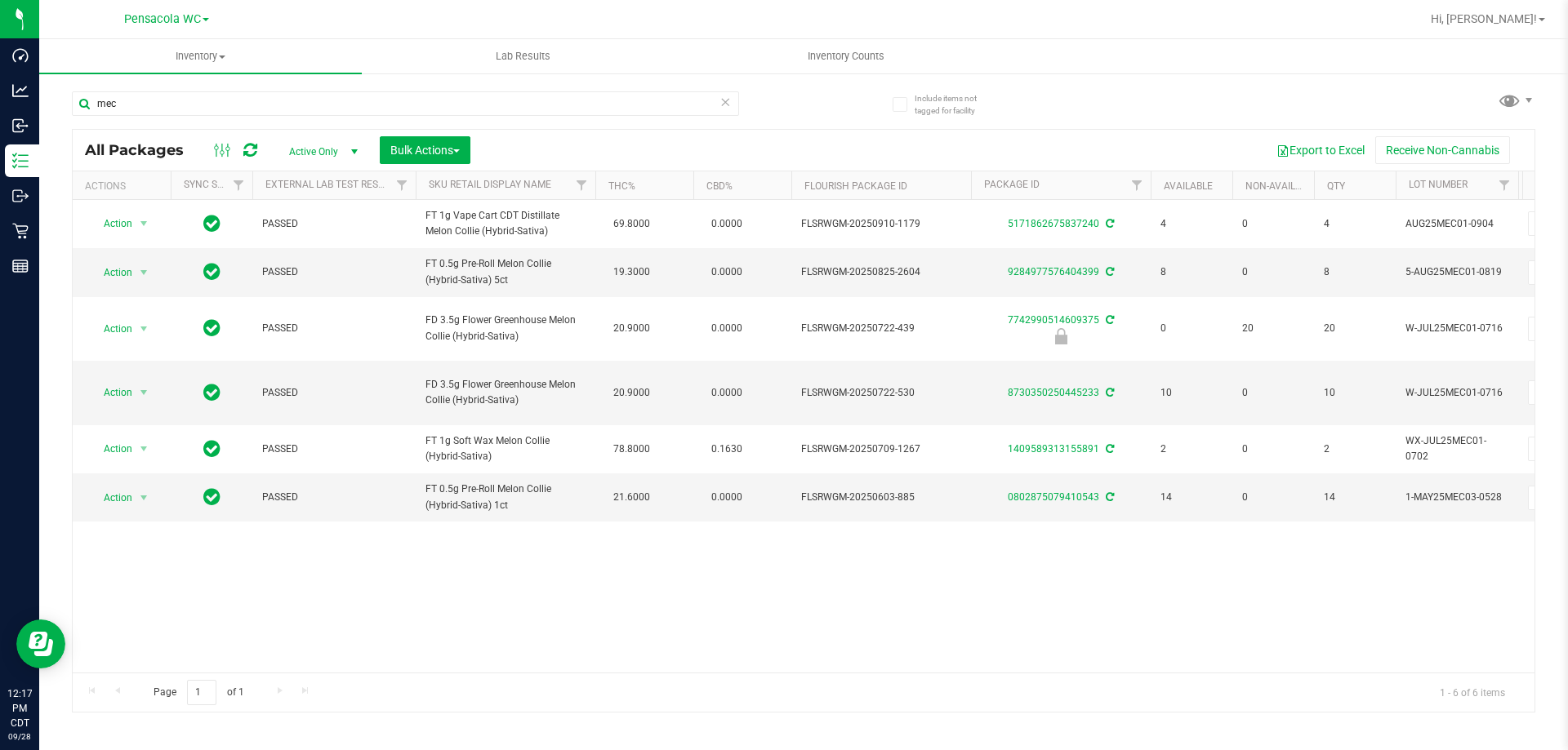
click at [719, 102] on icon at bounding box center [725, 101] width 11 height 20
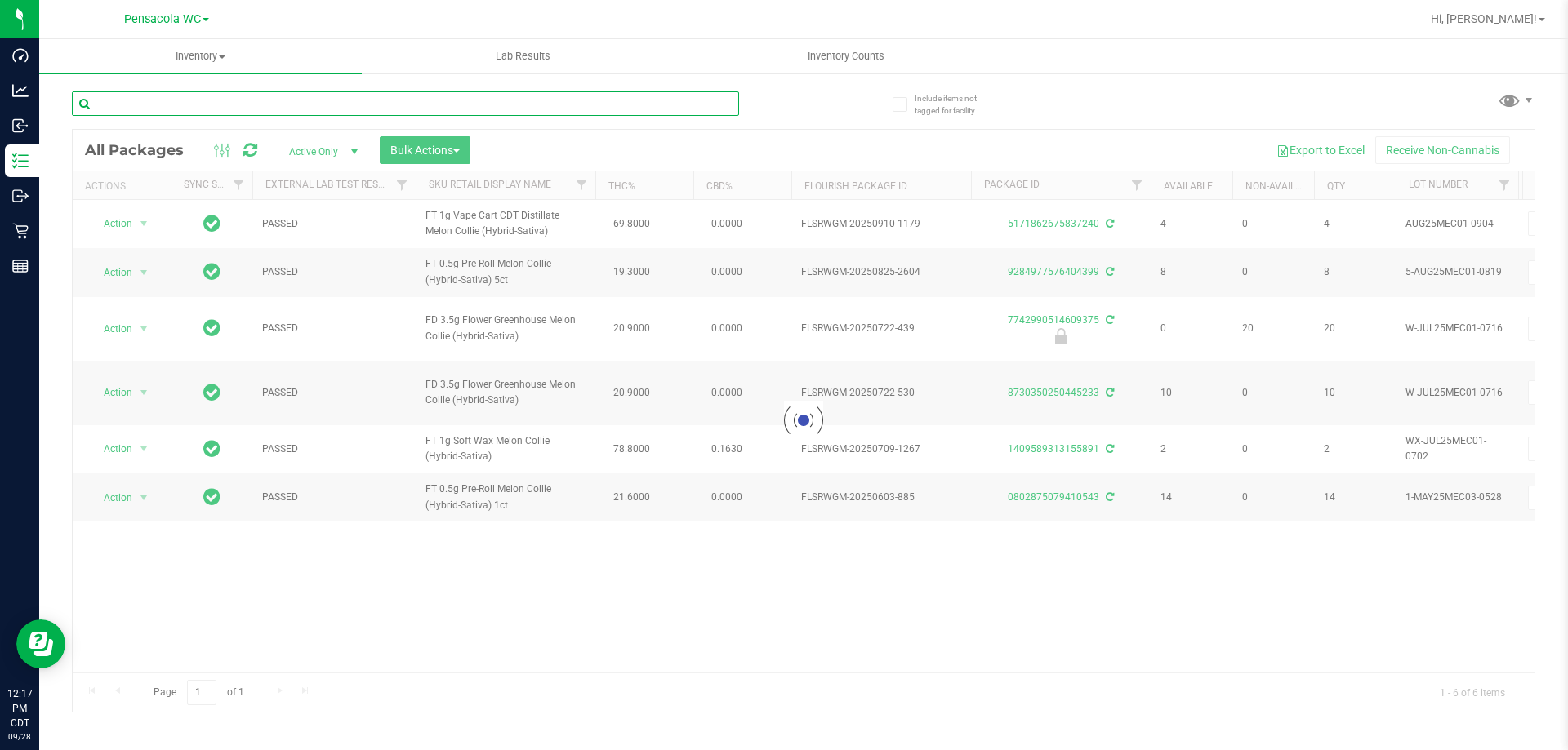
click at [598, 98] on input "text" at bounding box center [405, 103] width 667 height 24
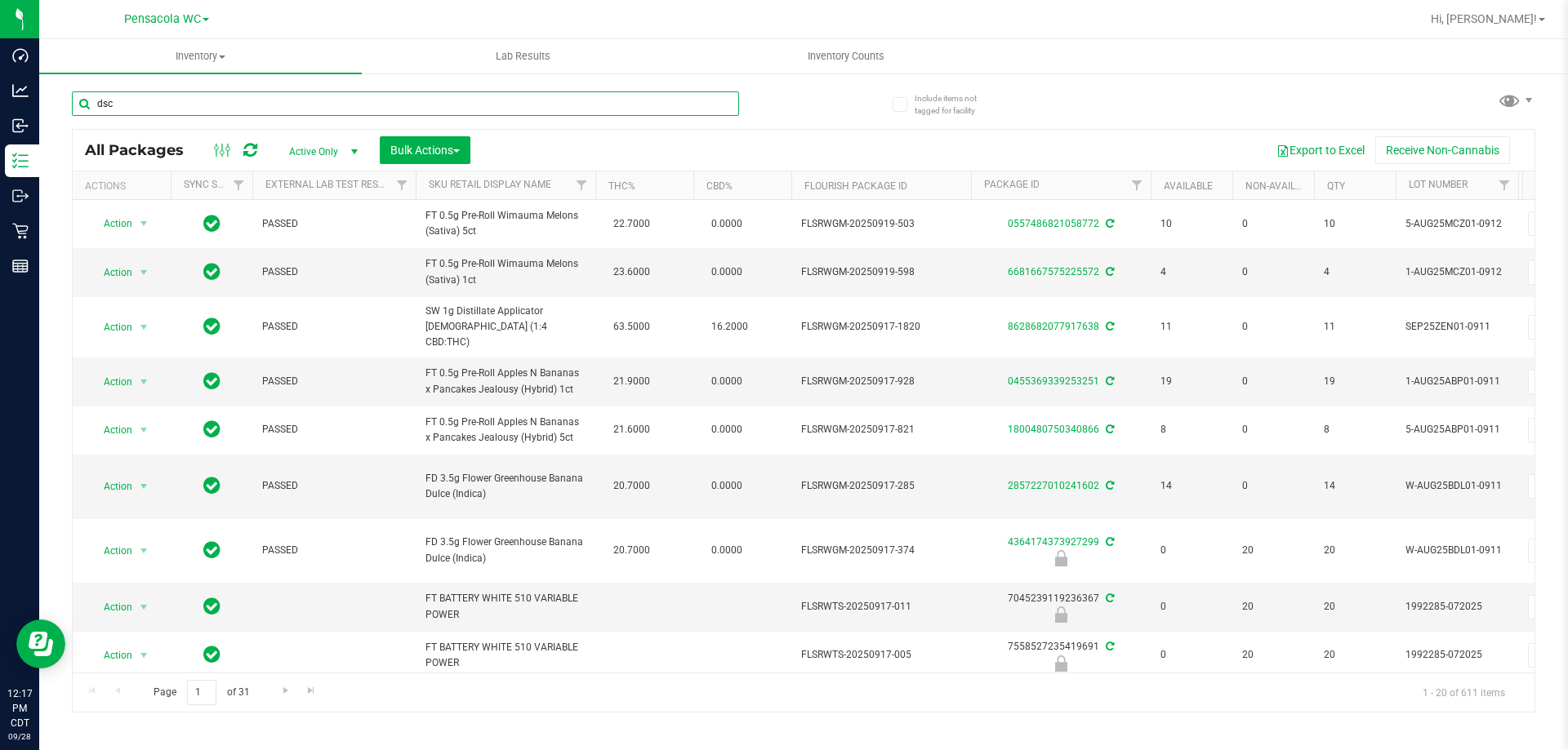
type input "dsc"
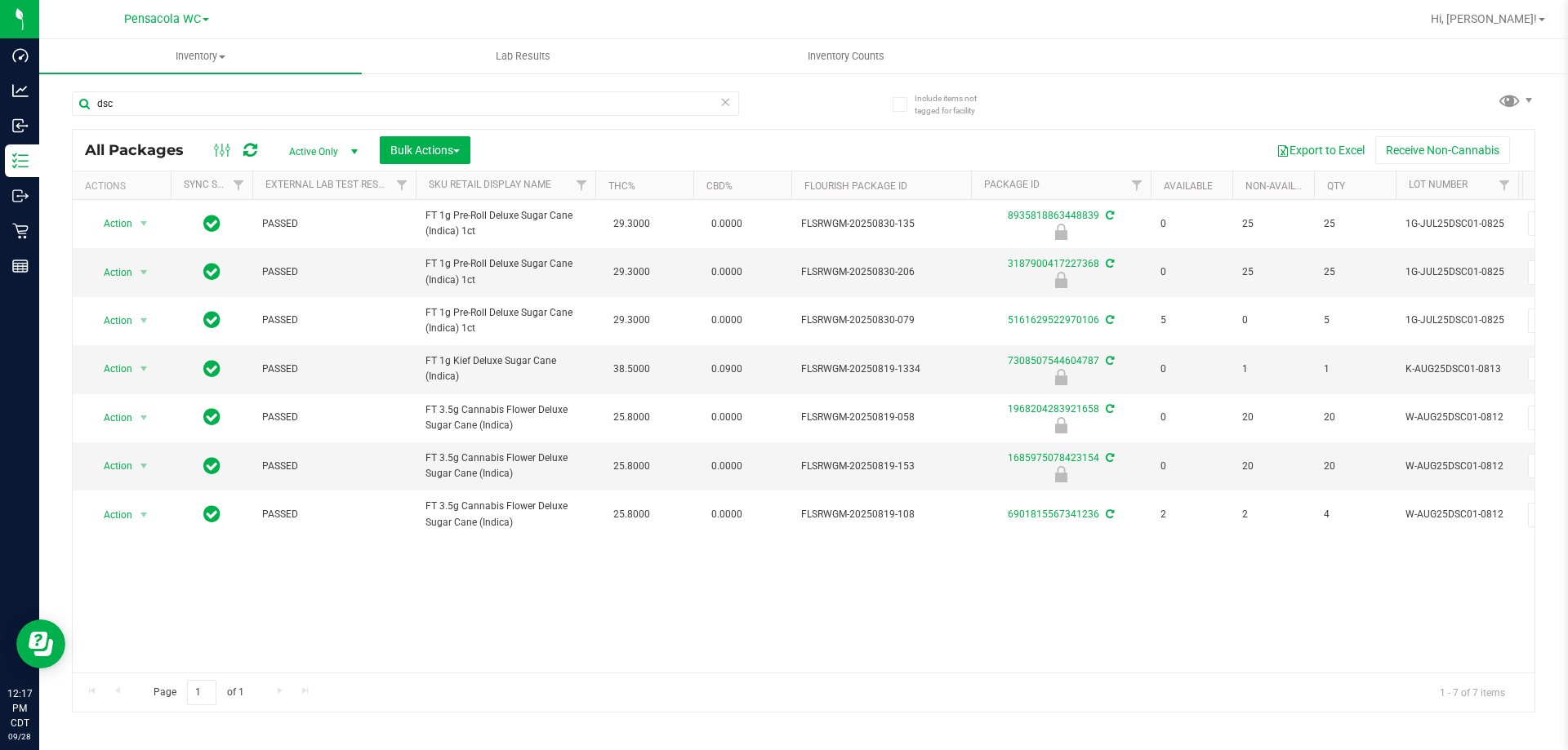
click at [728, 101] on icon at bounding box center [725, 101] width 11 height 20
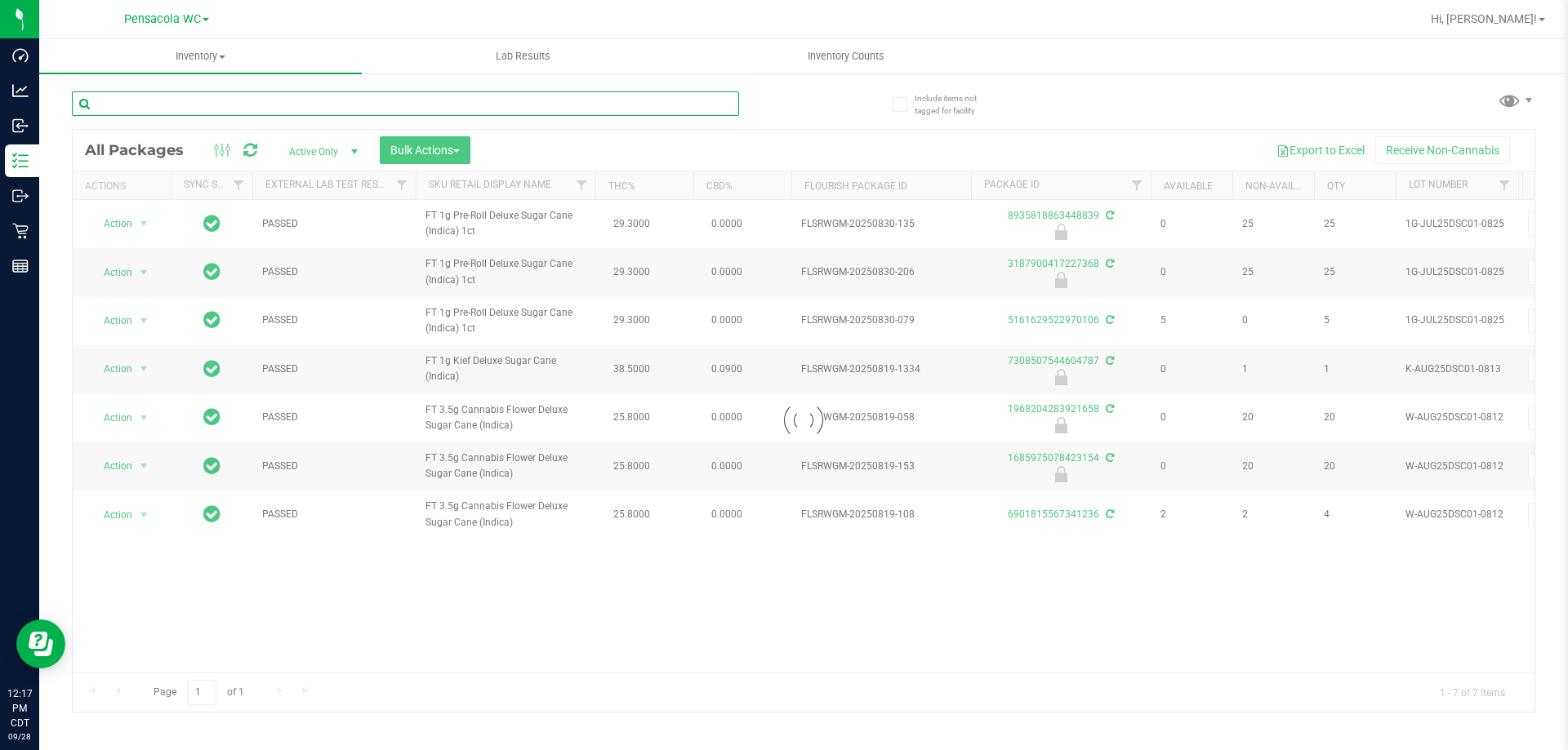
click at [601, 113] on input "text" at bounding box center [405, 103] width 667 height 24
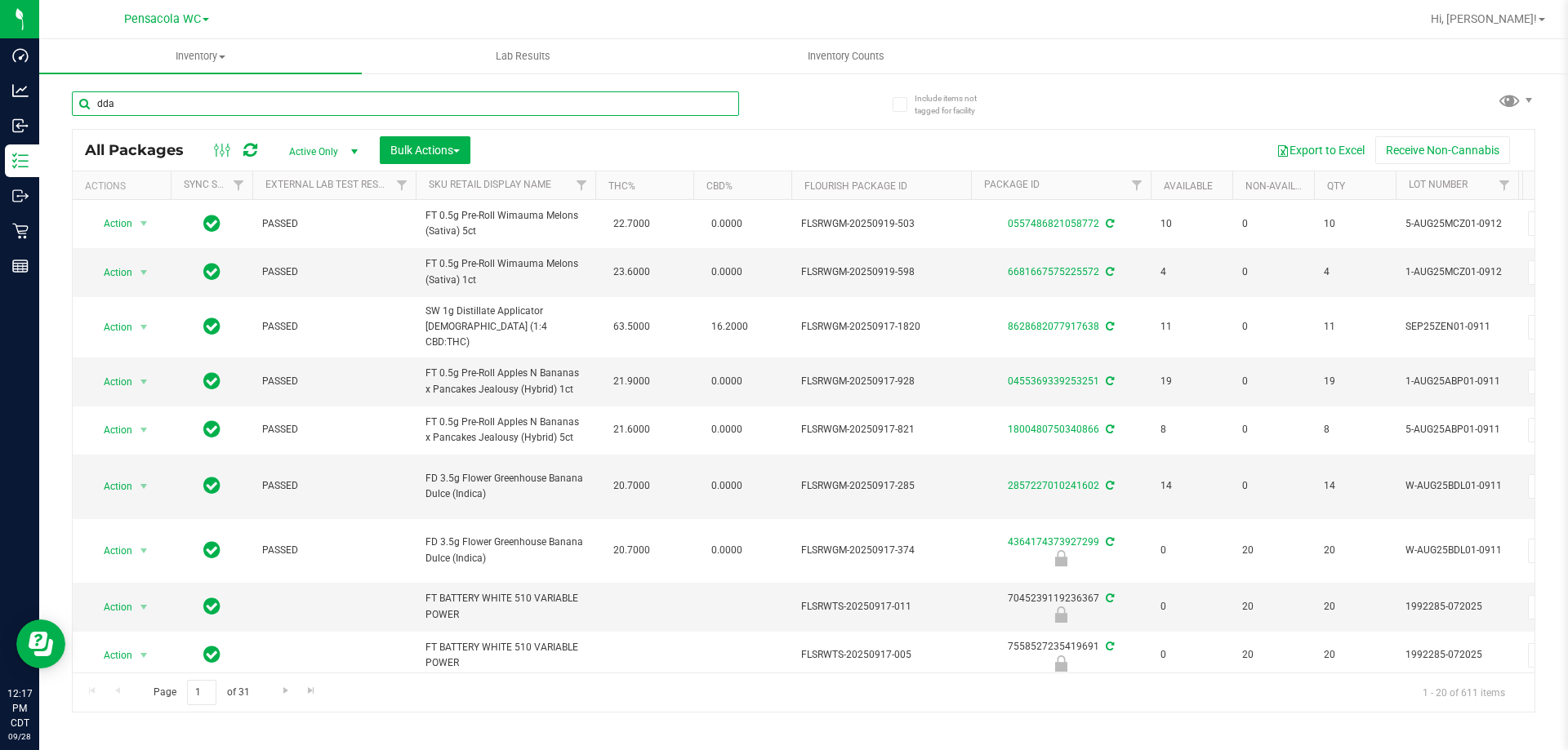
type input "dda"
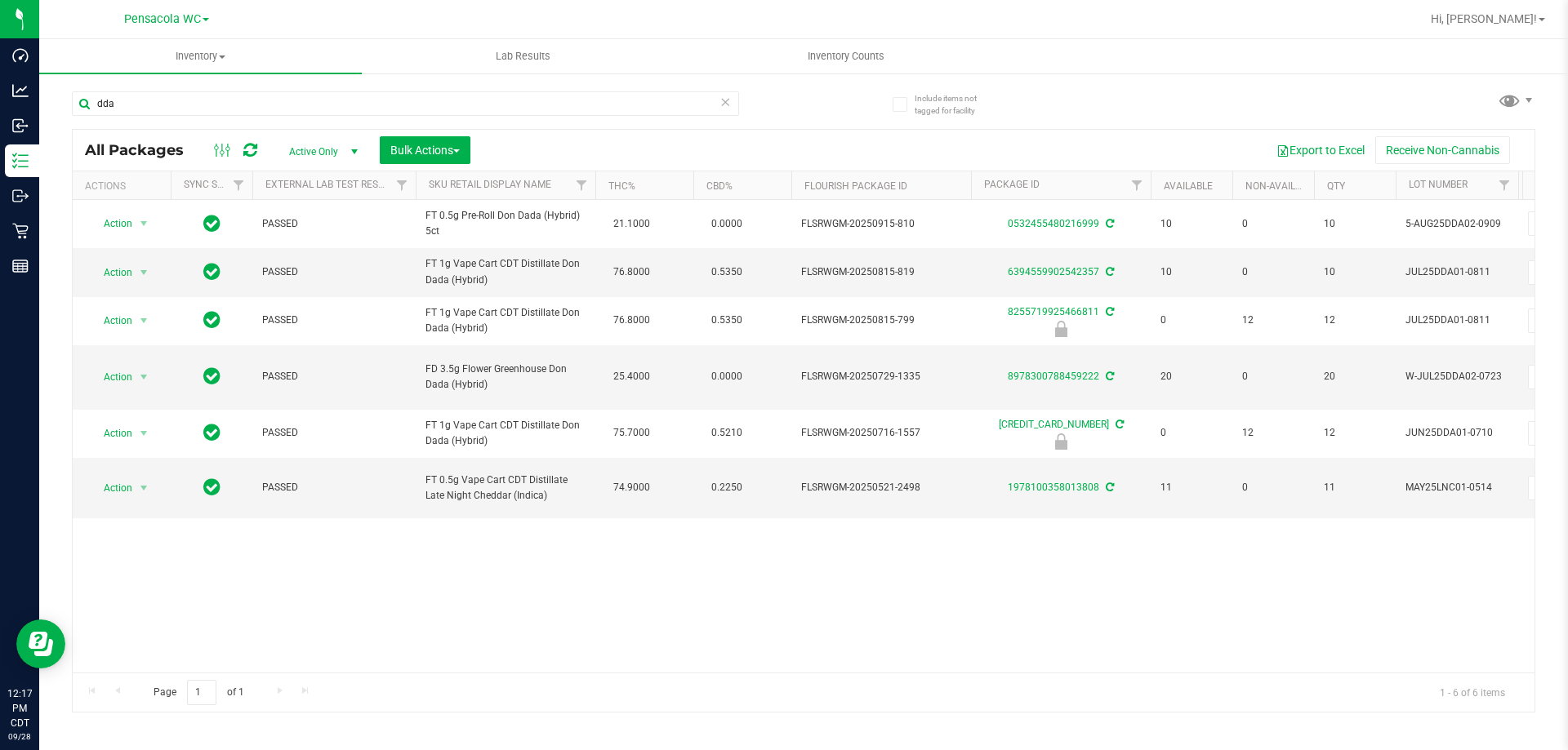
click at [725, 102] on icon at bounding box center [725, 101] width 11 height 20
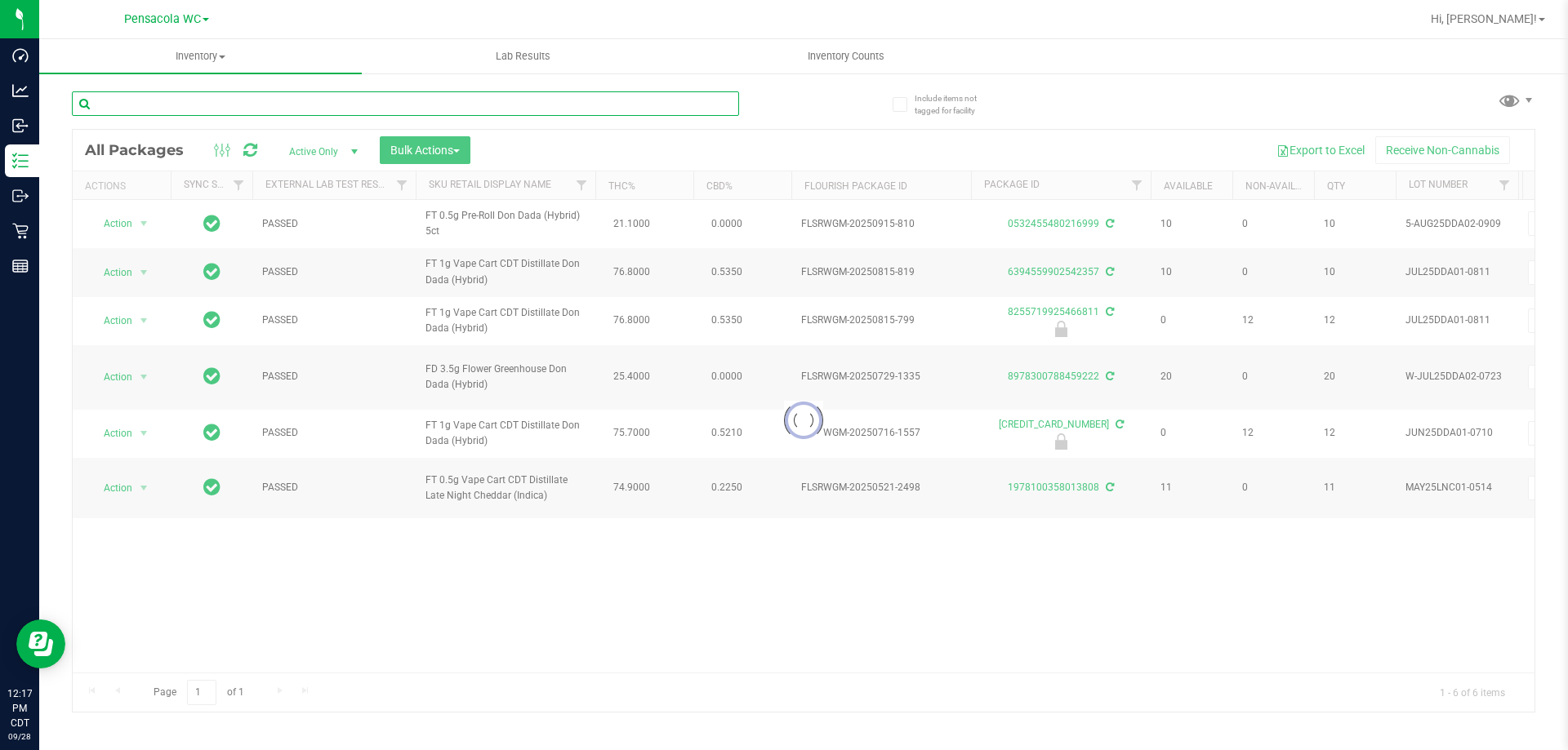
click at [651, 109] on input "text" at bounding box center [405, 103] width 667 height 24
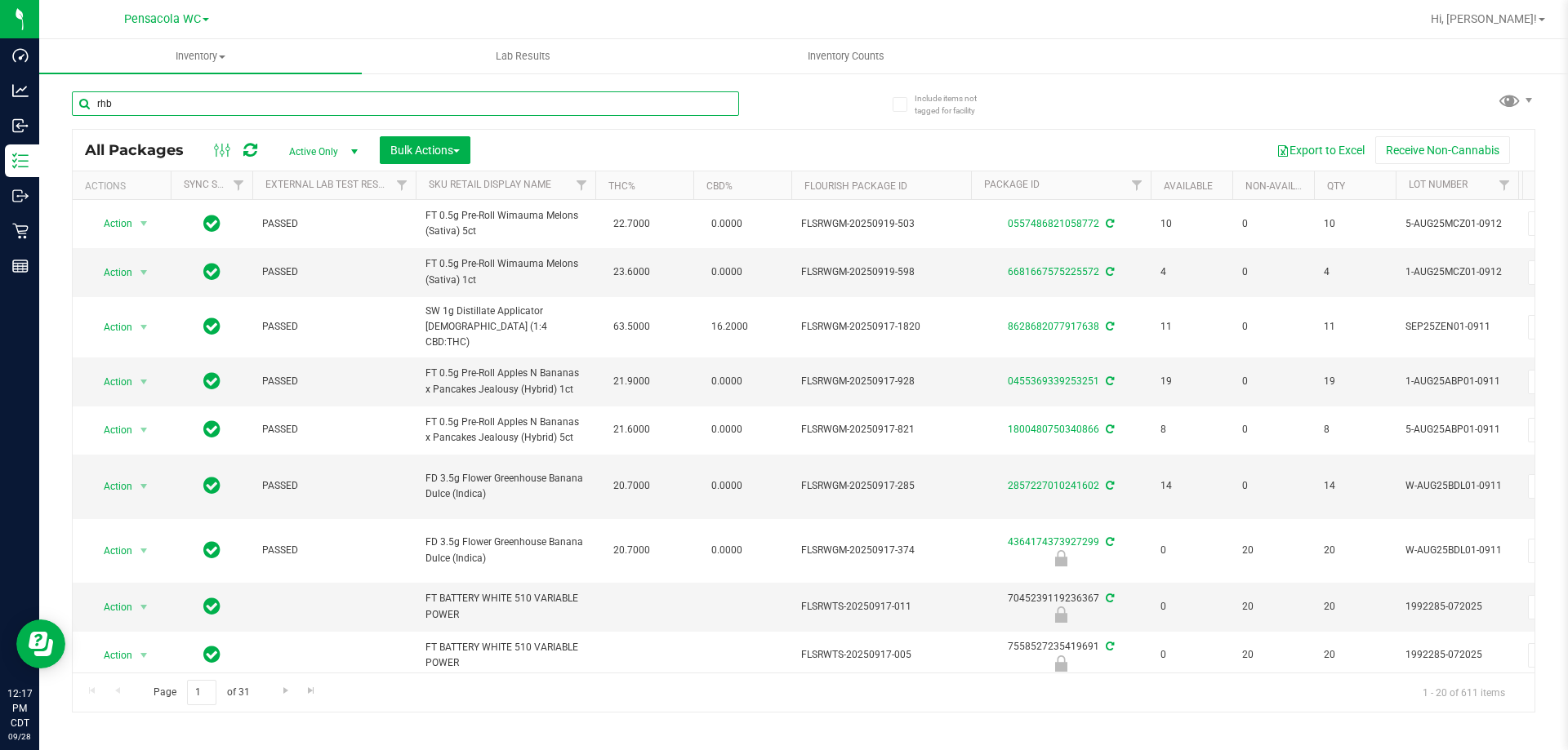
type input "rhb"
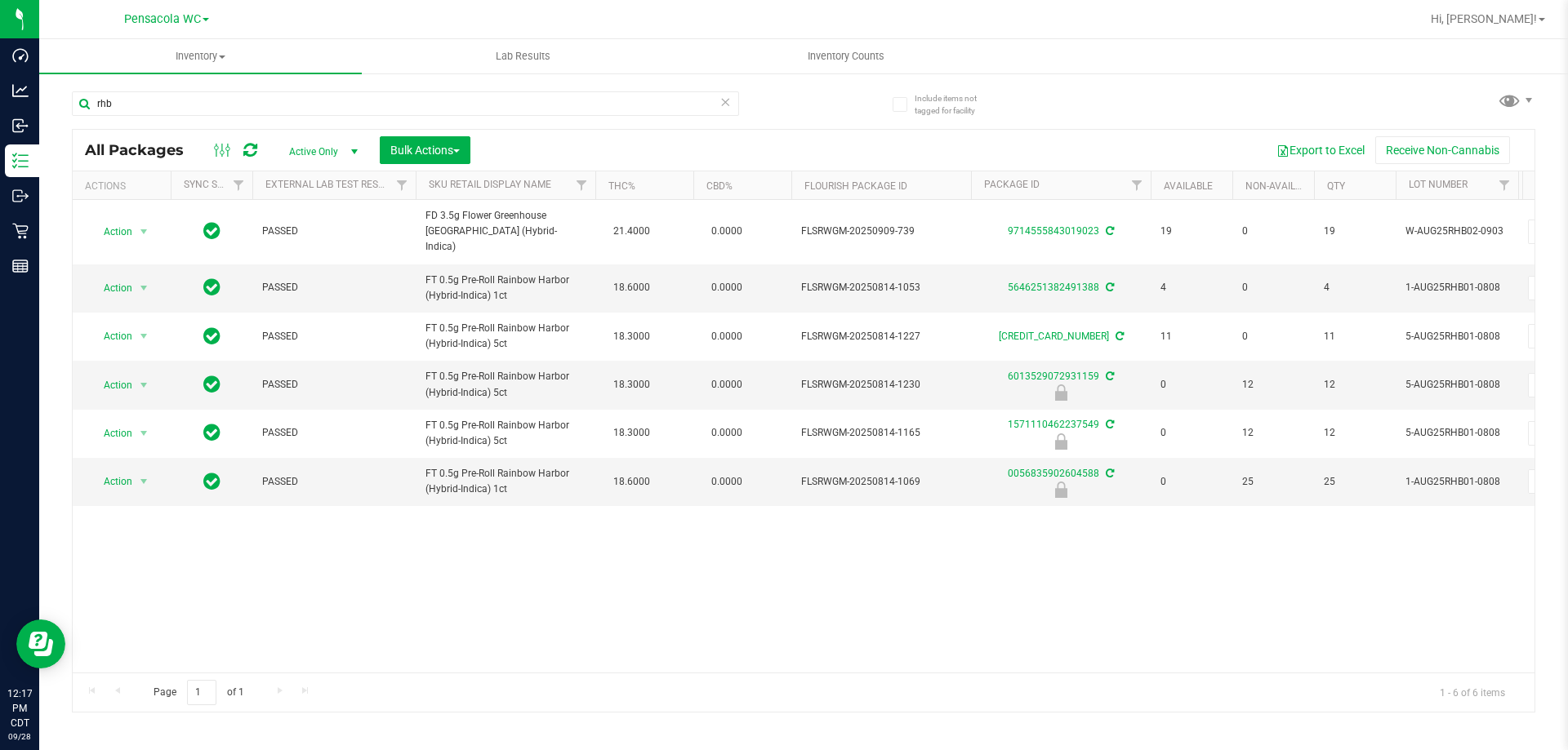
click at [728, 95] on icon at bounding box center [725, 101] width 11 height 20
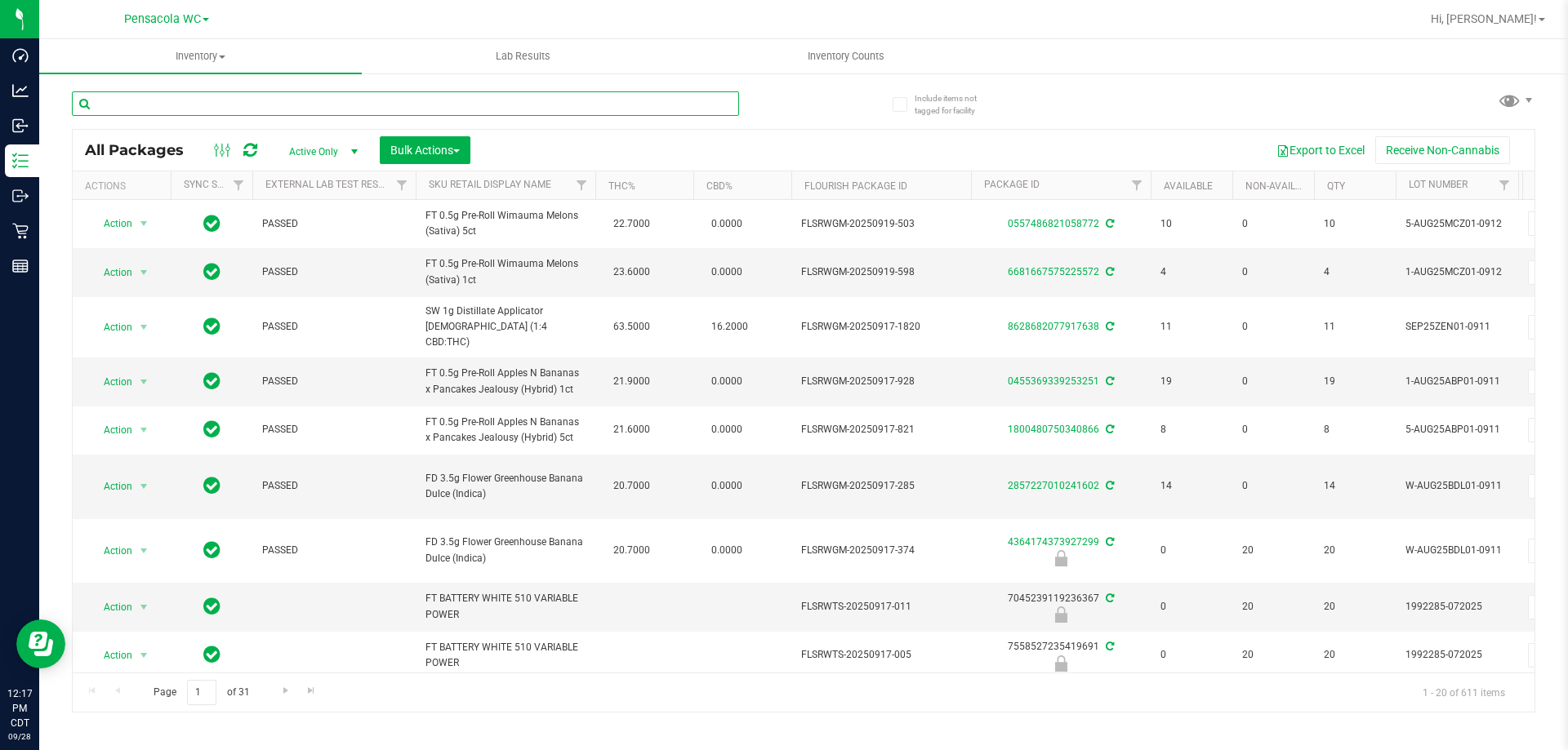
click at [579, 108] on input "text" at bounding box center [405, 103] width 667 height 24
type input "ddf"
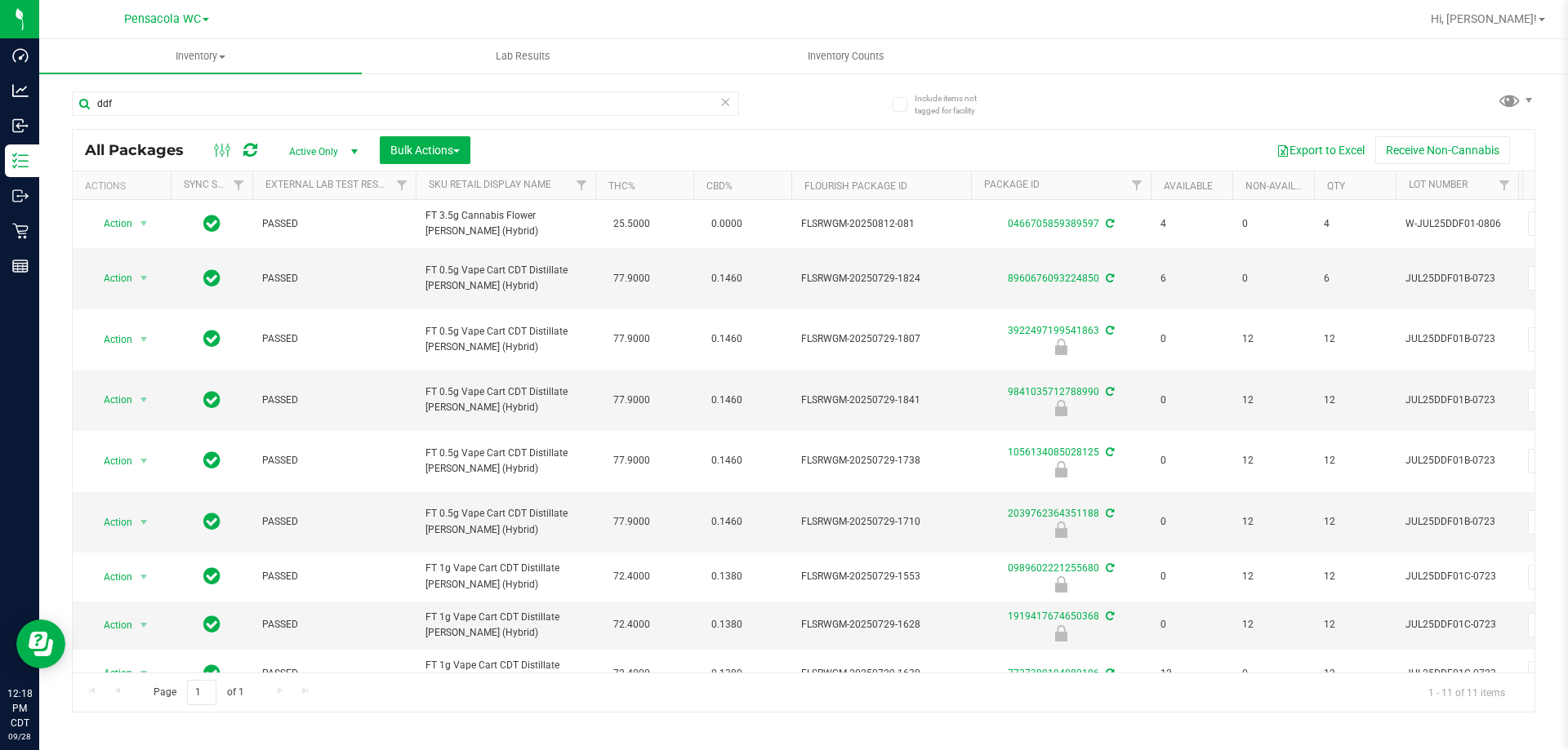
click at [557, 189] on th "Sku Retail Display Name" at bounding box center [505, 185] width 180 height 28
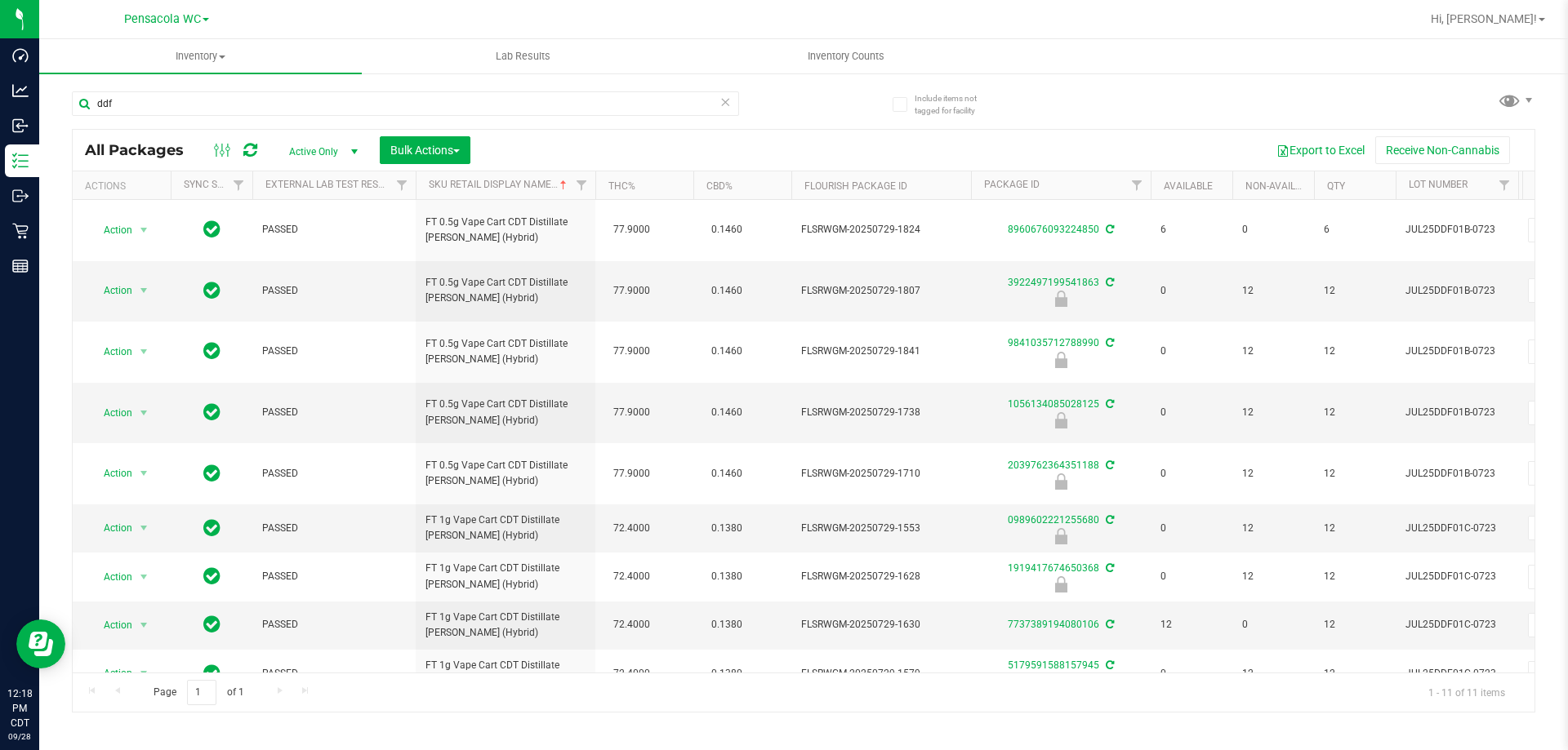
click at [563, 194] on th "Sku Retail Display Name" at bounding box center [505, 185] width 180 height 28
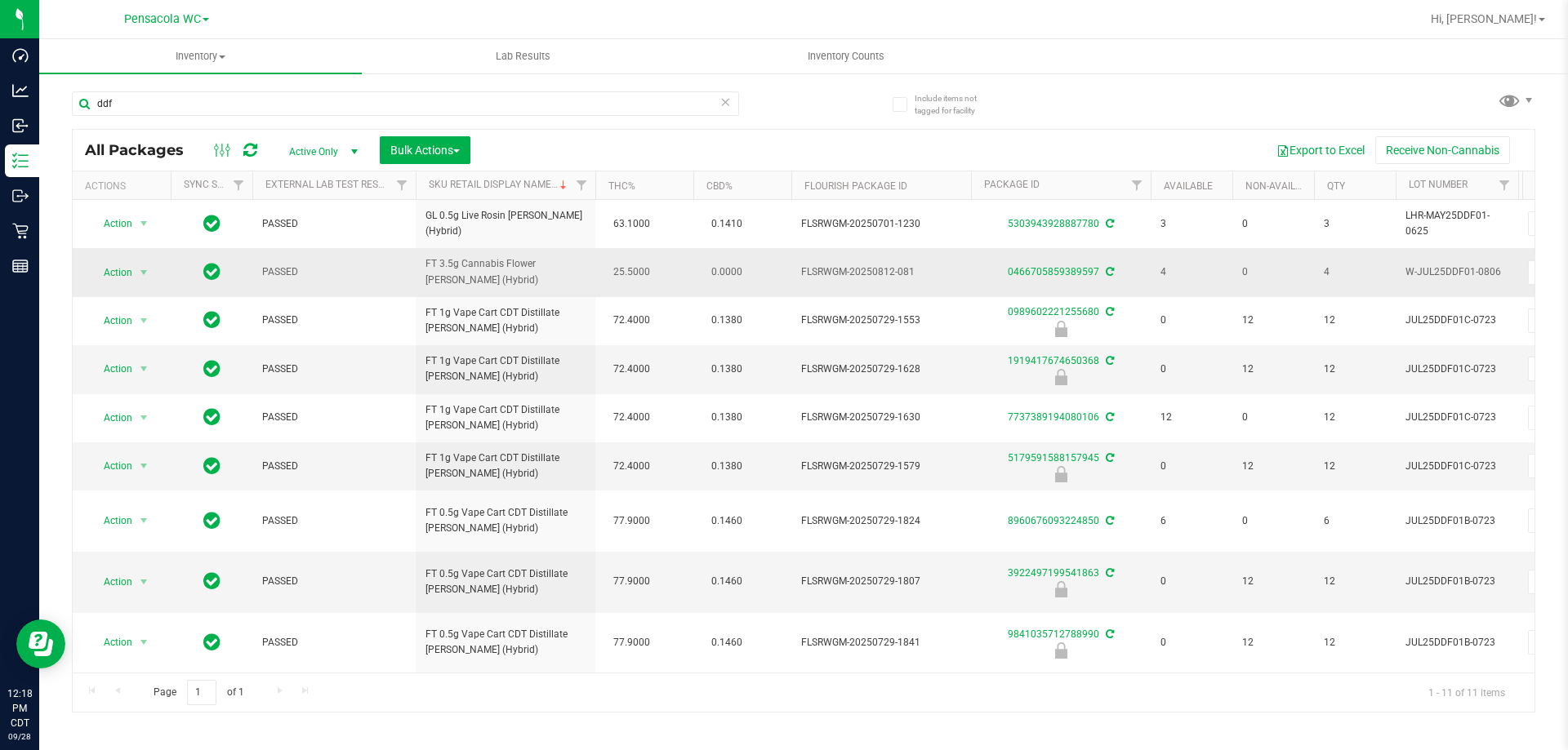
drag, startPoint x: 510, startPoint y: 286, endPoint x: 441, endPoint y: 276, distance: 69.7
click at [441, 276] on span "FT 3.5g Cannabis Flower Dulce De Fresa (Hybrid)" at bounding box center [506, 272] width 160 height 31
click at [458, 282] on span "FT 3.5g Cannabis Flower Dulce De Fresa (Hybrid)" at bounding box center [506, 272] width 160 height 31
click at [323, 107] on input "ddf" at bounding box center [405, 103] width 667 height 24
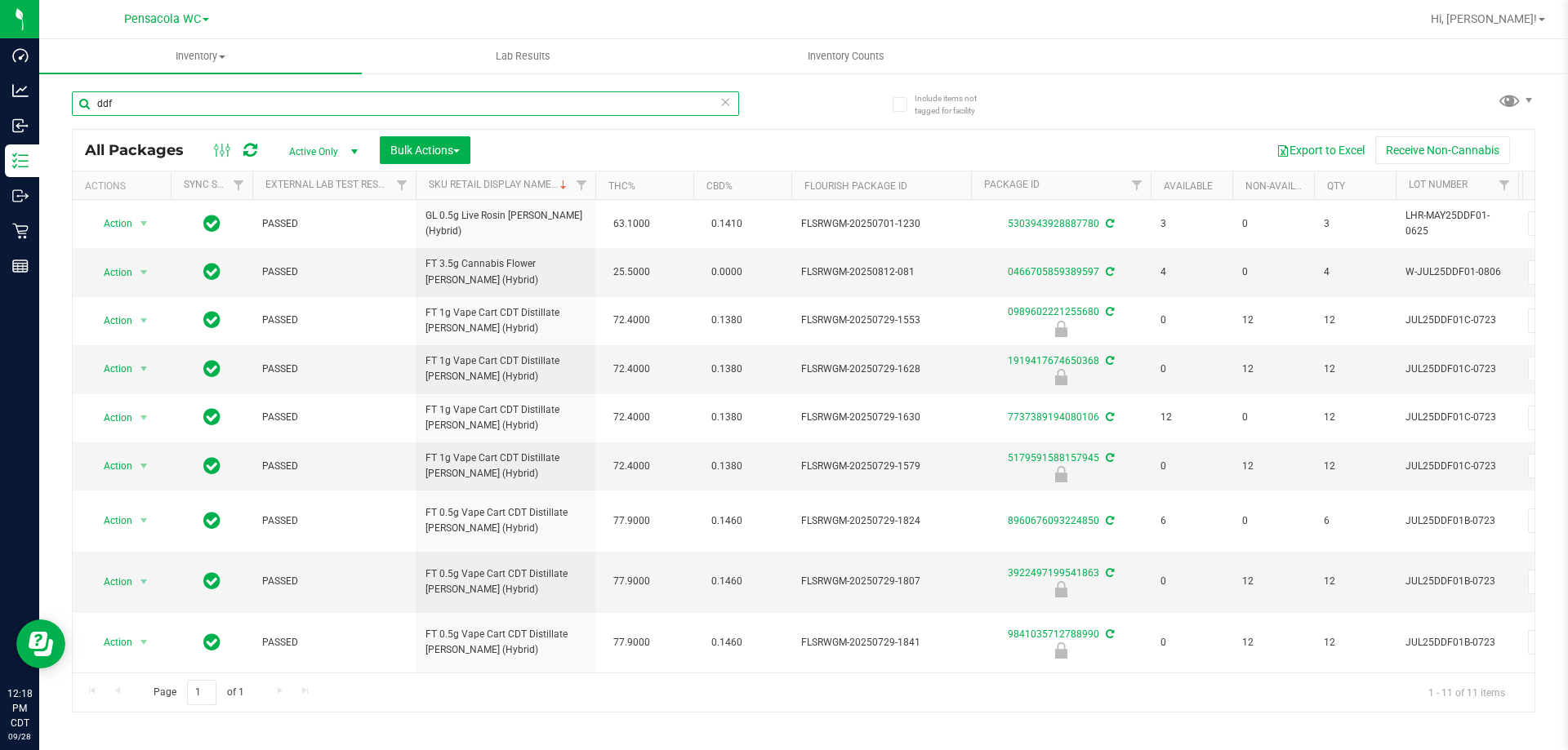
click at [323, 107] on input "ddf" at bounding box center [405, 103] width 667 height 24
click at [726, 102] on icon at bounding box center [725, 101] width 11 height 20
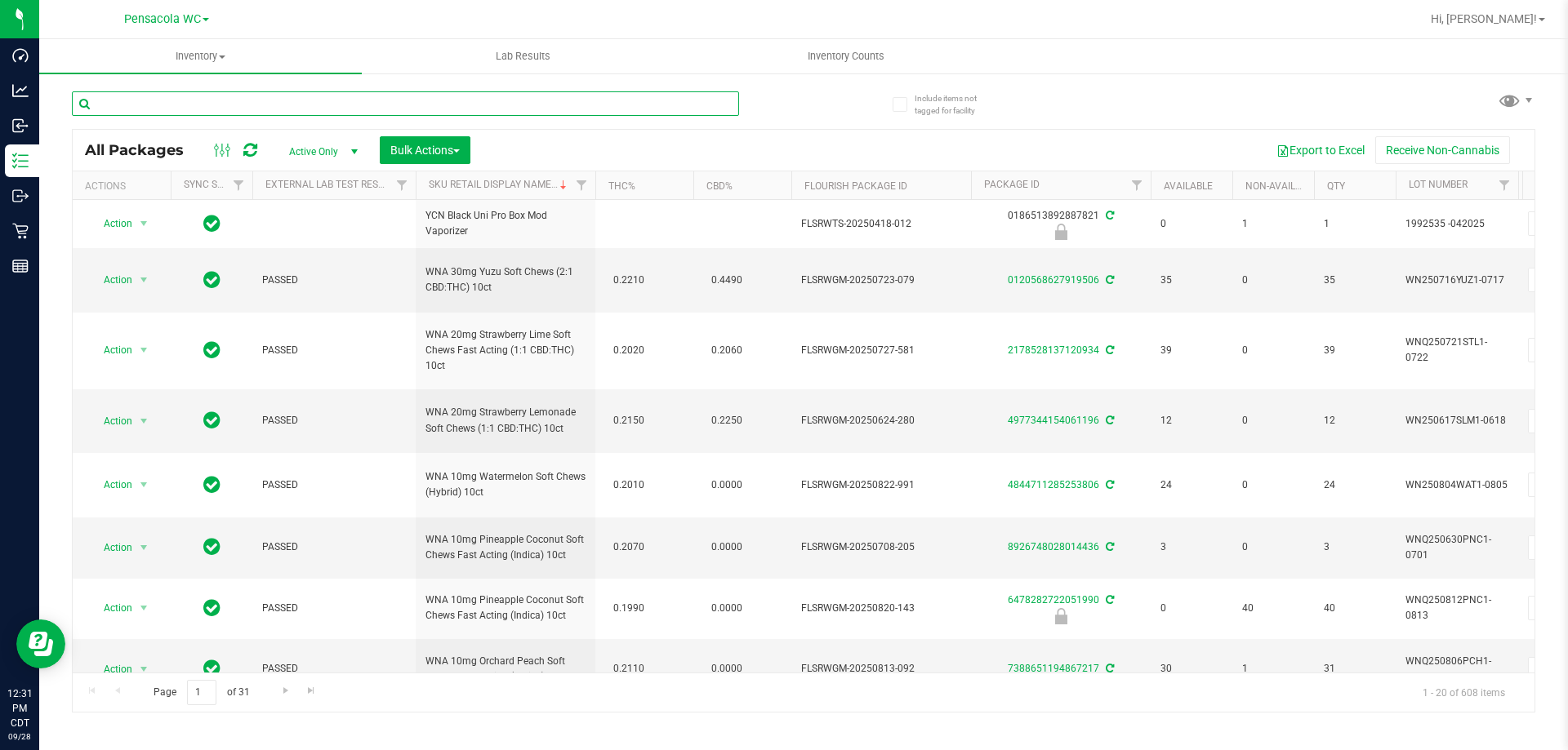
click at [191, 99] on input "text" at bounding box center [405, 103] width 667 height 24
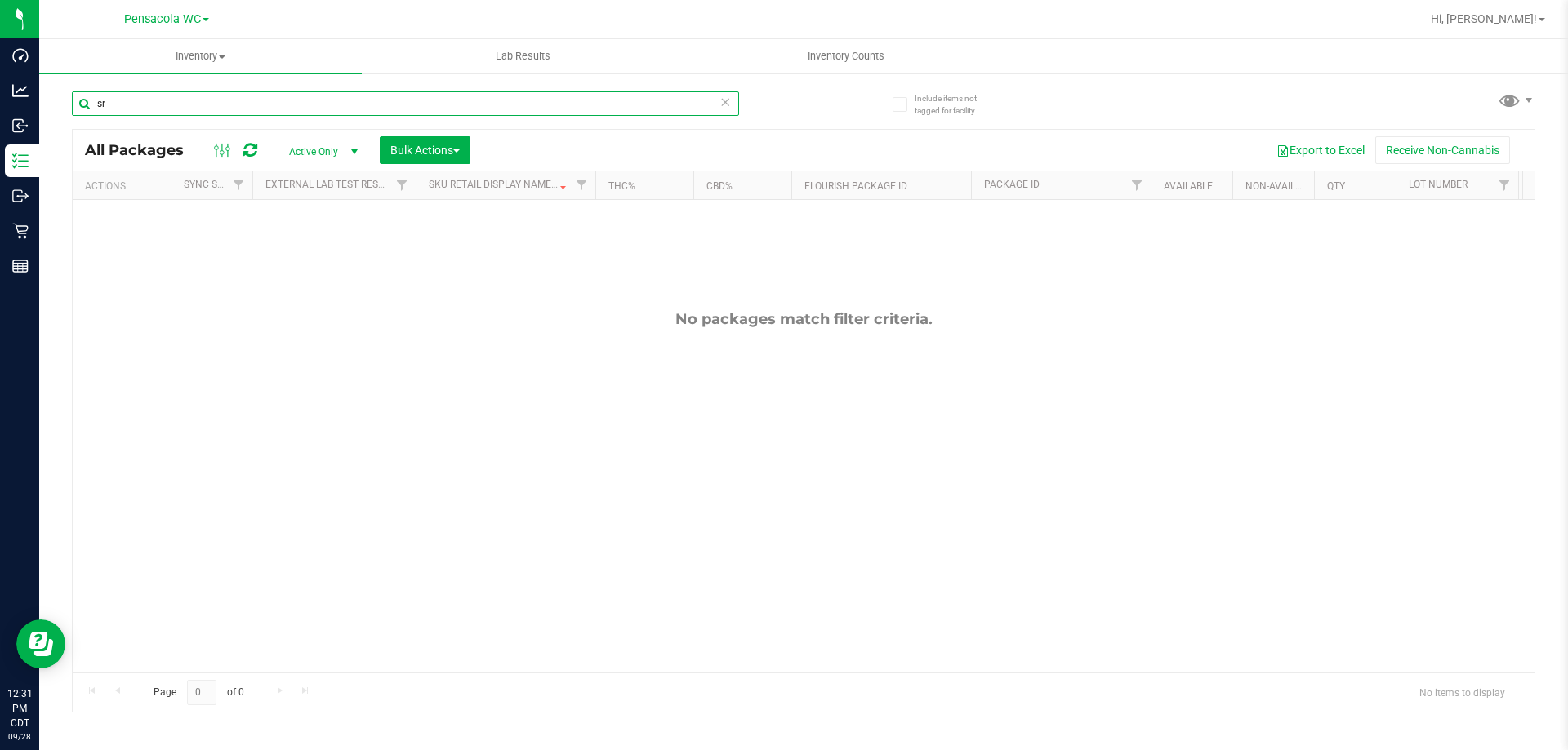
type input "s"
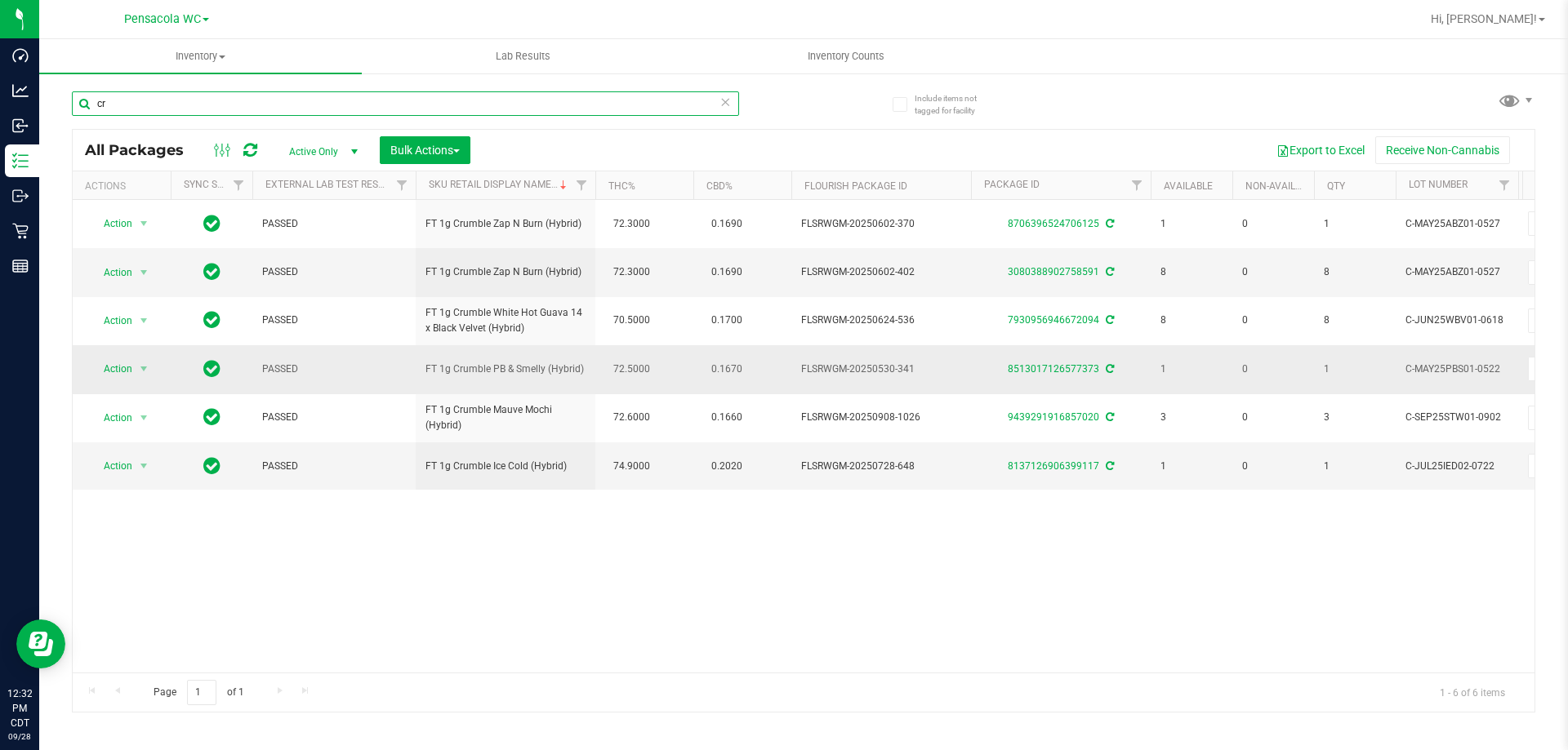
type input "c"
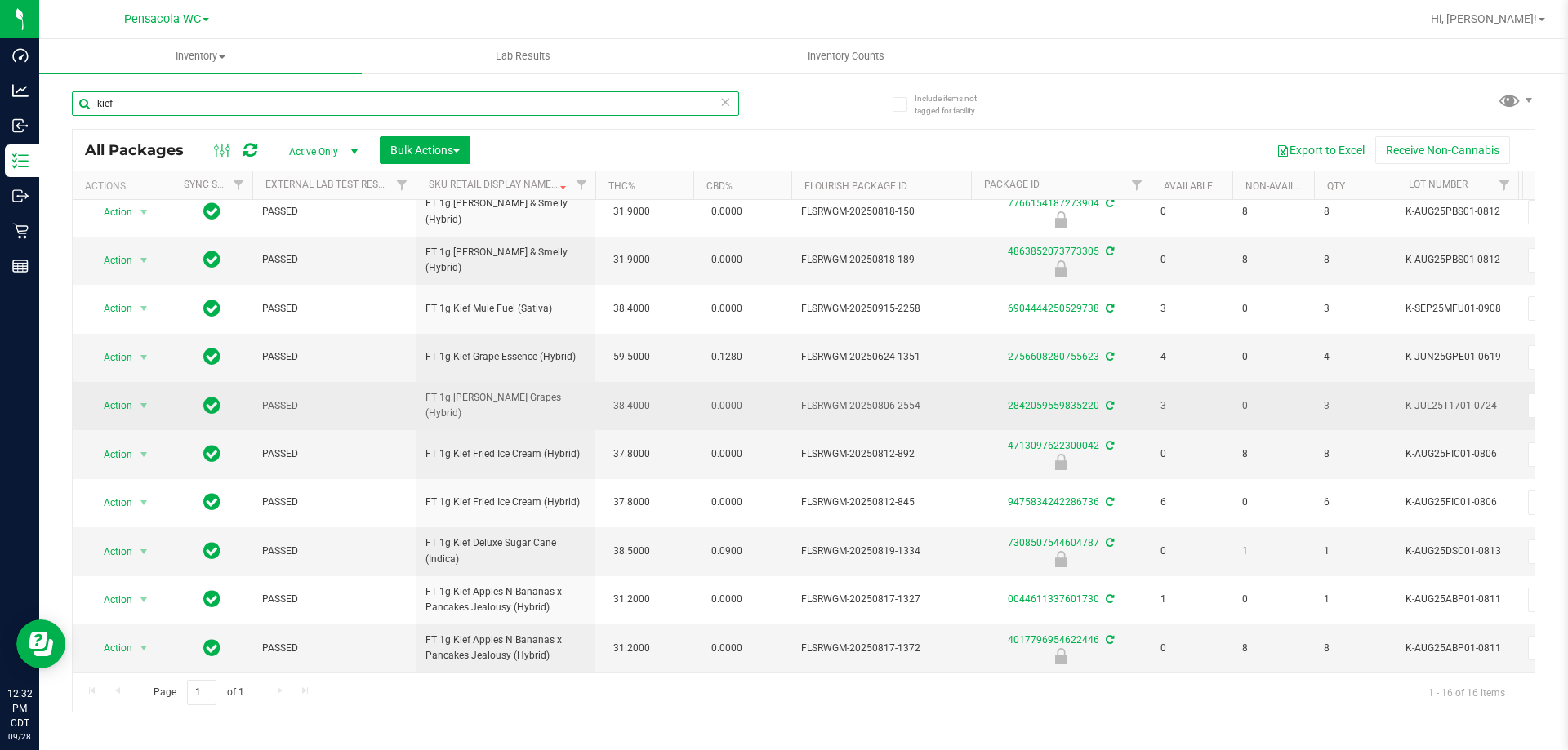
scroll to position [315, 0]
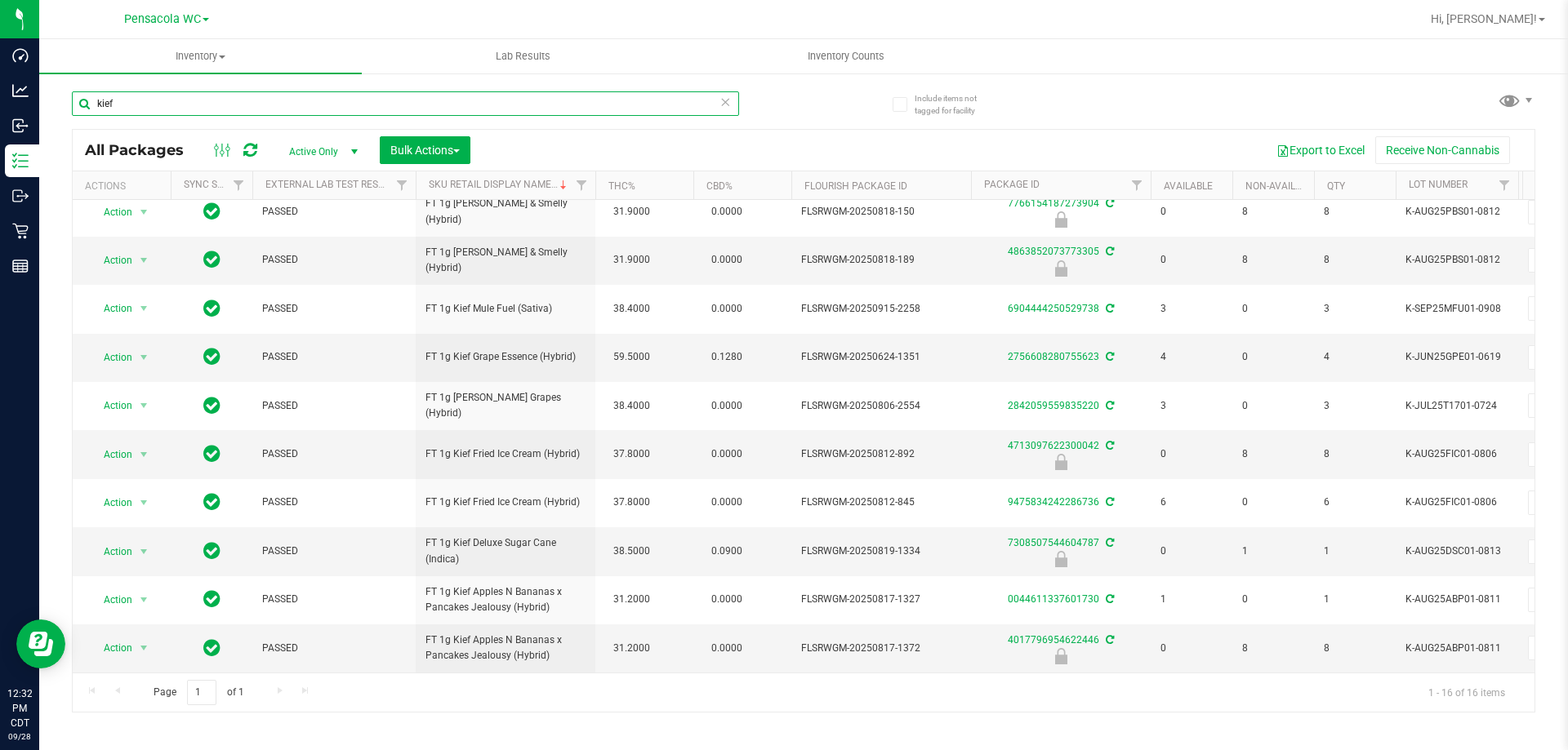
click at [137, 102] on input "kief" at bounding box center [405, 103] width 667 height 24
click at [136, 102] on input "kief" at bounding box center [405, 103] width 667 height 24
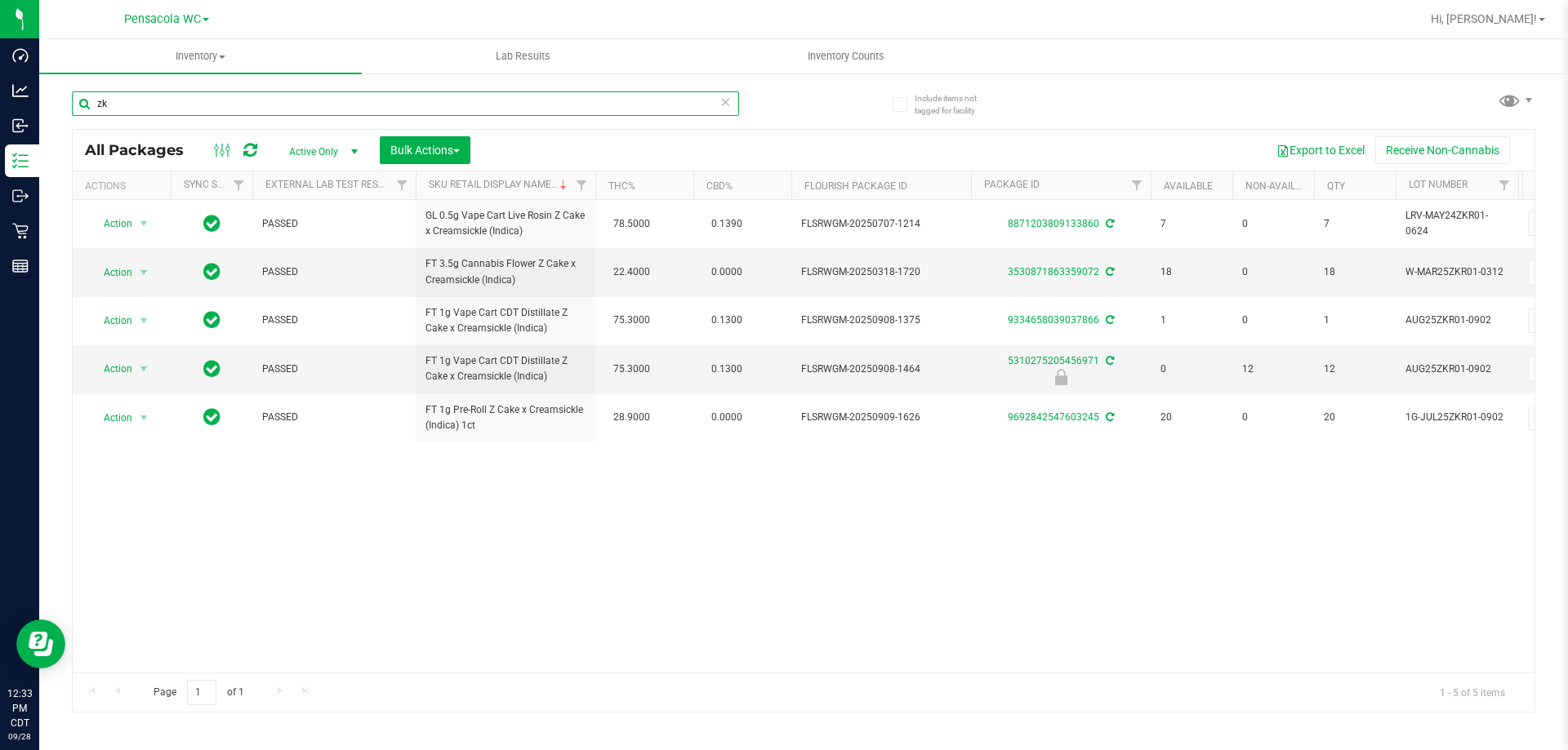
type input "z"
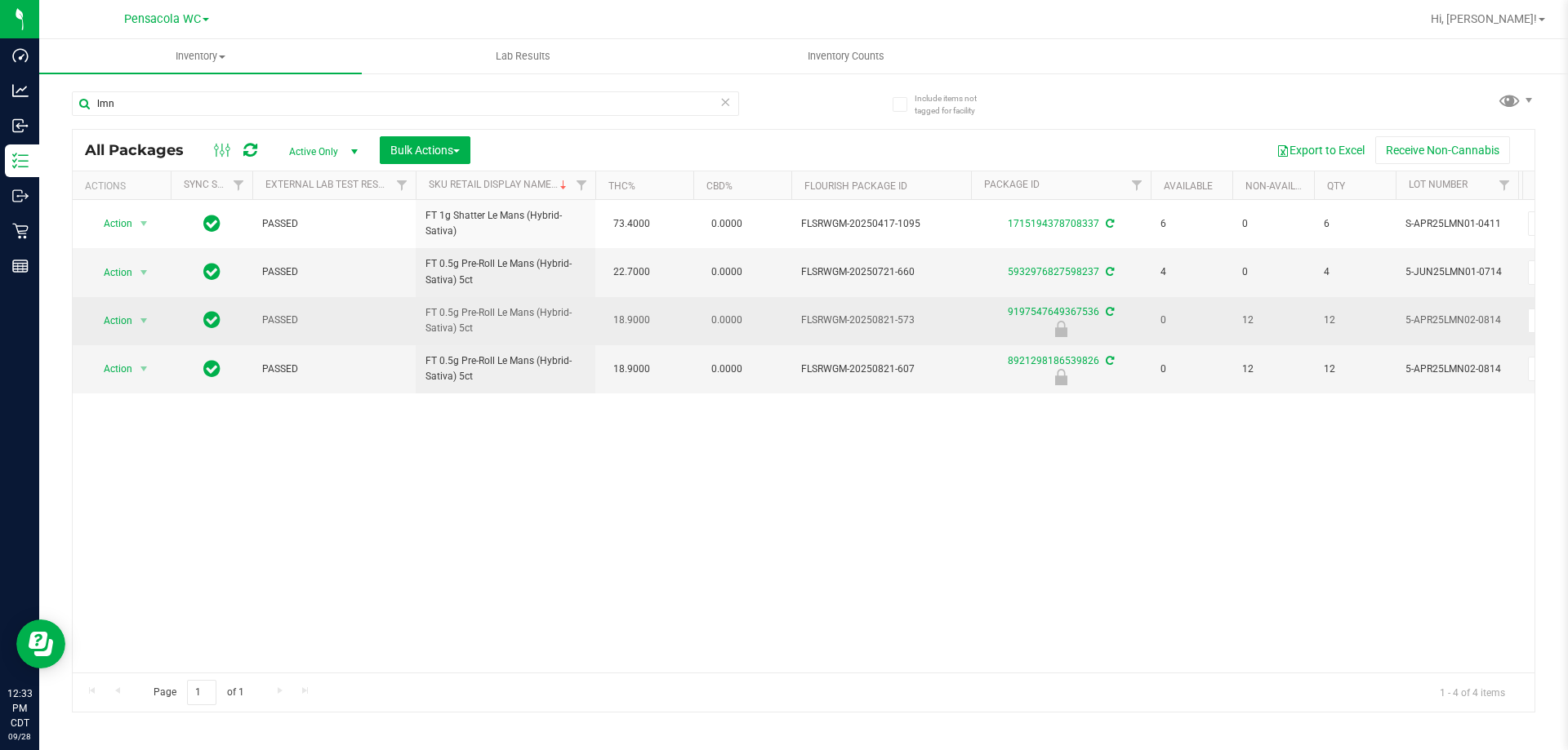
click at [511, 336] on span "FT 0.5g Pre-Roll Le Mans (Hybrid-Sativa) 5ct" at bounding box center [506, 320] width 160 height 31
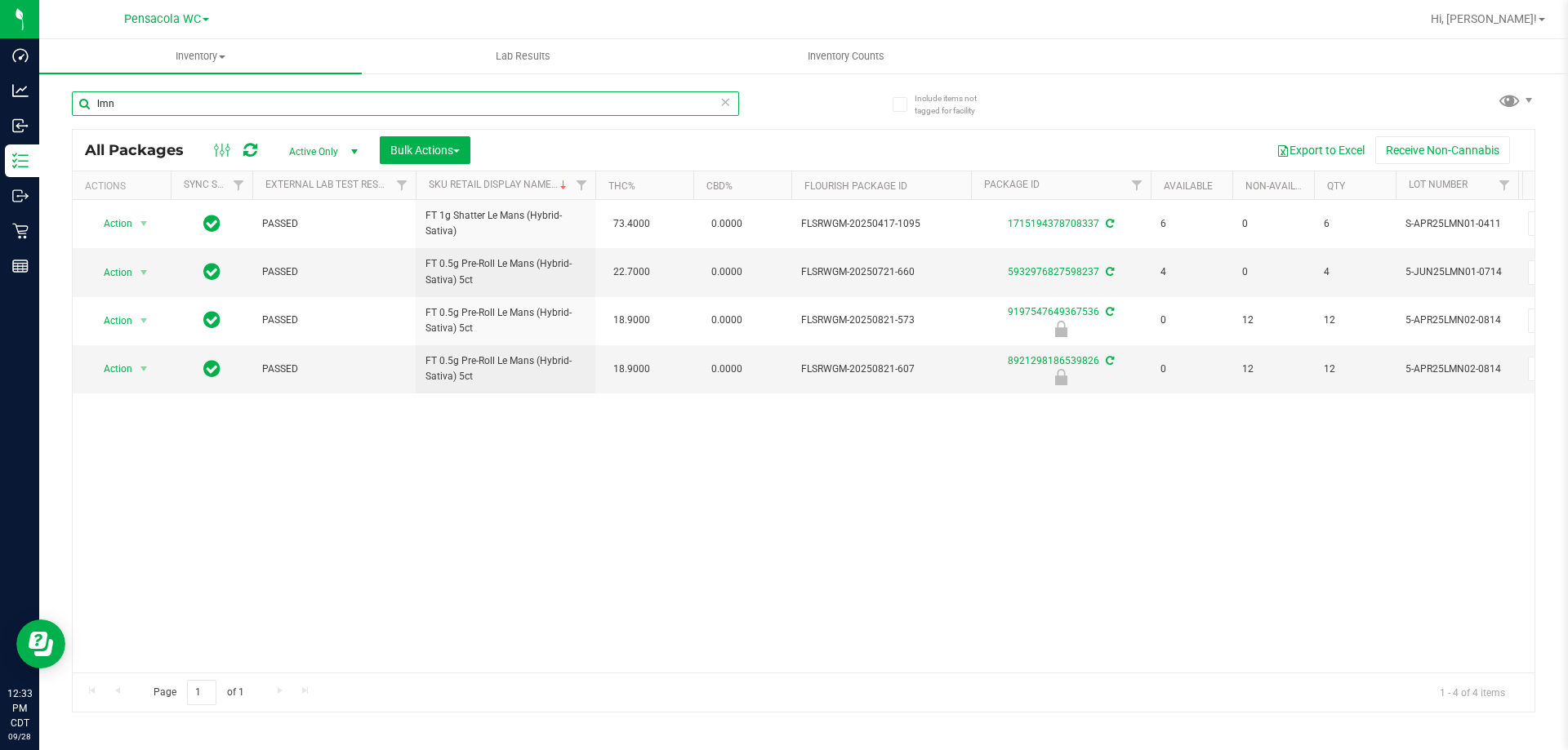
click at [150, 101] on input "lmn" at bounding box center [405, 103] width 667 height 24
click at [150, 100] on input "lmn" at bounding box center [405, 103] width 667 height 24
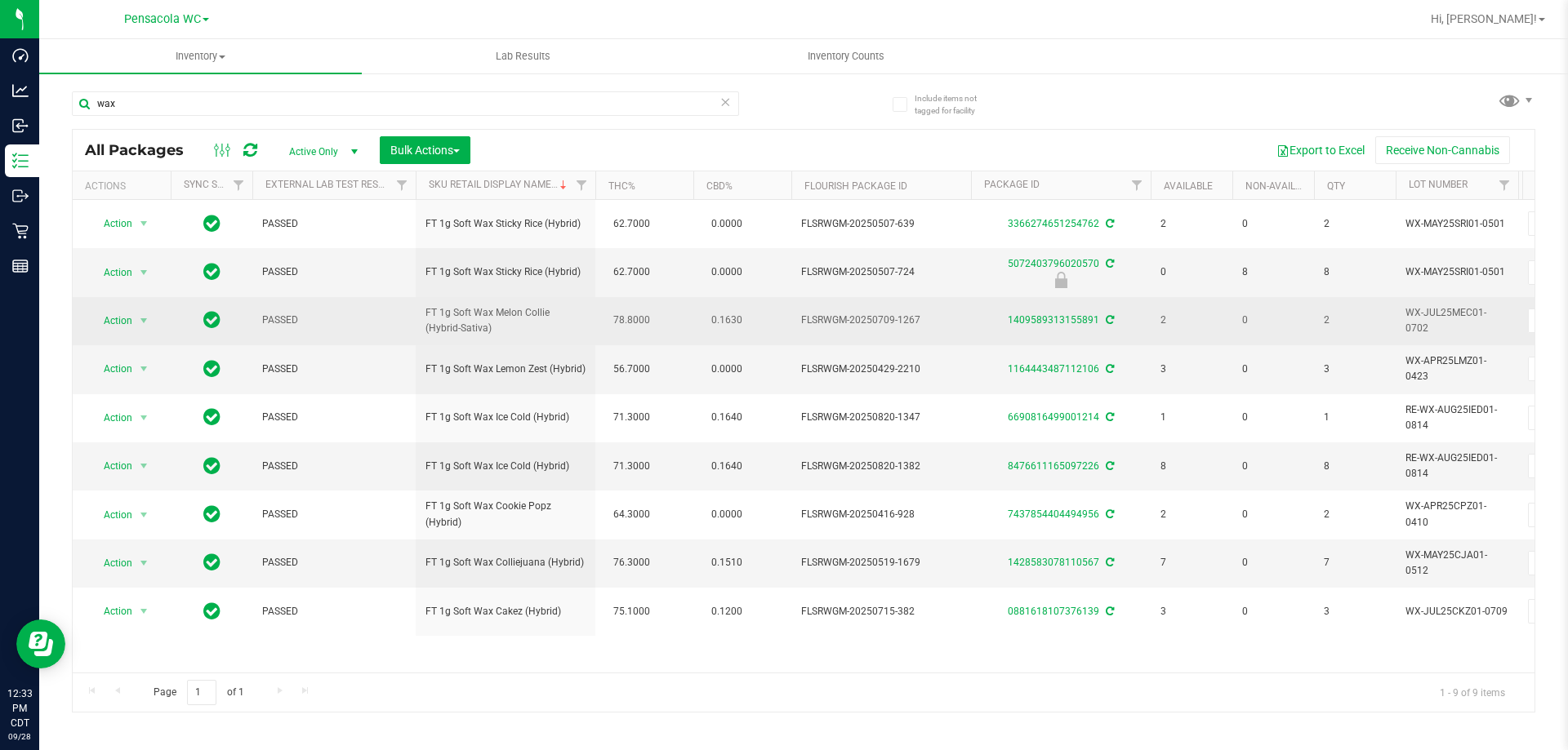
click at [651, 315] on span "78.8000" at bounding box center [632, 320] width 53 height 23
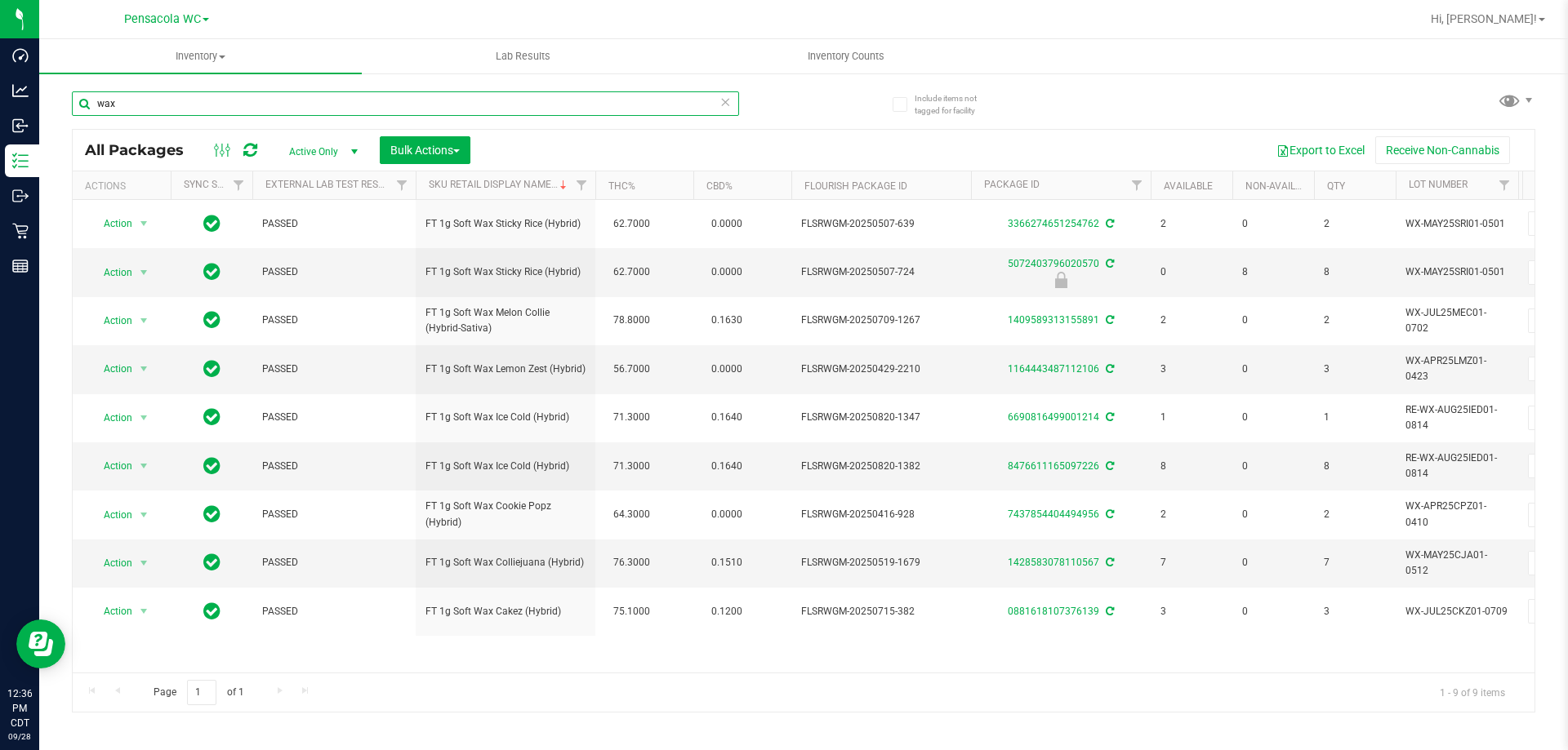
click at [343, 95] on input "wax" at bounding box center [405, 103] width 667 height 24
type input "w"
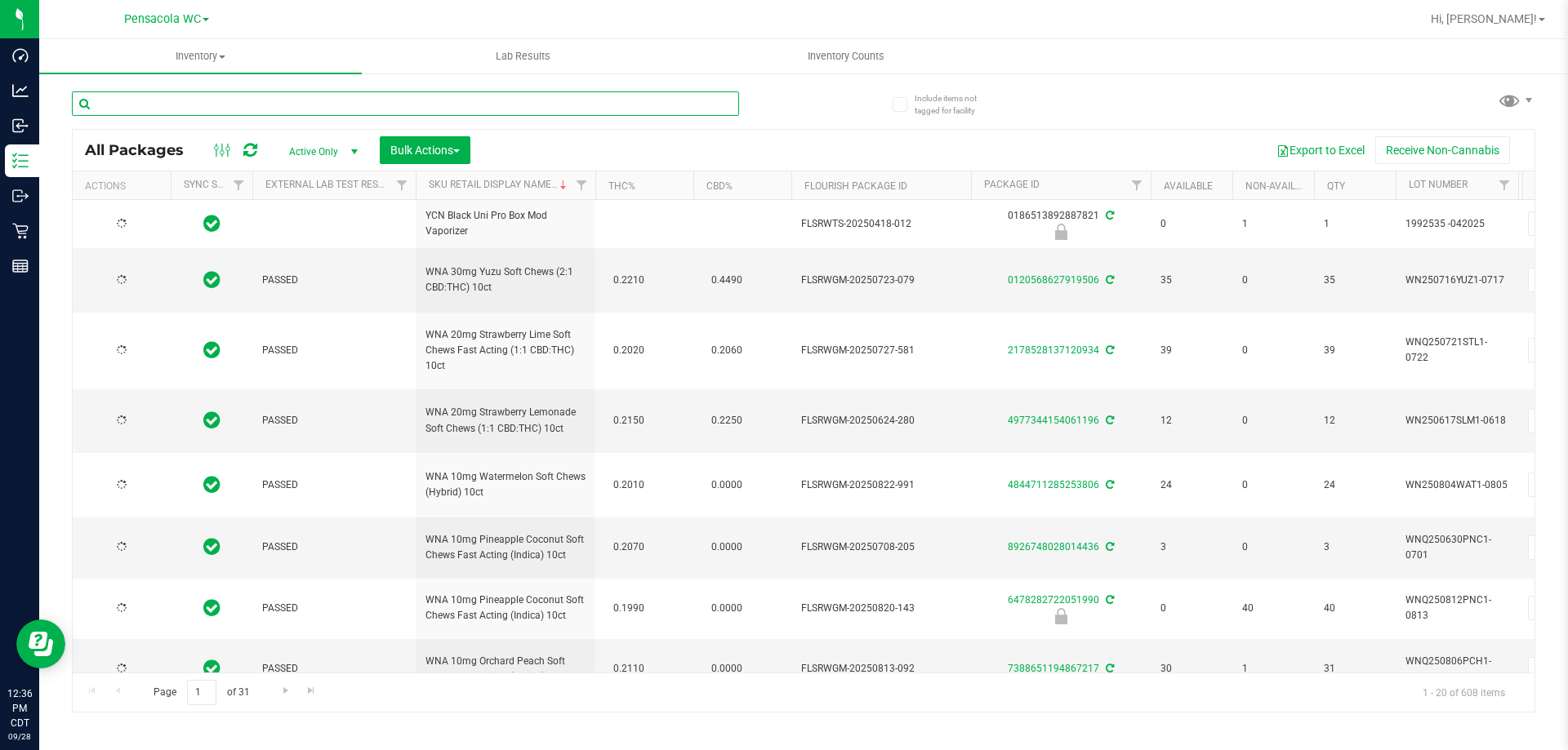
type input "2026-07-16"
type input "2026-07-21"
type input "2026-06-17"
type input "2026-08-04"
type input "2026-06-30"
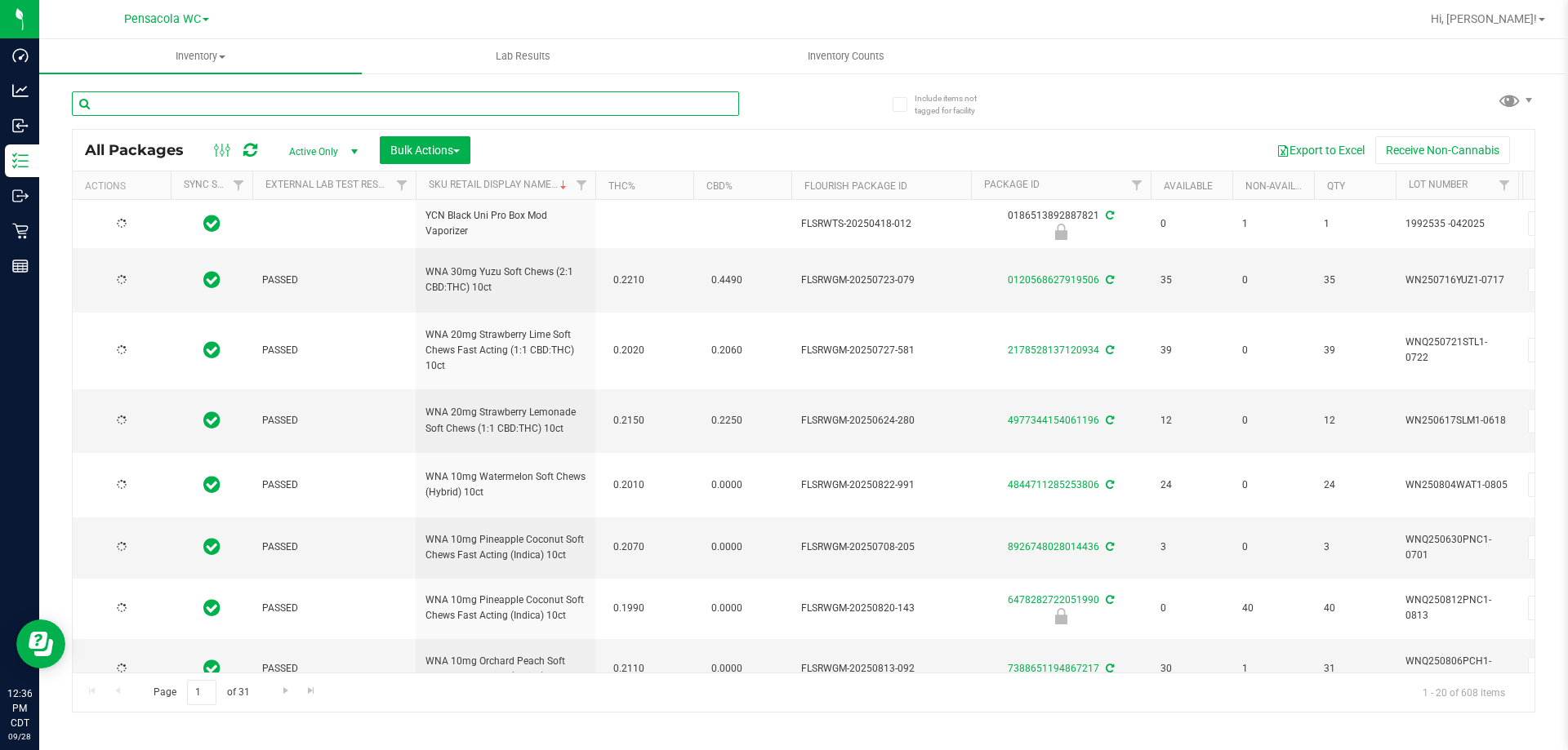
type input "2026-08-12"
type input "2026-08-06"
type input "2026-06-23"
type input "2026-07-07"
type input "2026-07-28"
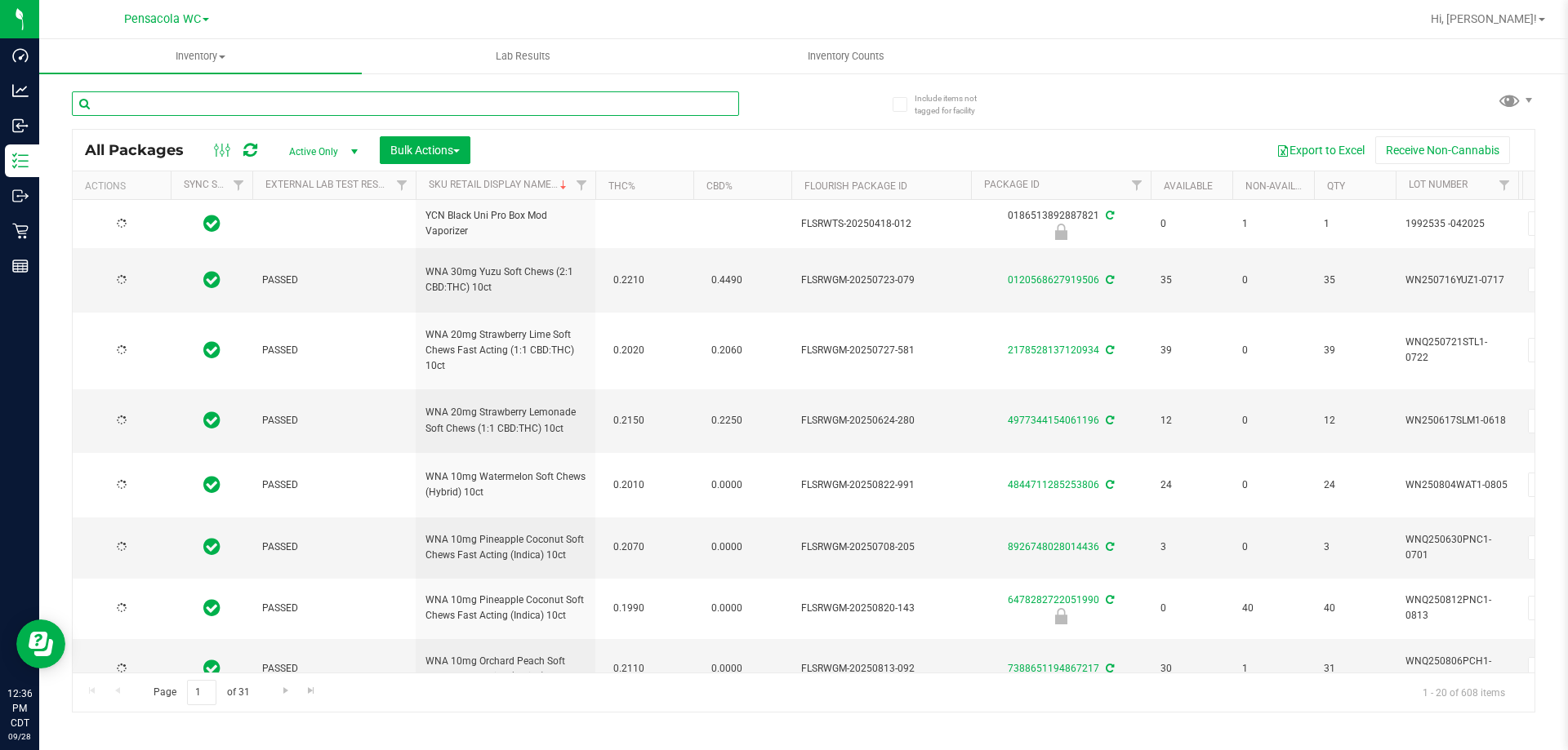
type input "2026-07-28"
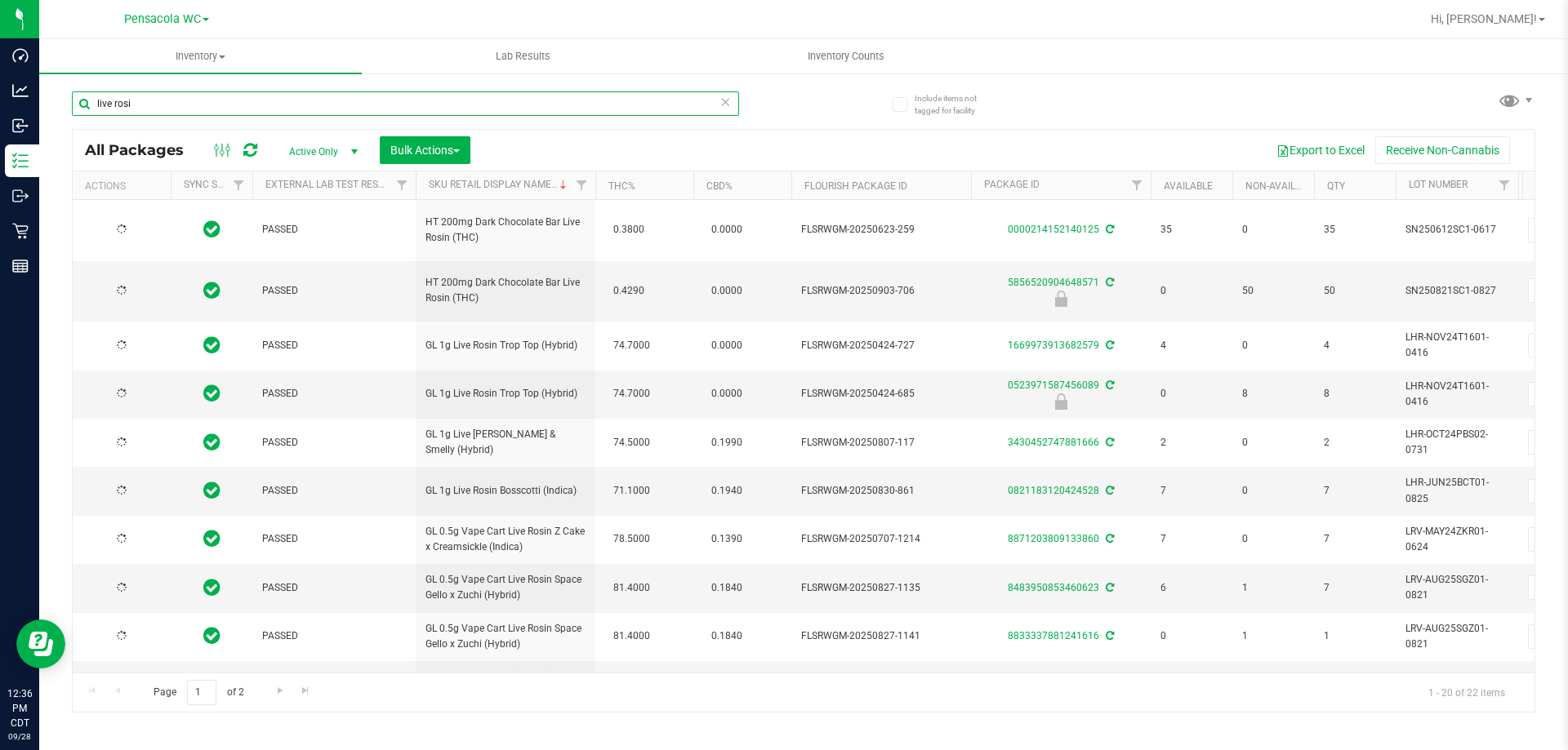
type input "live rosin"
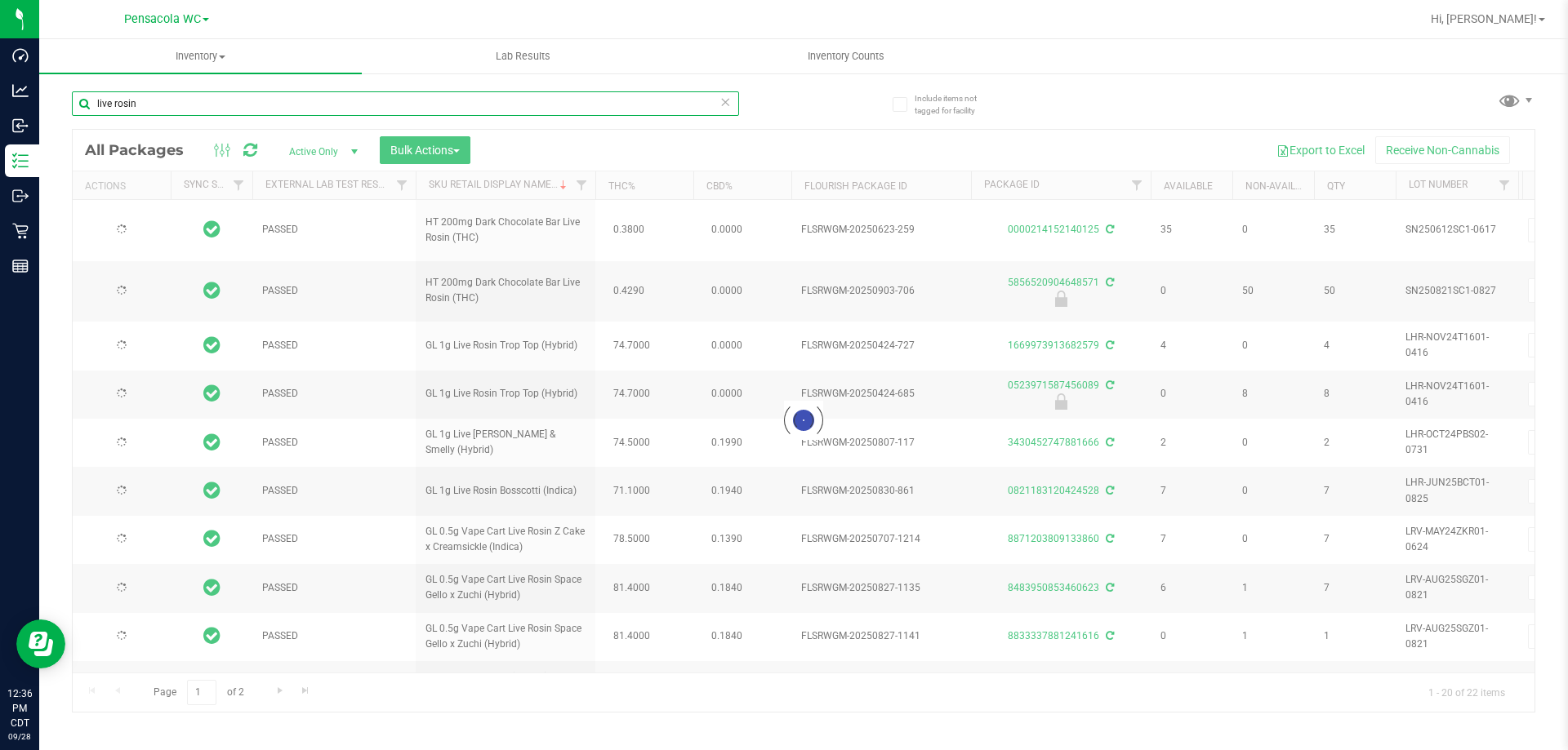
type input "2025-12-23"
type input "2026-03-03"
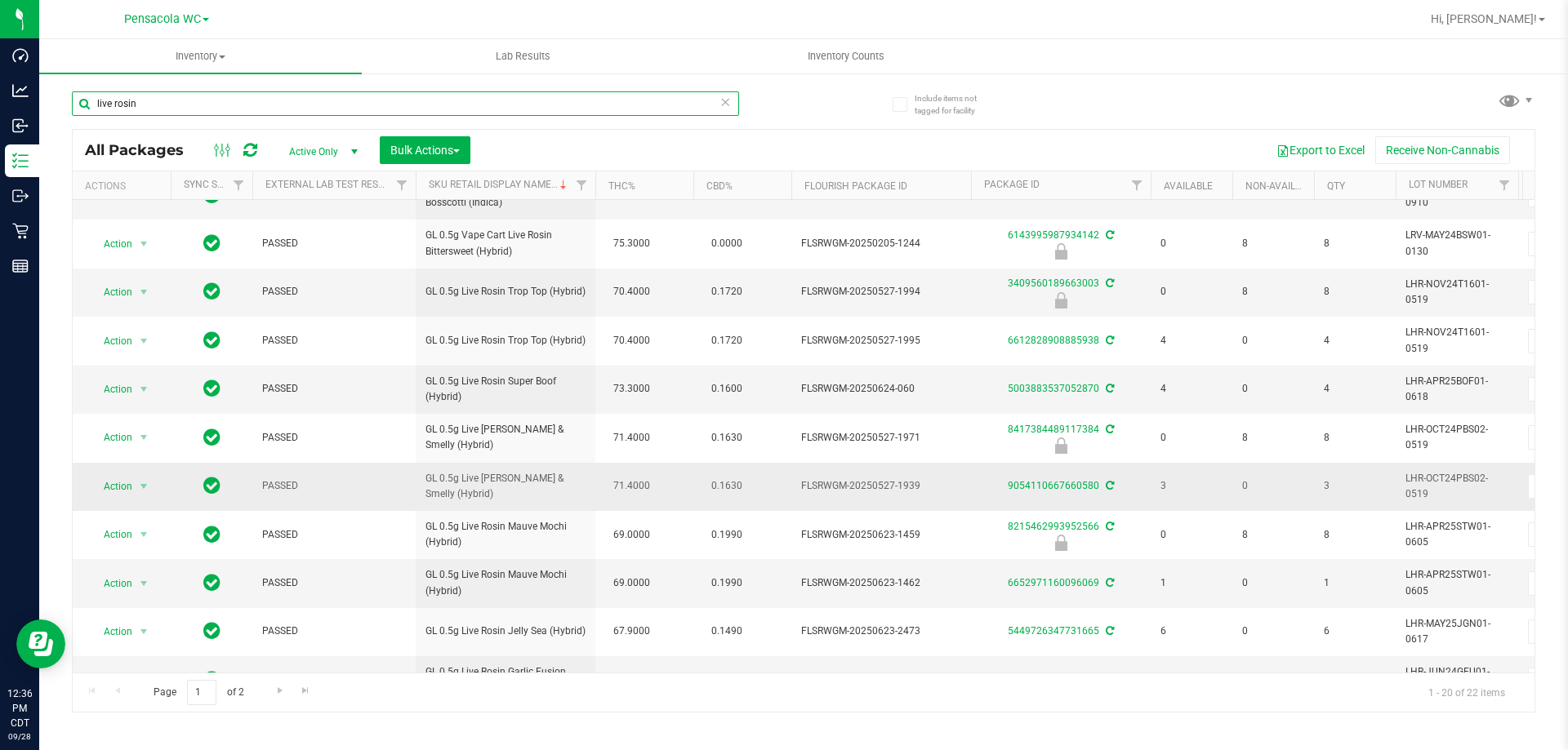
scroll to position [534, 0]
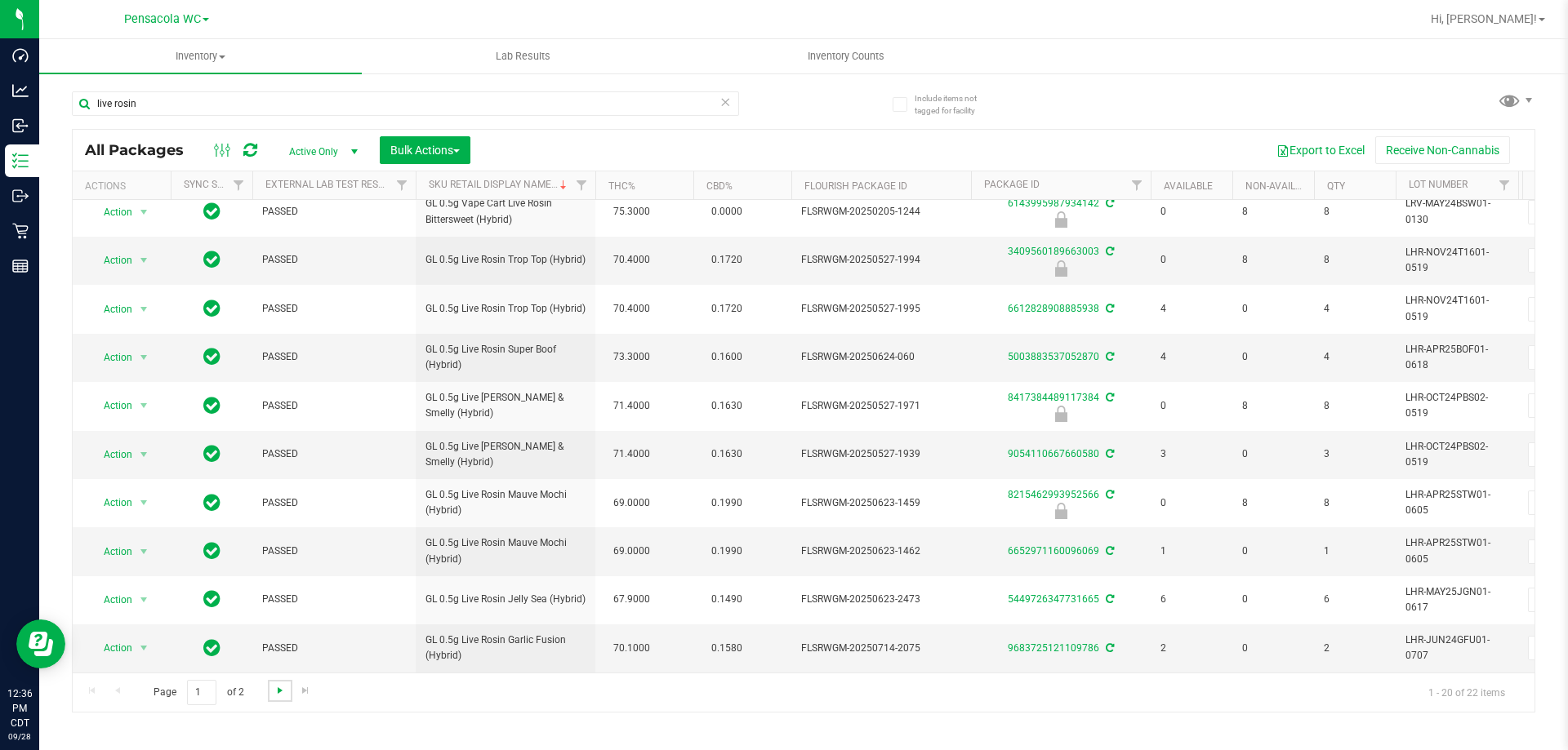
click at [283, 694] on span "Go to the next page" at bounding box center [280, 691] width 13 height 13
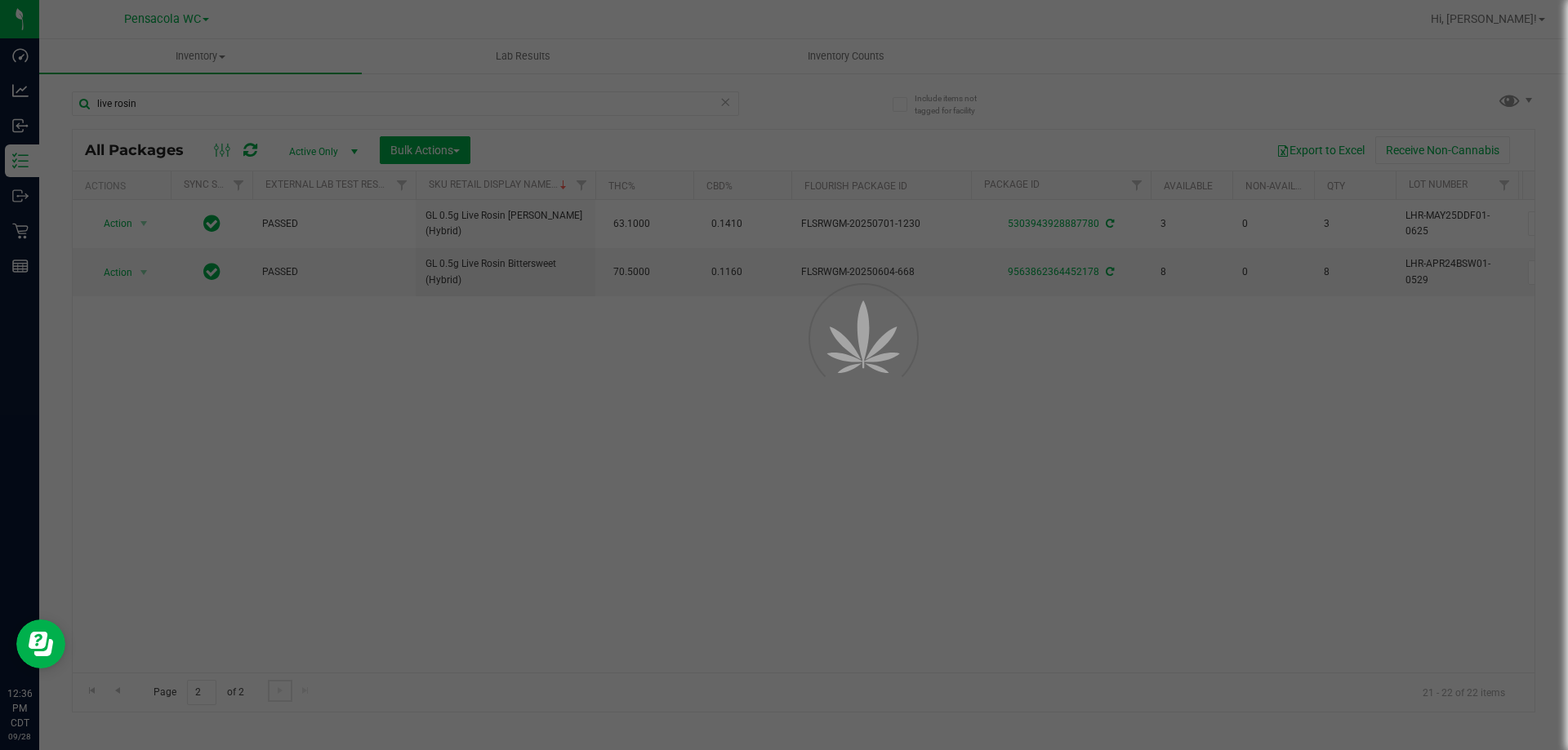
scroll to position [0, 0]
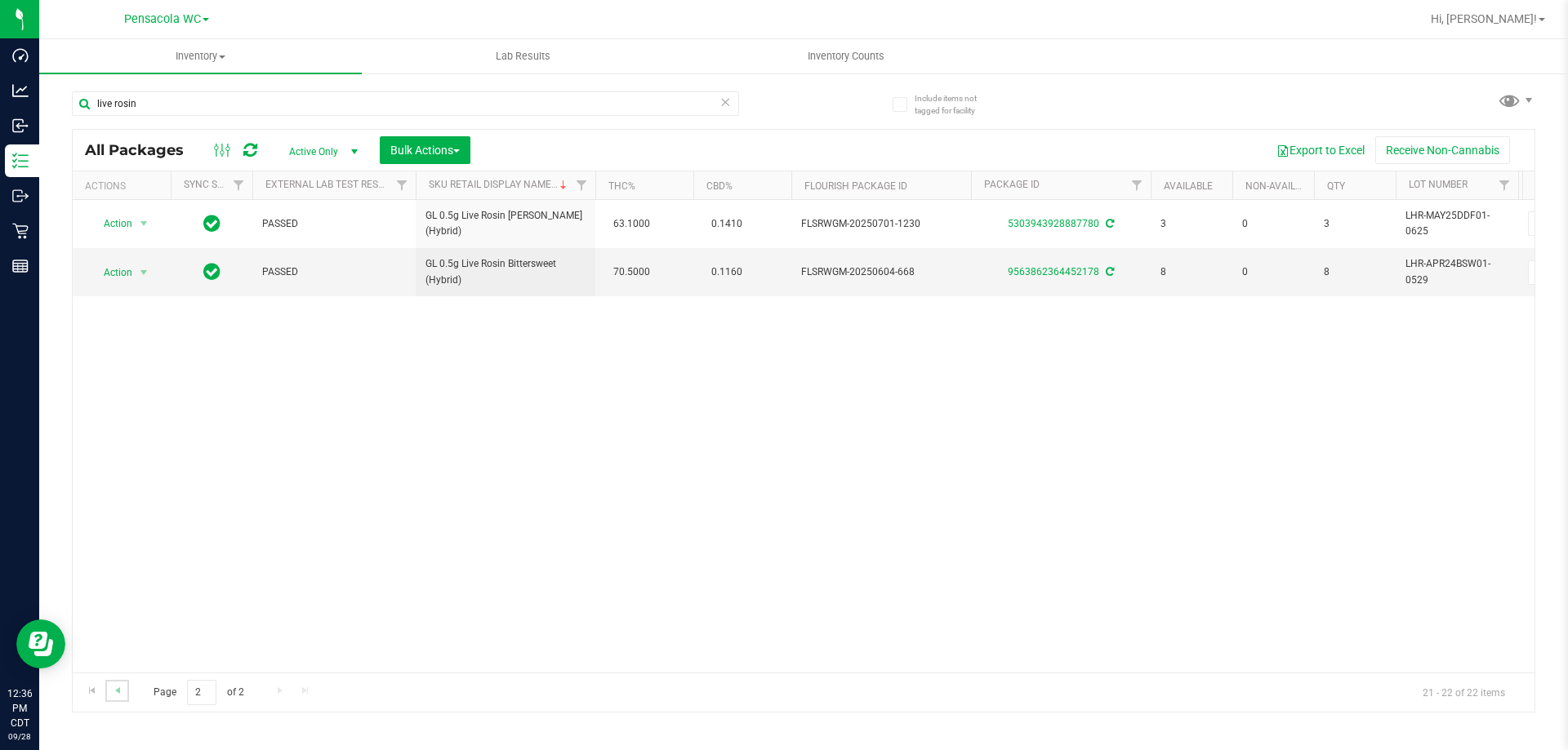
click at [121, 698] on link "Go to the previous page" at bounding box center [117, 691] width 24 height 22
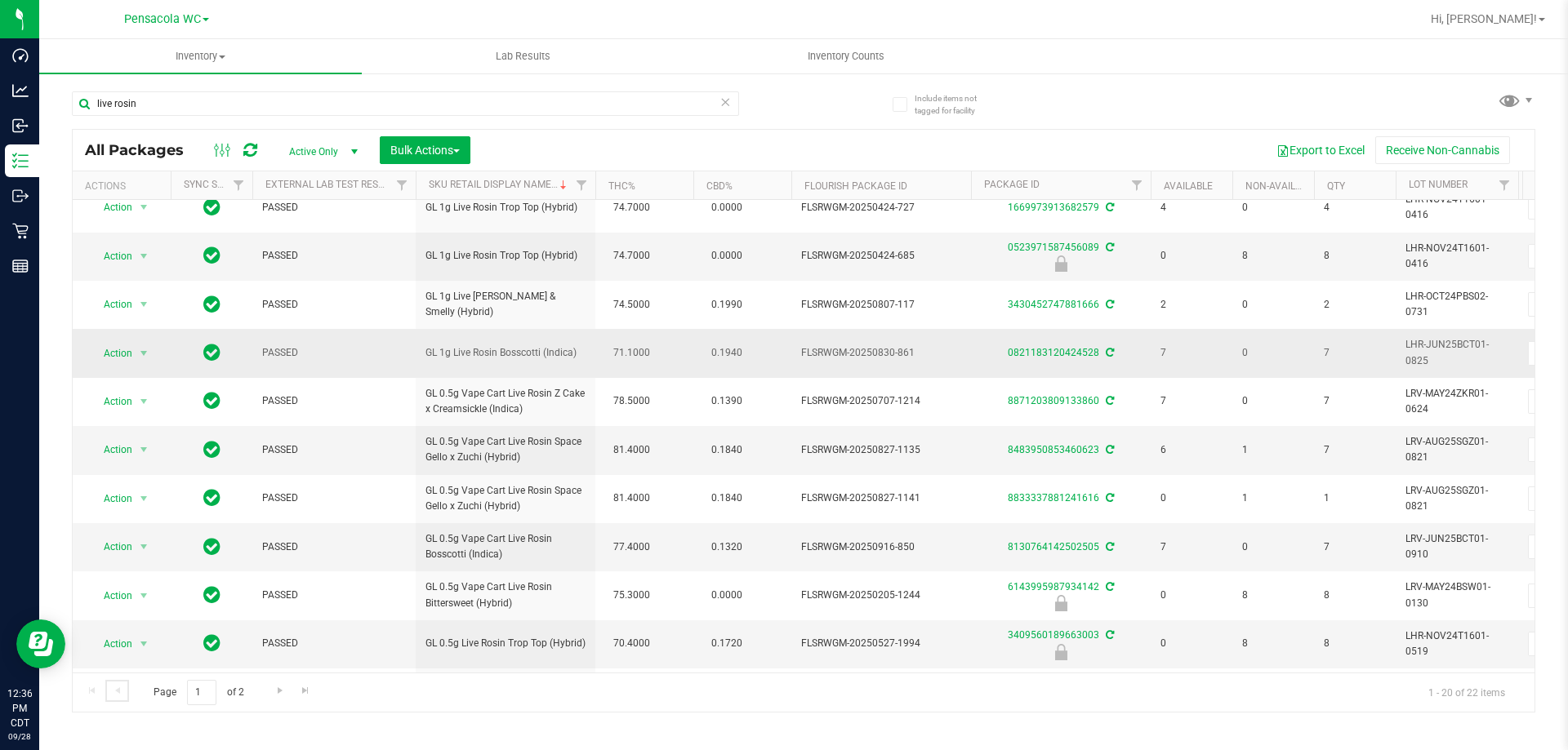
scroll to position [164, 0]
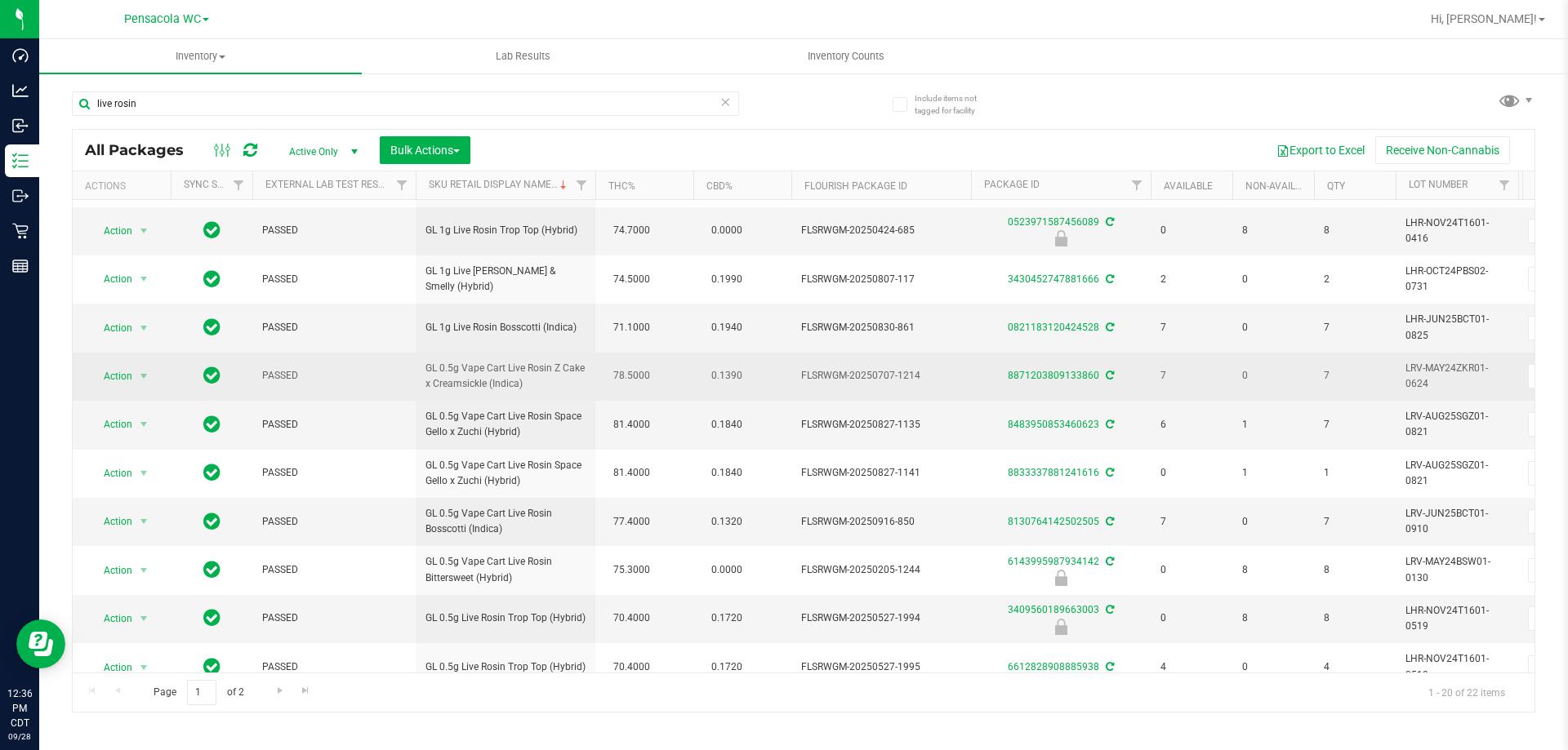
drag, startPoint x: 484, startPoint y: 452, endPoint x: 442, endPoint y: 385, distance: 79.1
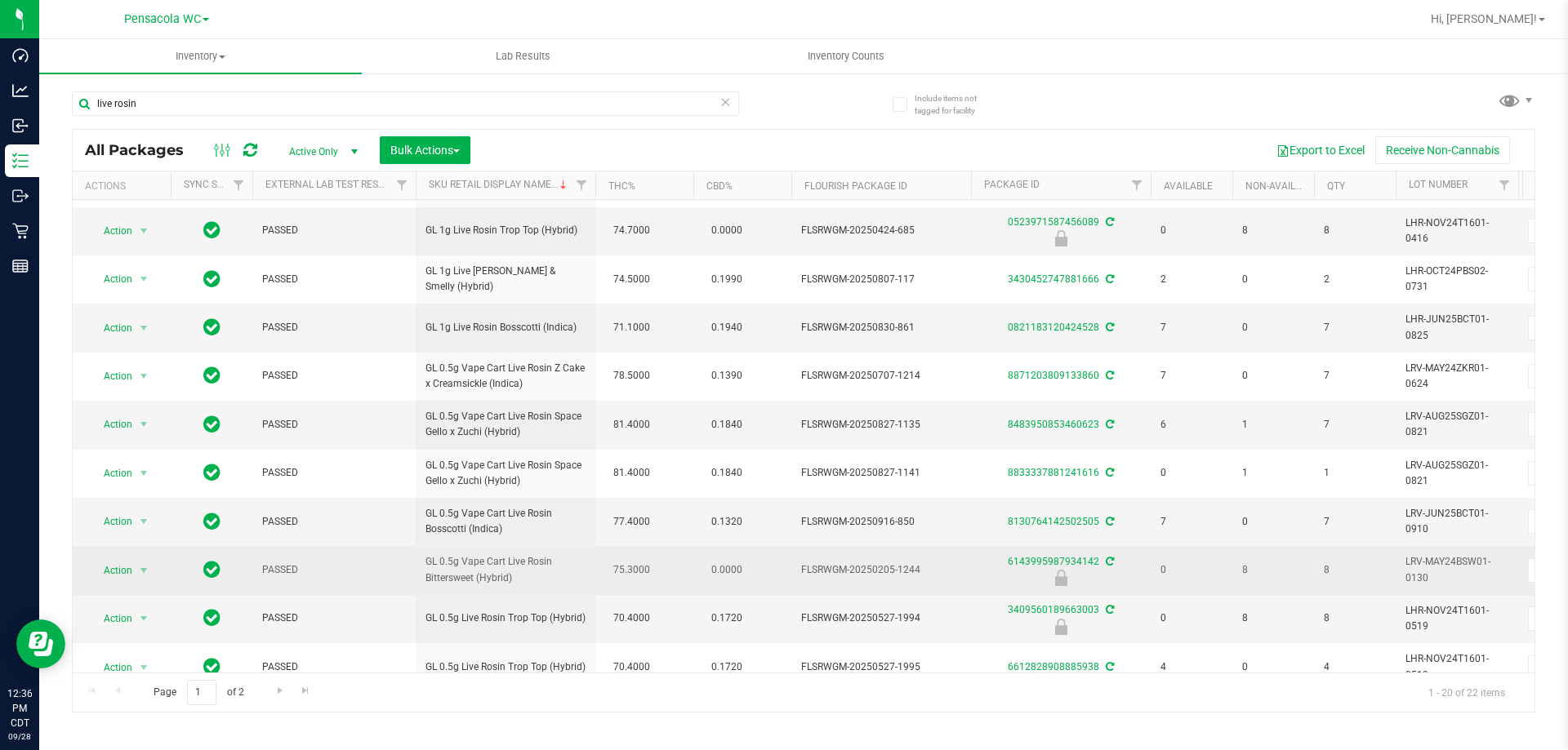
click at [537, 558] on span "GL 0.5g Vape Cart Live Rosin Bittersweet (Hybrid)" at bounding box center [506, 570] width 160 height 31
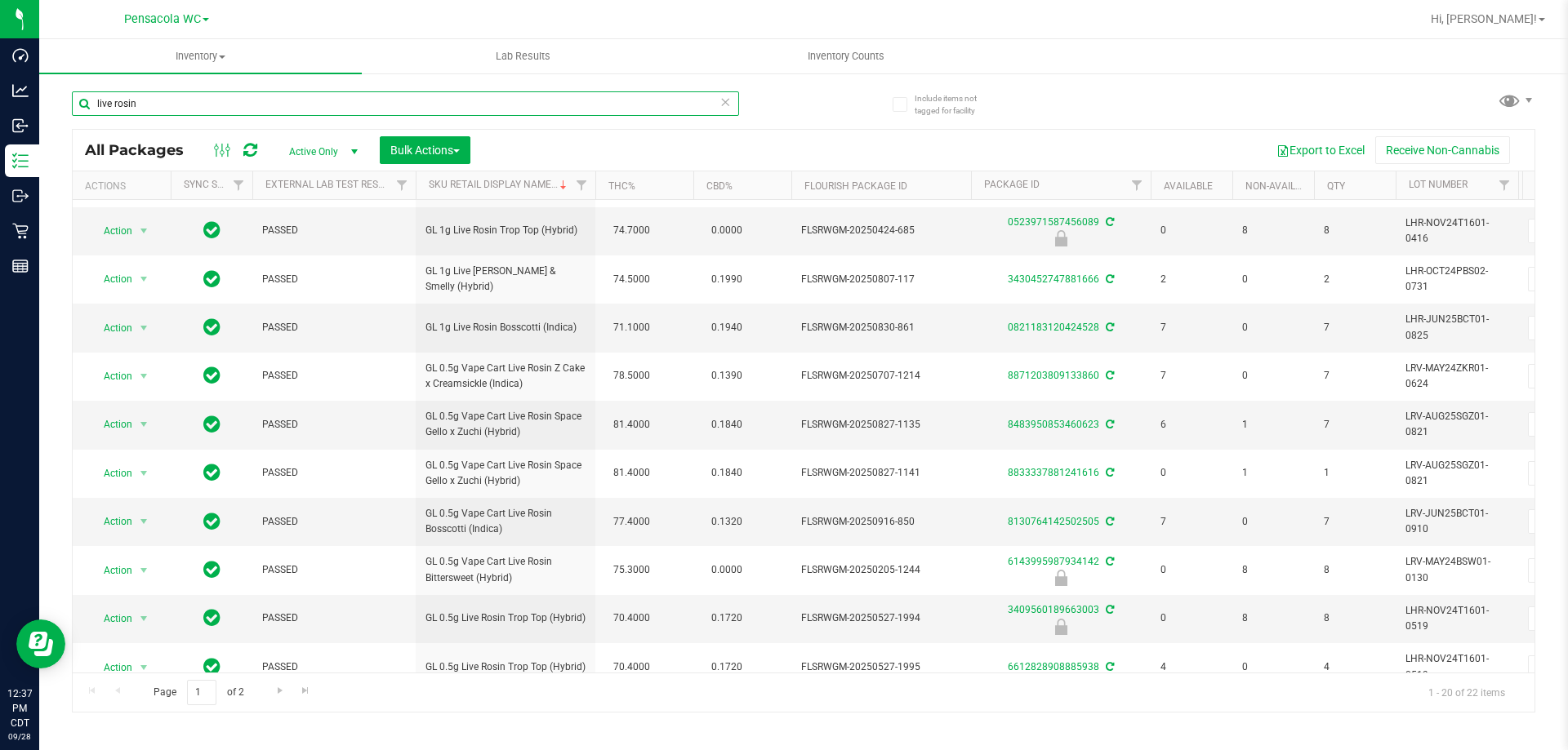
click at [217, 111] on input "live rosin" at bounding box center [405, 103] width 667 height 24
type input "mec"
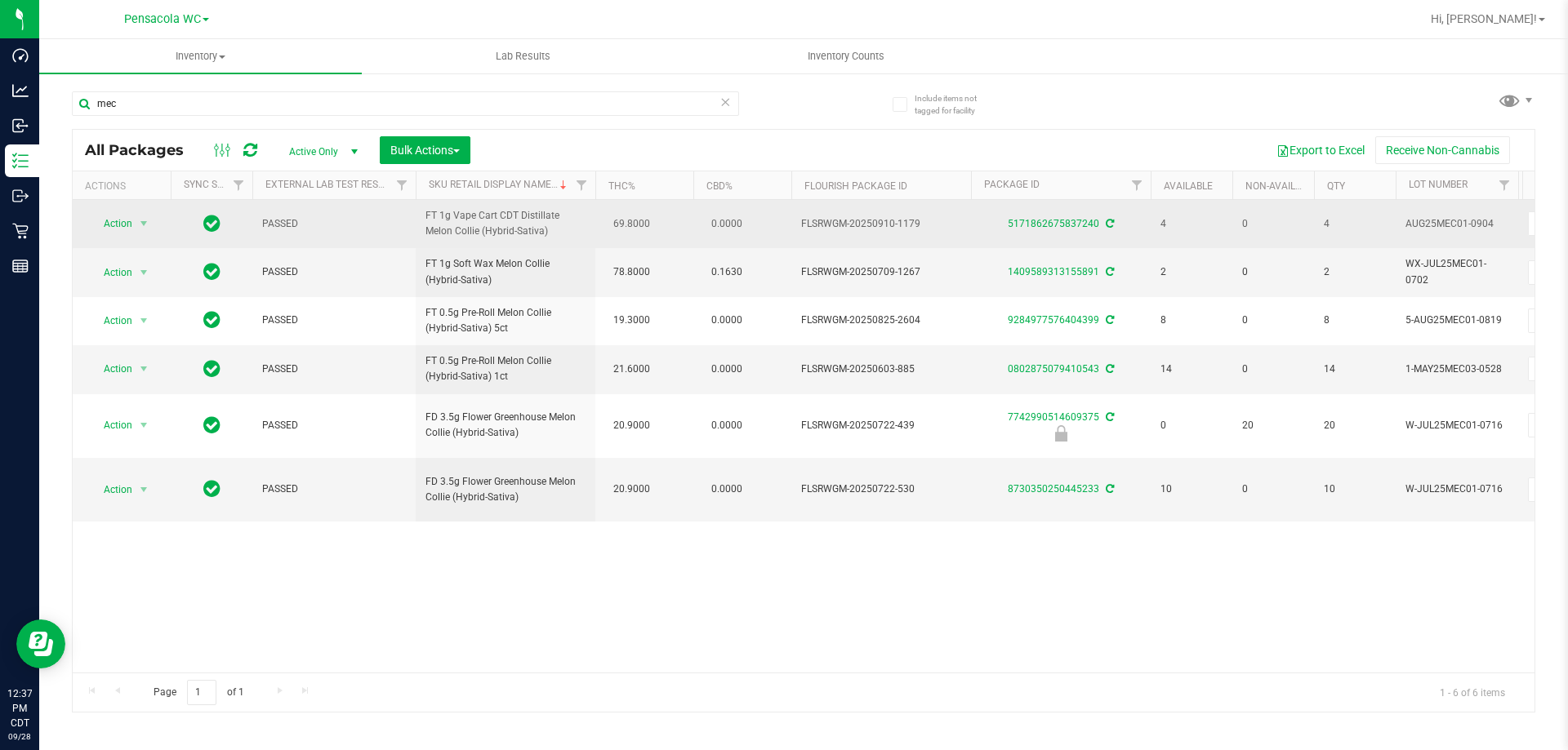
click at [559, 237] on span "FT 1g Vape Cart CDT Distillate Melon Collie (Hybrid-Sativa)" at bounding box center [506, 224] width 160 height 31
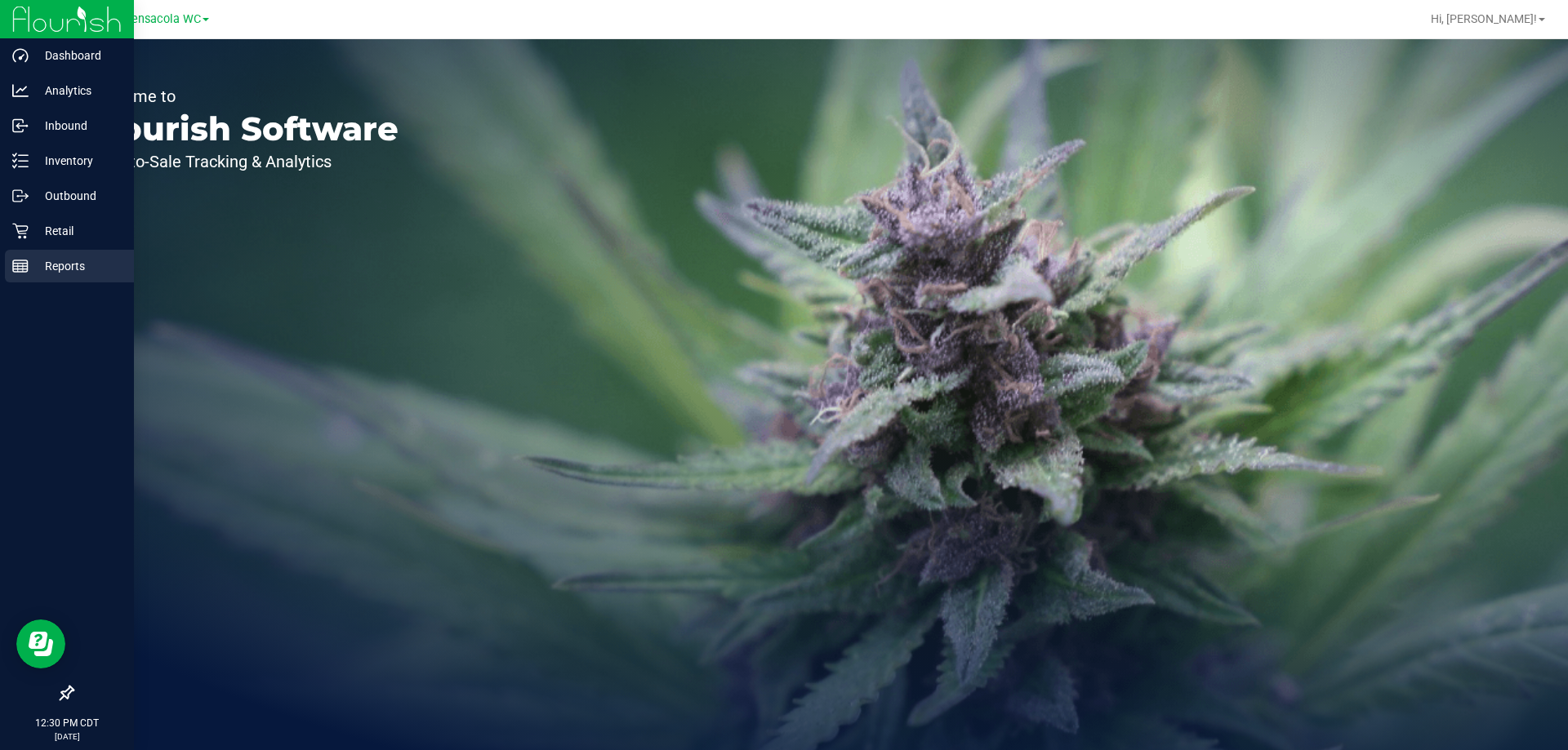
click at [12, 264] on icon at bounding box center [20, 266] width 16 height 16
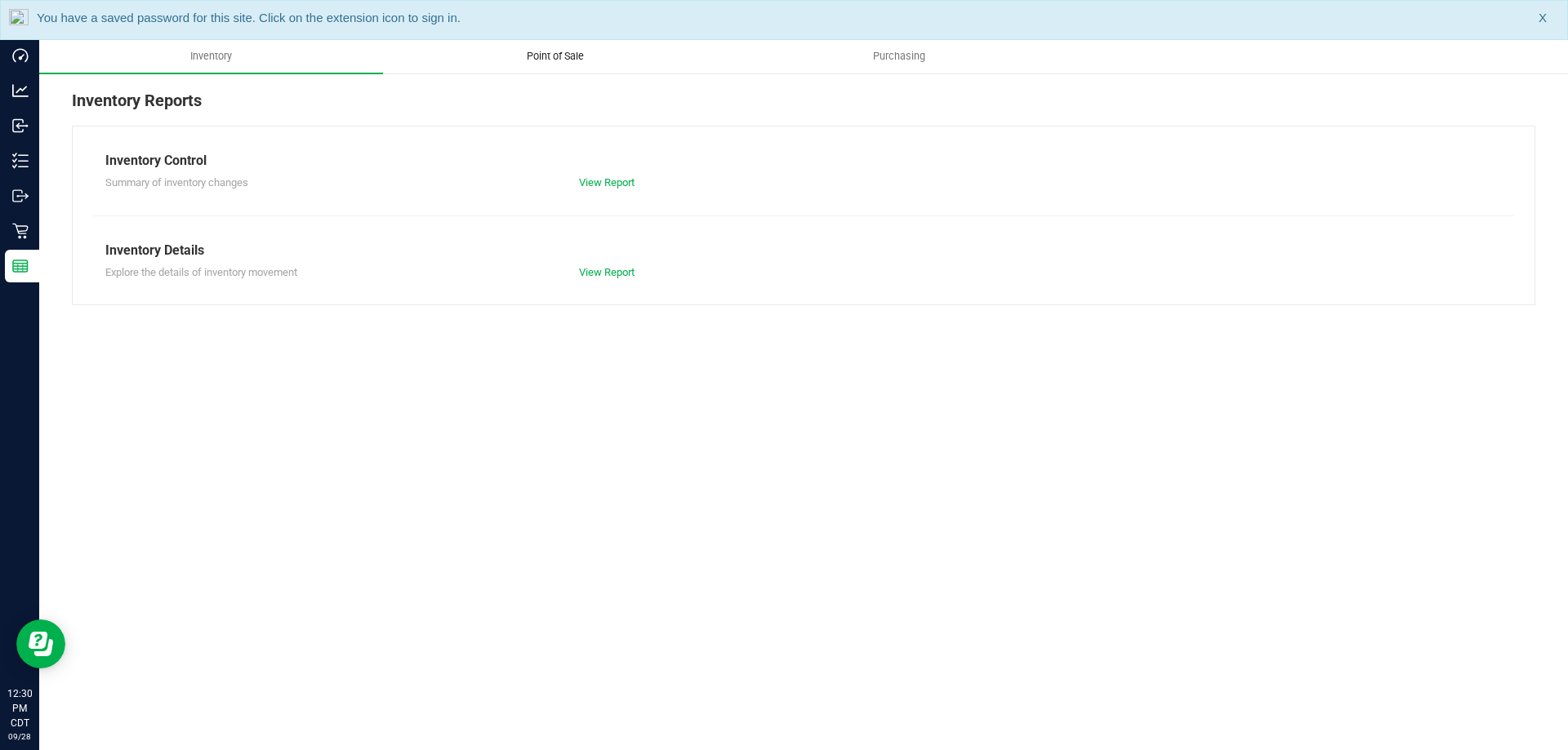
click at [537, 38] on body "Dashboard Analytics Inbound Inventory Outbound Retail Reports 12:30 PM CDT [DAT…" at bounding box center [784, 375] width 1568 height 750
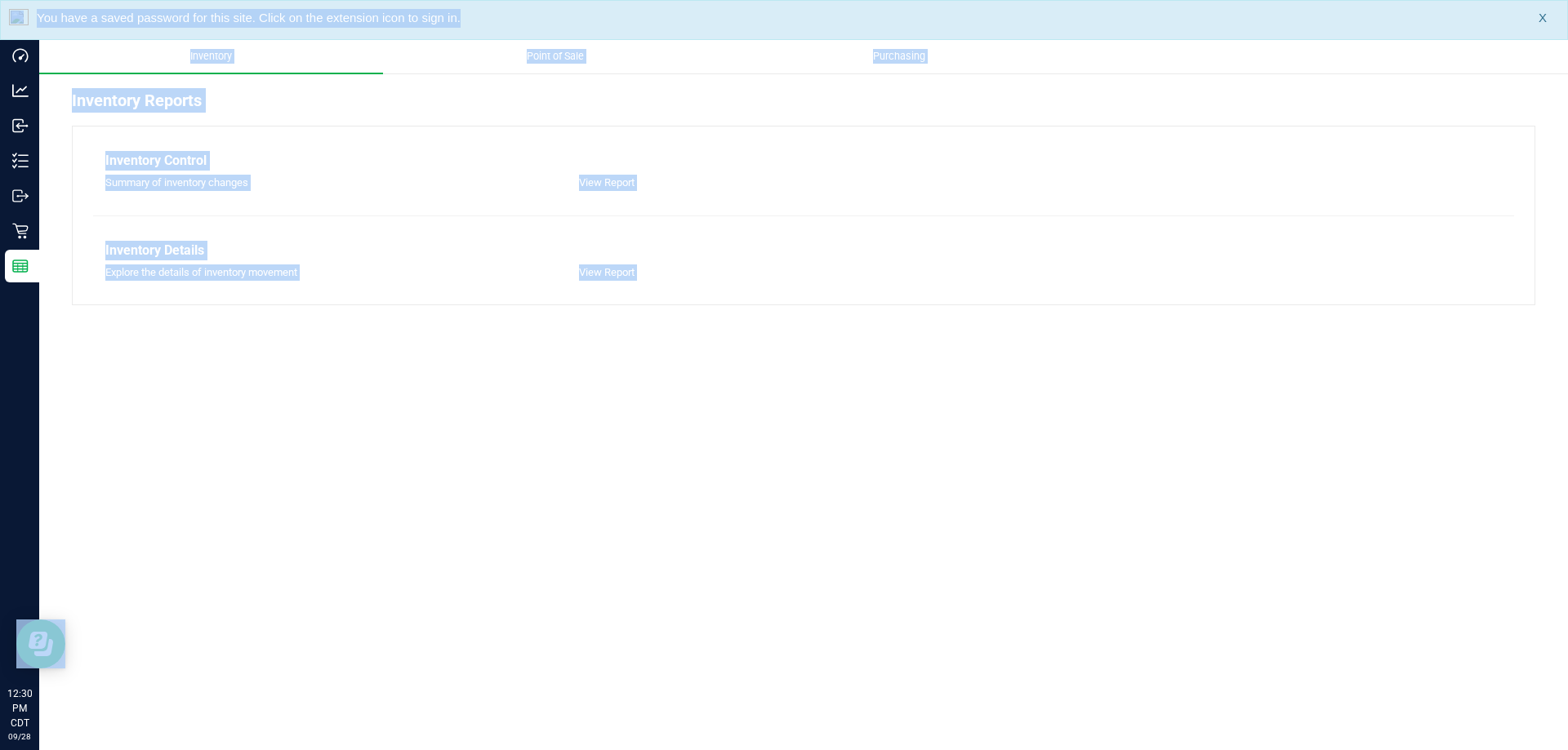
click at [537, 45] on uib-tab-heading "Point of Sale" at bounding box center [555, 56] width 342 height 33
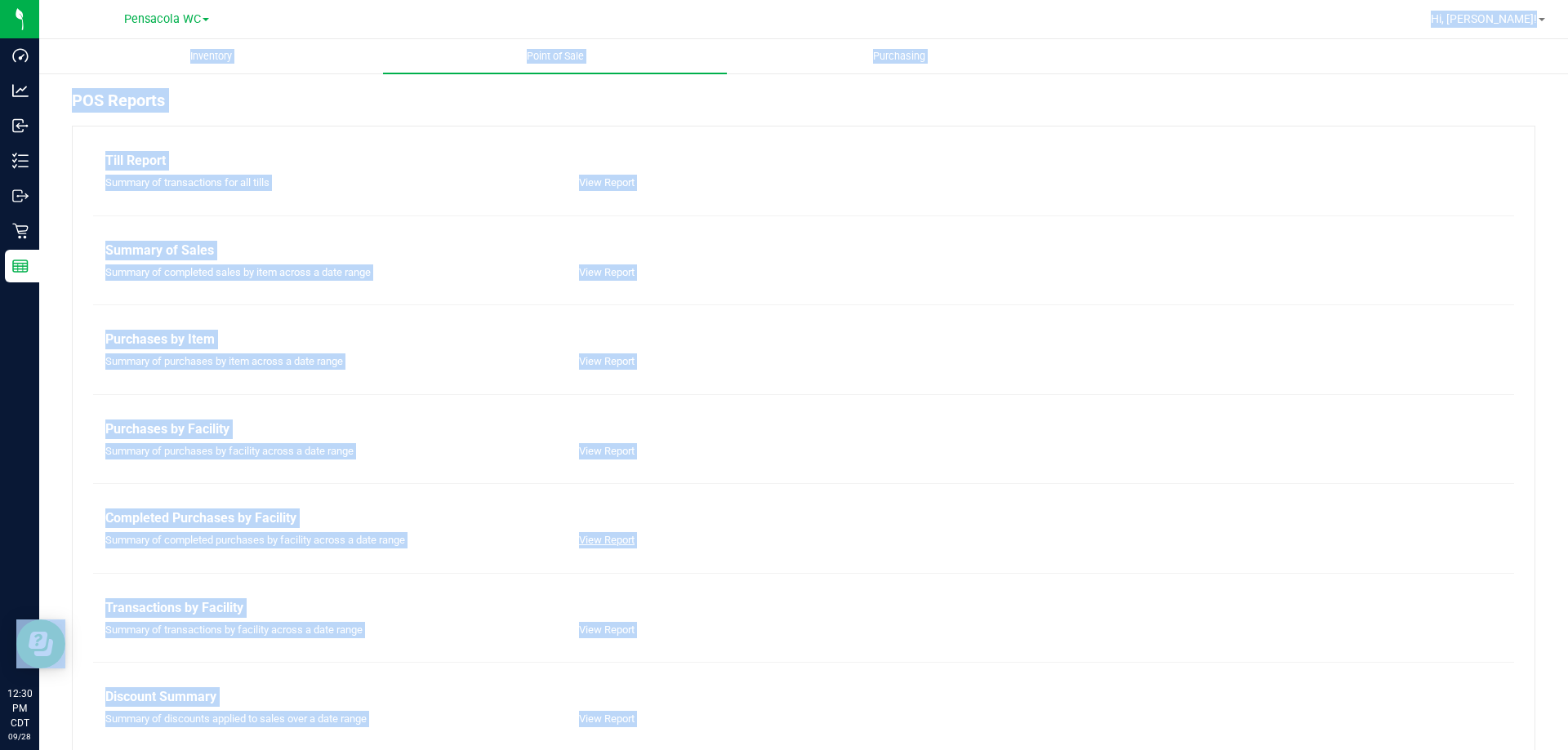
click at [613, 538] on link "View Report" at bounding box center [606, 539] width 55 height 12
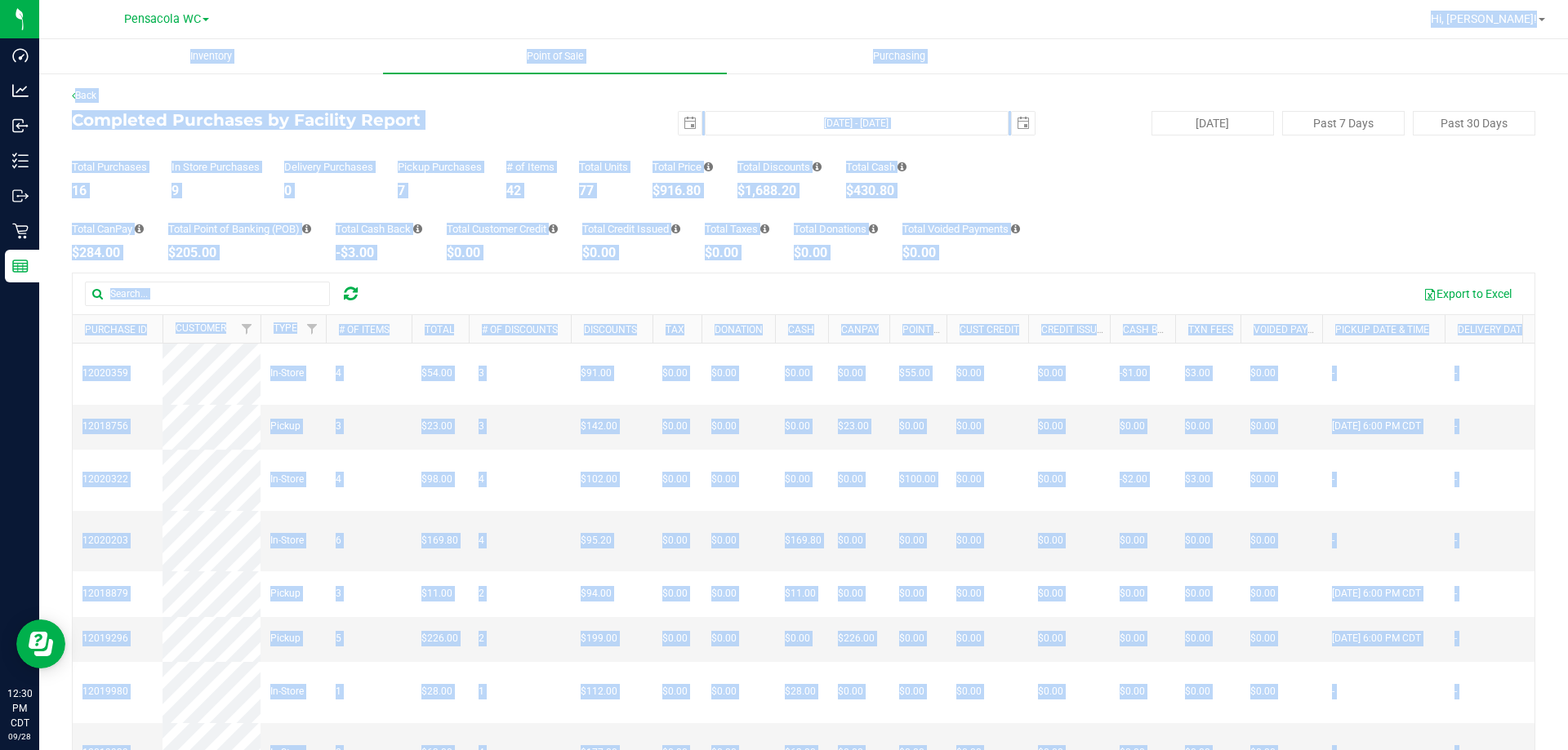
click at [504, 155] on div "Total Purchases 16 In Store Purchases 9 Delivery Purchases 0 Pickup Purchases 7…" at bounding box center [803, 166] width 1464 height 62
drag, startPoint x: 504, startPoint y: 155, endPoint x: 498, endPoint y: 142, distance: 14.3
click at [504, 156] on div "Total Purchases 16 In Store Purchases 9 Delivery Purchases 0 Pickup Purchases 7…" at bounding box center [803, 166] width 1464 height 62
click at [498, 142] on div "Total Purchases 16 In Store Purchases 9 Delivery Purchases 0 Pickup Purchases 7…" at bounding box center [803, 166] width 1464 height 62
drag, startPoint x: 578, startPoint y: 173, endPoint x: 632, endPoint y: 193, distance: 57.6
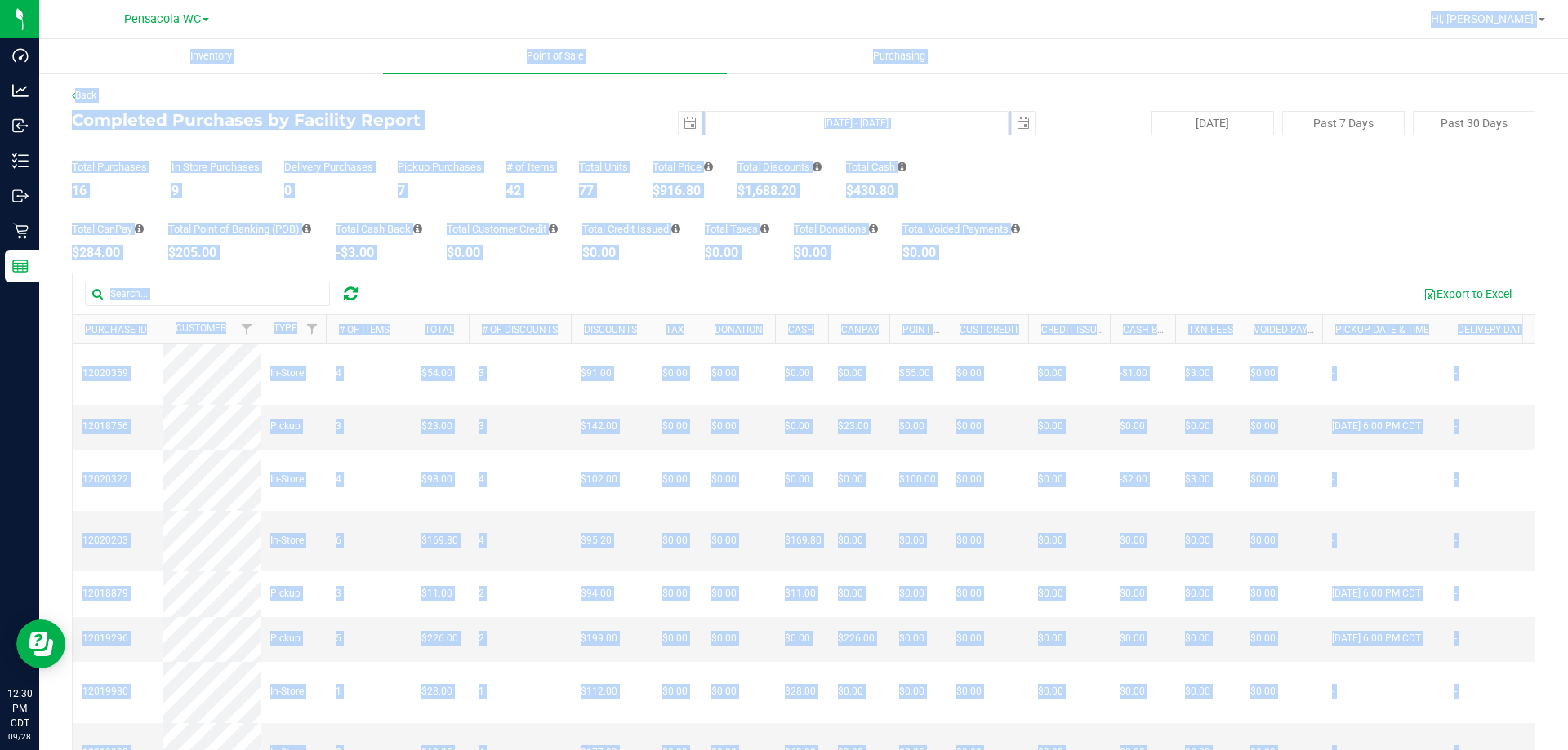
click at [578, 174] on div "Total Purchases 16 In Store Purchases 9 Delivery Purchases 0 Pickup Purchases 7…" at bounding box center [803, 166] width 1464 height 62
drag, startPoint x: 636, startPoint y: 190, endPoint x: 651, endPoint y: 208, distance: 23.4
click at [636, 190] on div "Total Purchases 16 In Store Purchases 9 Delivery Purchases 0 Pickup Purchases 7…" at bounding box center [803, 166] width 1464 height 62
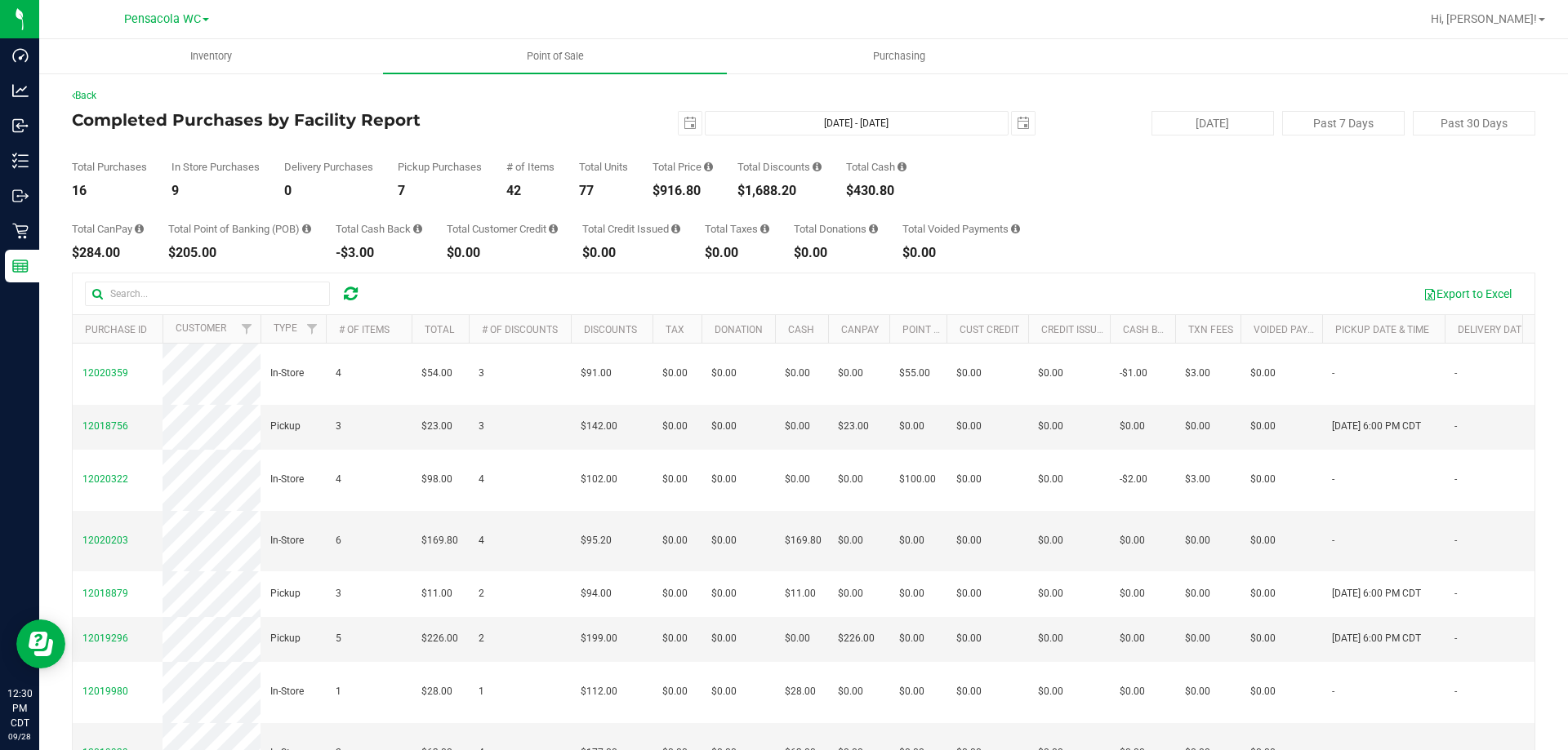
click at [651, 208] on div "Total CanPay $284.00 Total Point of Banking (POB) $205.00 Total Cash Back -$3.0…" at bounding box center [803, 228] width 1464 height 62
click at [812, 279] on div "Export to Excel" at bounding box center [803, 293] width 1462 height 40
